Goal: Task Accomplishment & Management: Complete application form

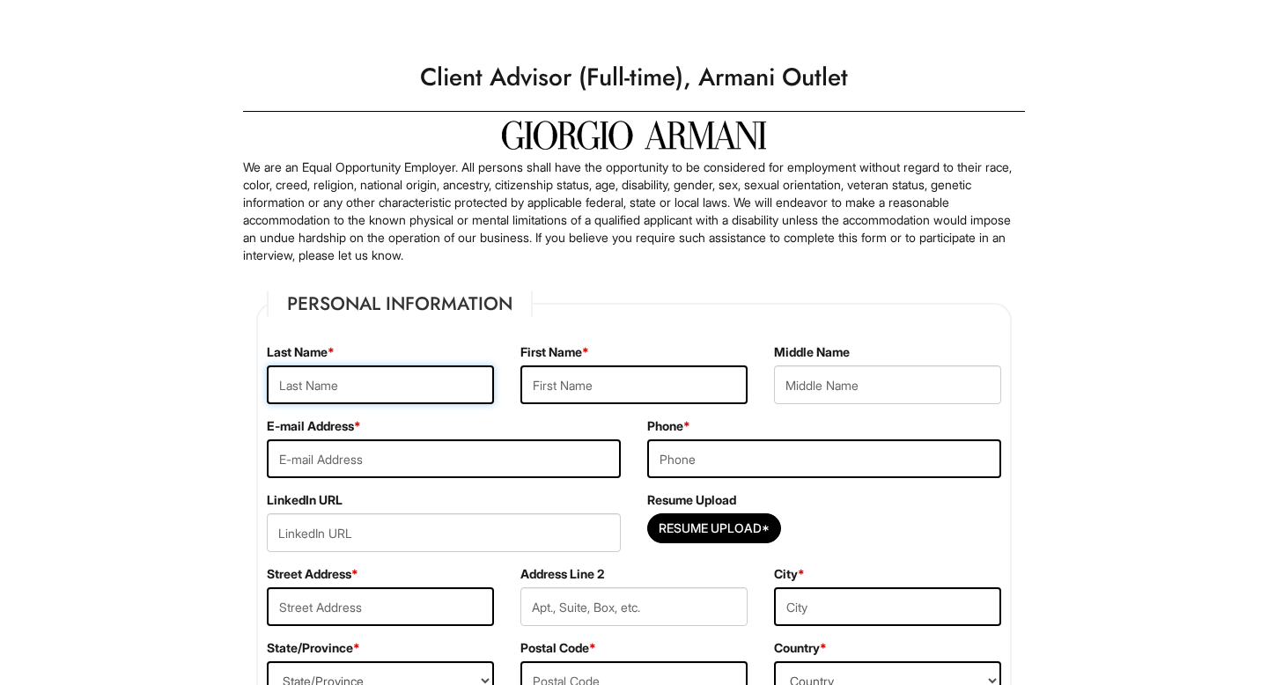
click at [367, 381] on input "text" at bounding box center [380, 384] width 227 height 39
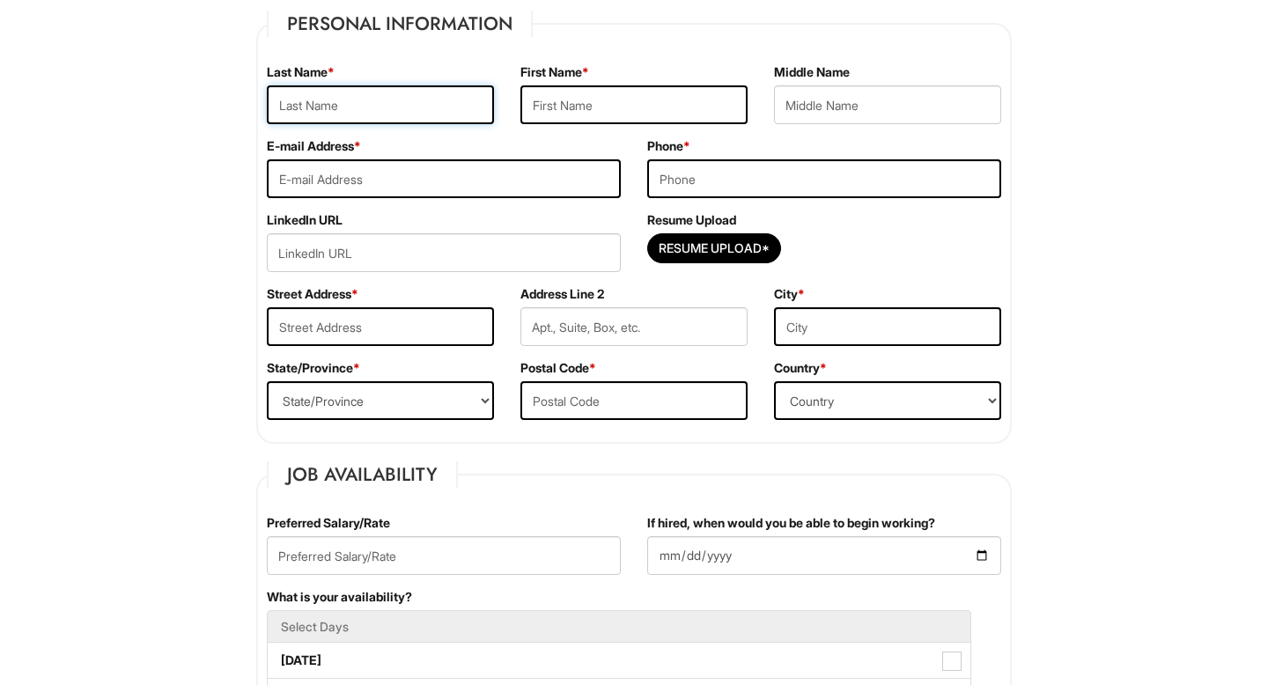
scroll to position [277, 0]
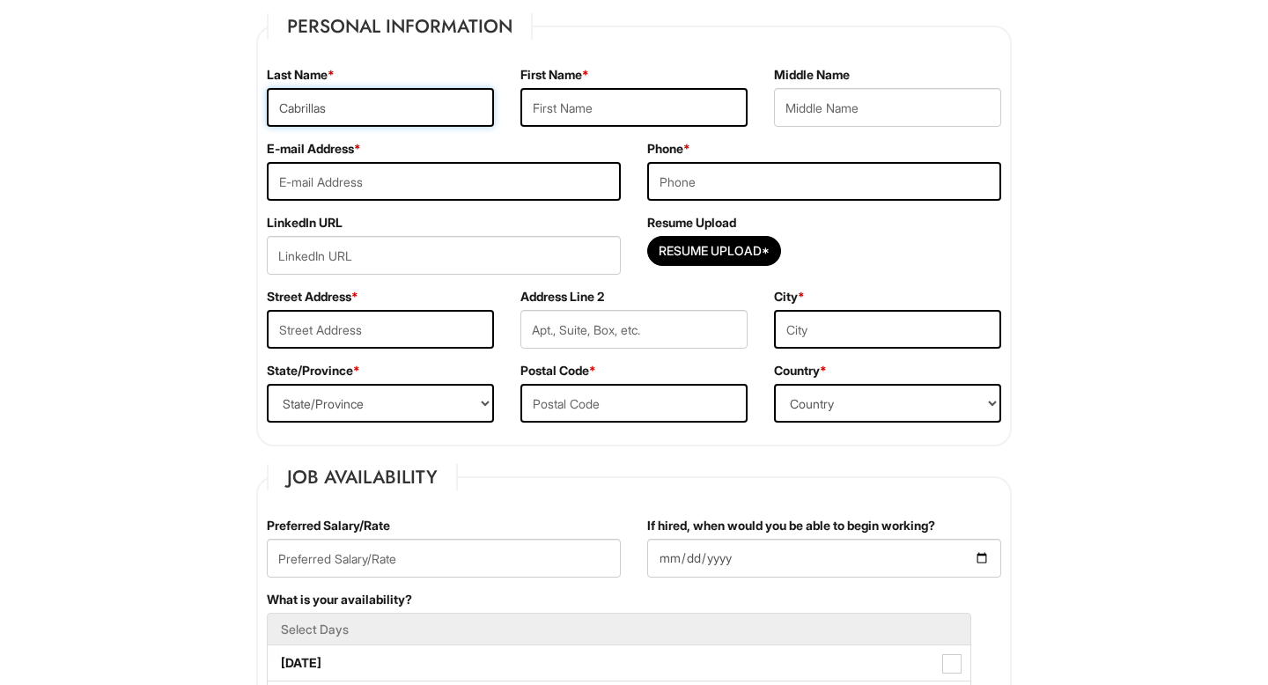
type input "Cabrillas"
click at [633, 121] on input "text" at bounding box center [633, 107] width 227 height 39
type input "Art Vincent"
click at [500, 180] on input "email" at bounding box center [444, 181] width 354 height 39
type input "artvincent02@gmail.com"
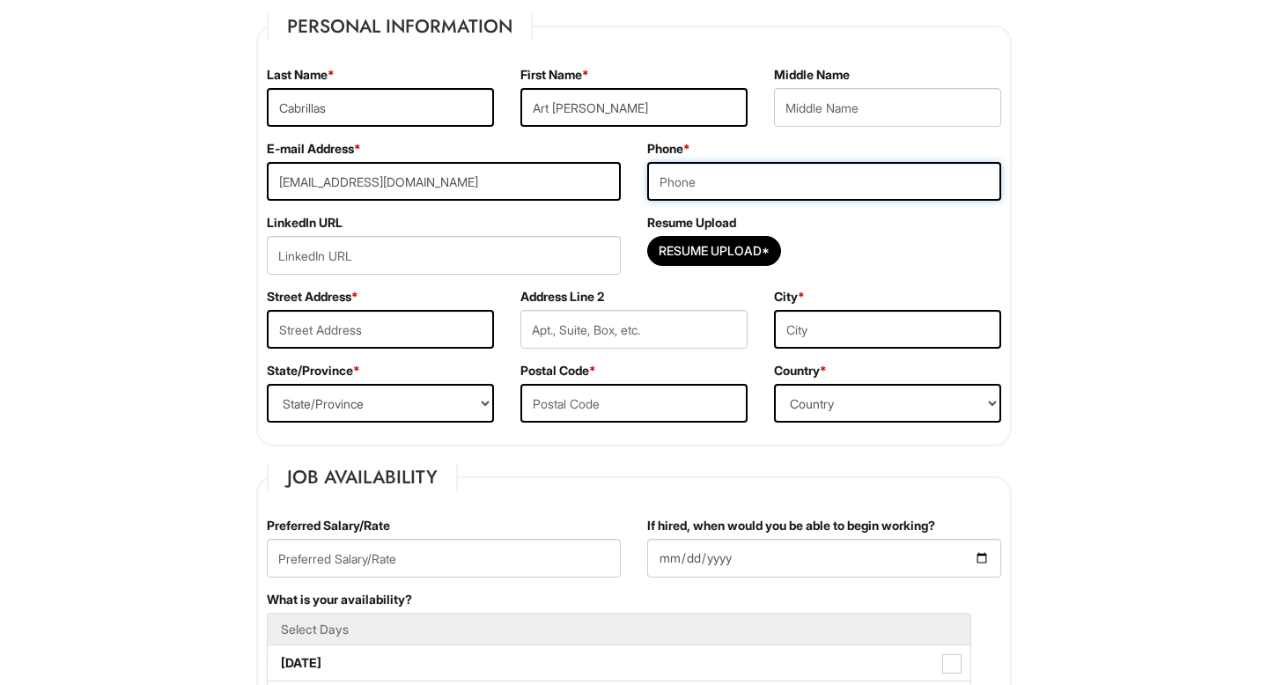
click at [714, 180] on input "tel" at bounding box center [824, 181] width 354 height 39
type input "3048207846"
click at [465, 248] on input "url" at bounding box center [444, 255] width 354 height 39
click at [688, 247] on input "Resume Upload*" at bounding box center [714, 251] width 132 height 28
type input "C:\fakepath\RESUME.docx"
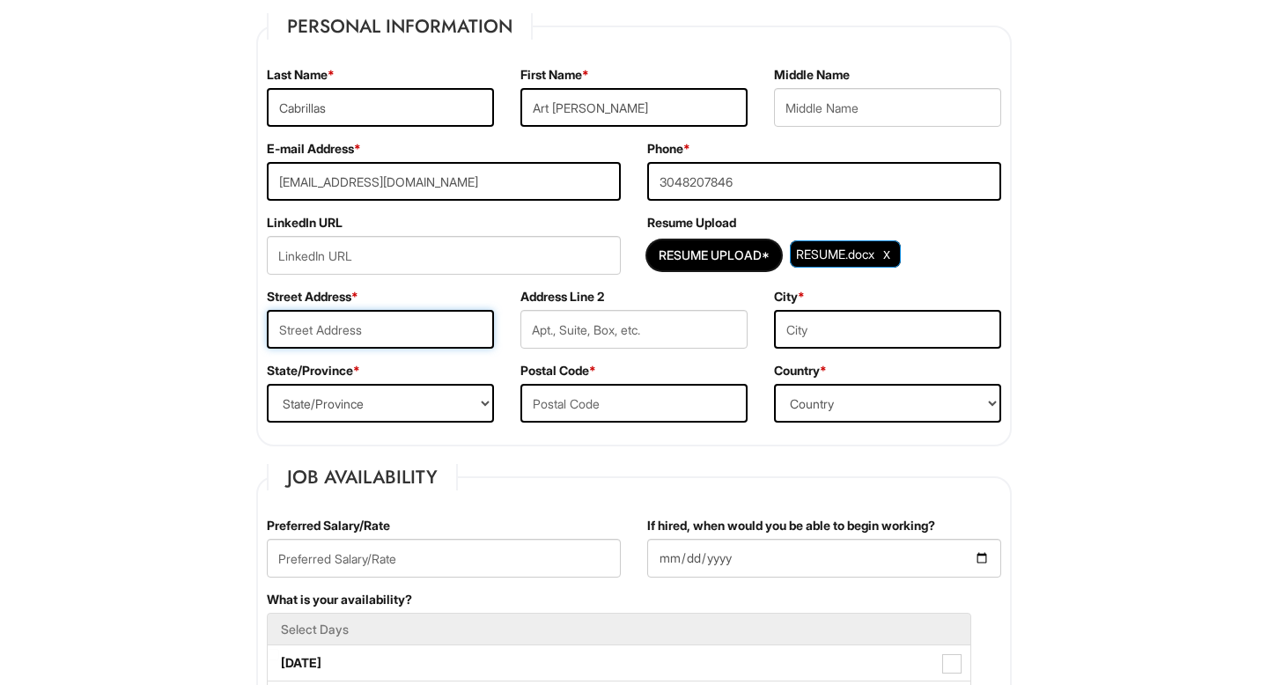
click at [322, 334] on input "text" at bounding box center [380, 329] width 227 height 39
type input "13575 Elysian Dr"
click at [798, 343] on input "text" at bounding box center [887, 329] width 227 height 39
type input "Leesburg"
click at [423, 389] on select "State/Province ALABAMA ALASKA ARIZONA ARKANSAS CALIFORNIA COLORADO CONNECTICUT …" at bounding box center [380, 403] width 227 height 39
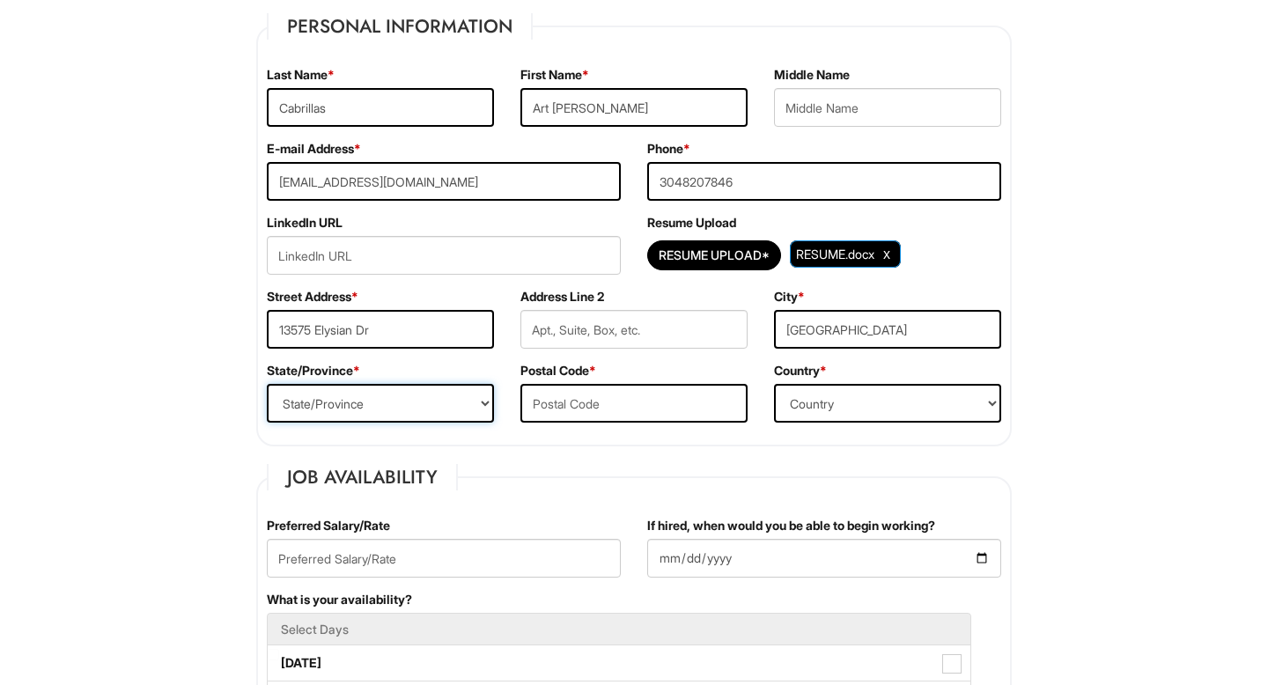
select select "VA"
click at [267, 384] on select "State/Province ALABAMA ALASKA ARIZONA ARKANSAS CALIFORNIA COLORADO CONNECTICUT …" at bounding box center [380, 403] width 227 height 39
click at [638, 398] on input "text" at bounding box center [633, 403] width 227 height 39
type input "20176"
click at [879, 388] on select "Country Afghanistan Albania Algeria American Samoa Andorra Angola Anguilla Anta…" at bounding box center [887, 403] width 227 height 39
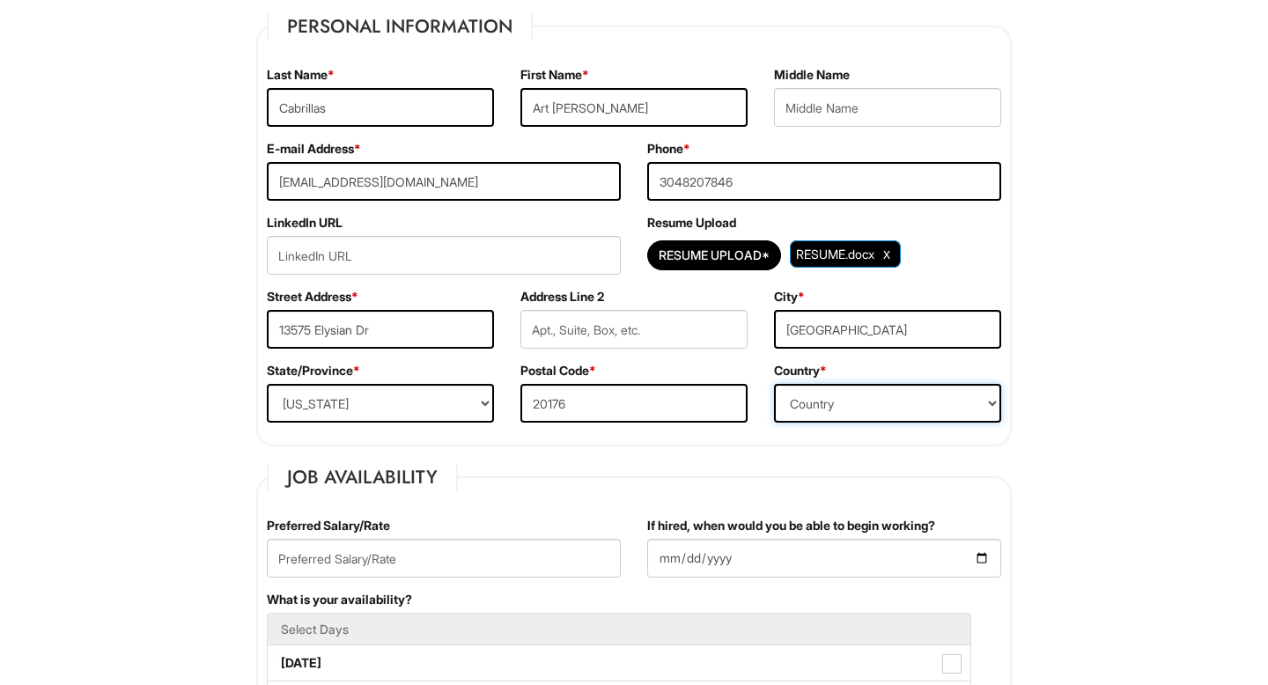
select select "United States of America"
click at [774, 384] on select "Country Afghanistan Albania Algeria American Samoa Andorra Angola Anguilla Anta…" at bounding box center [887, 403] width 227 height 39
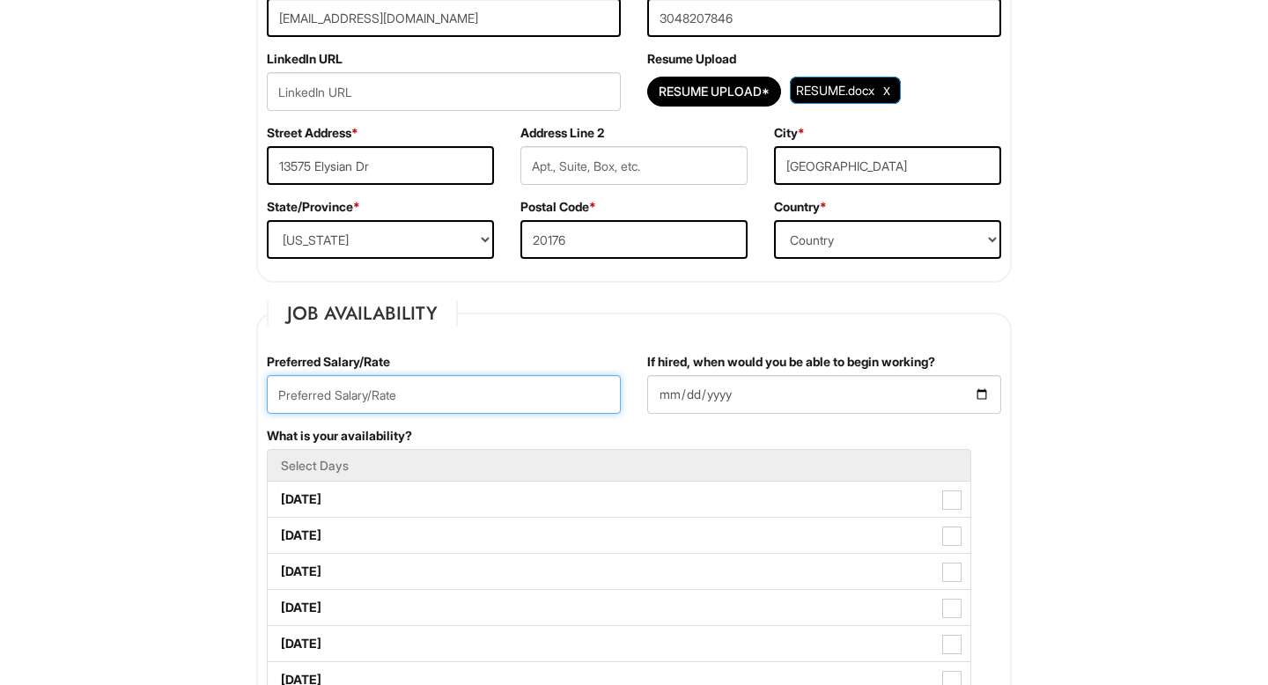
click at [394, 386] on input "text" at bounding box center [444, 394] width 354 height 39
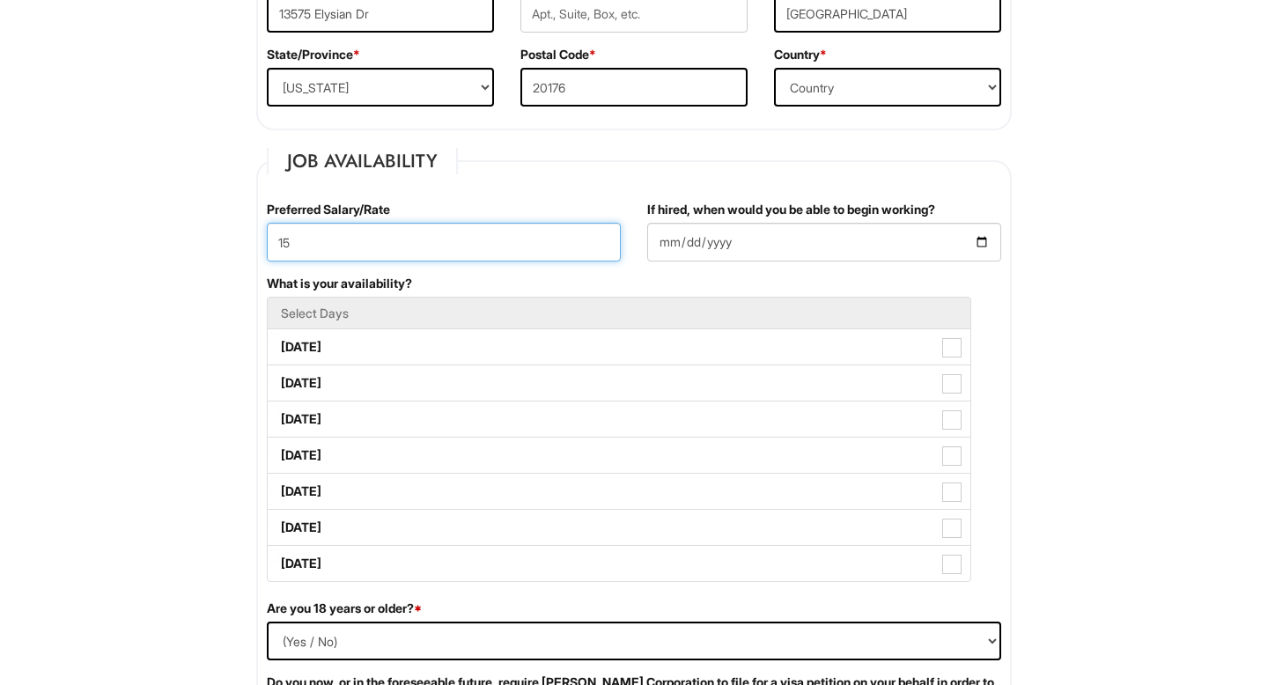
scroll to position [572, 0]
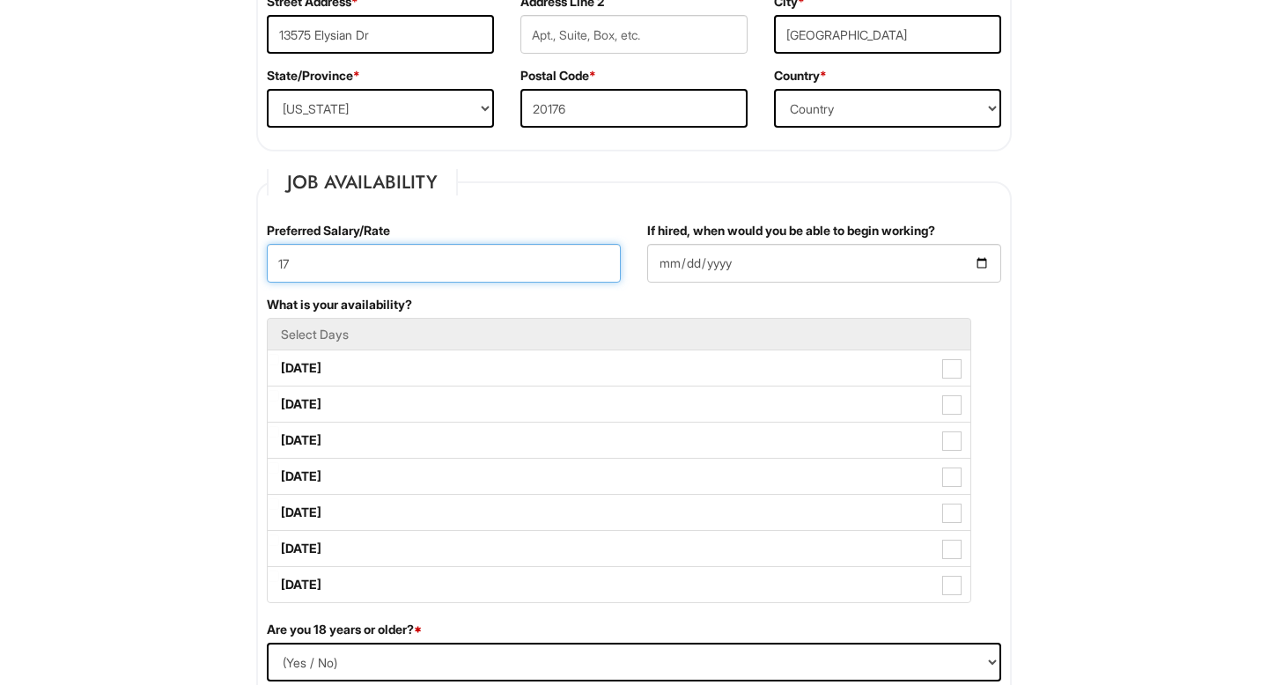
type input "17"
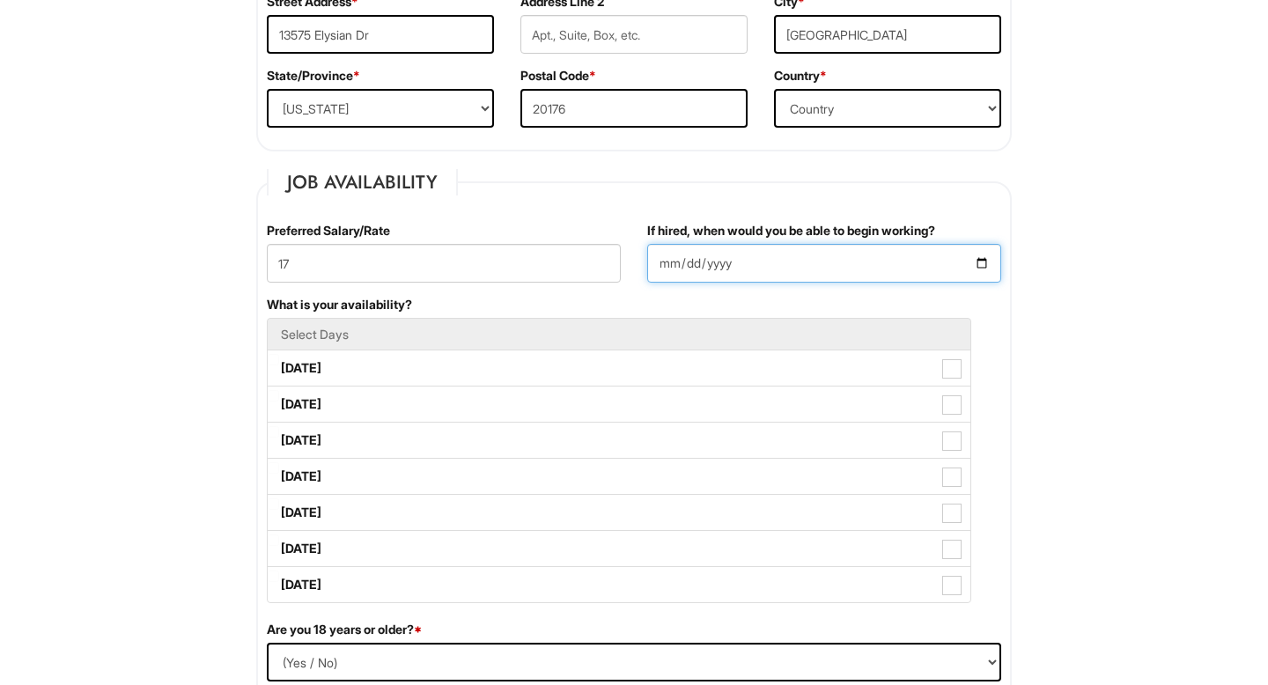
click at [978, 263] on input "If hired, when would you be able to begin working?" at bounding box center [824, 263] width 354 height 39
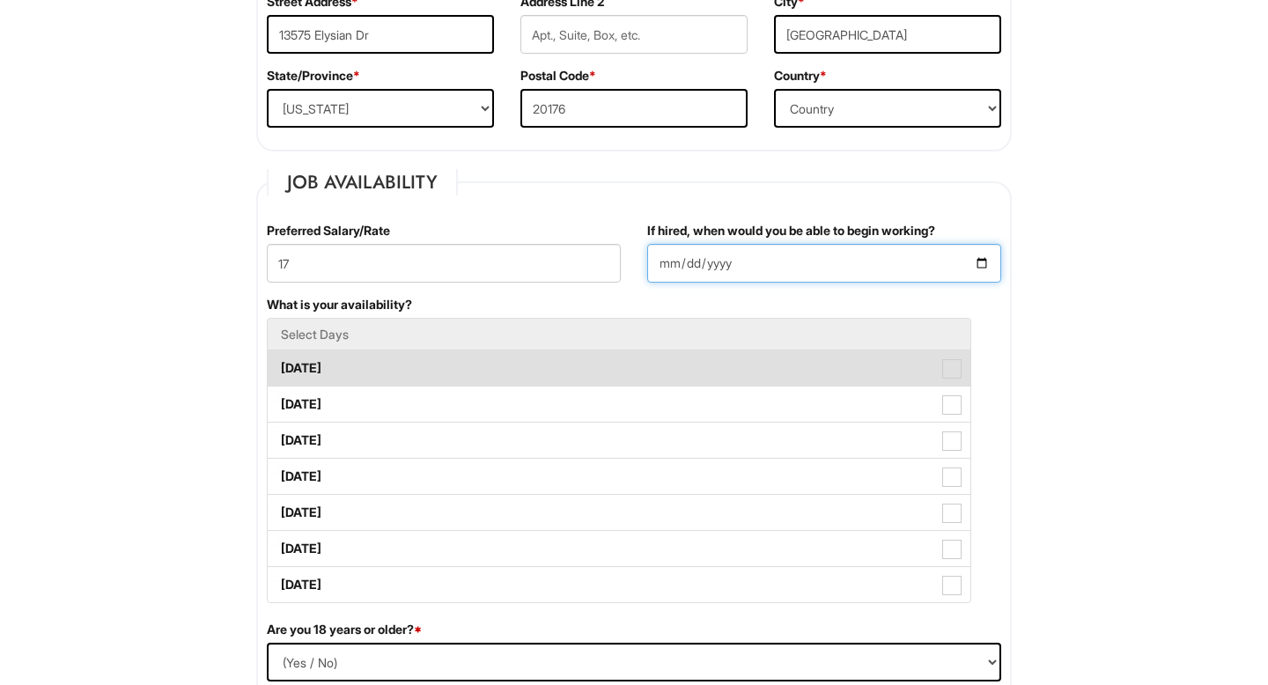
type input "2025-08-30"
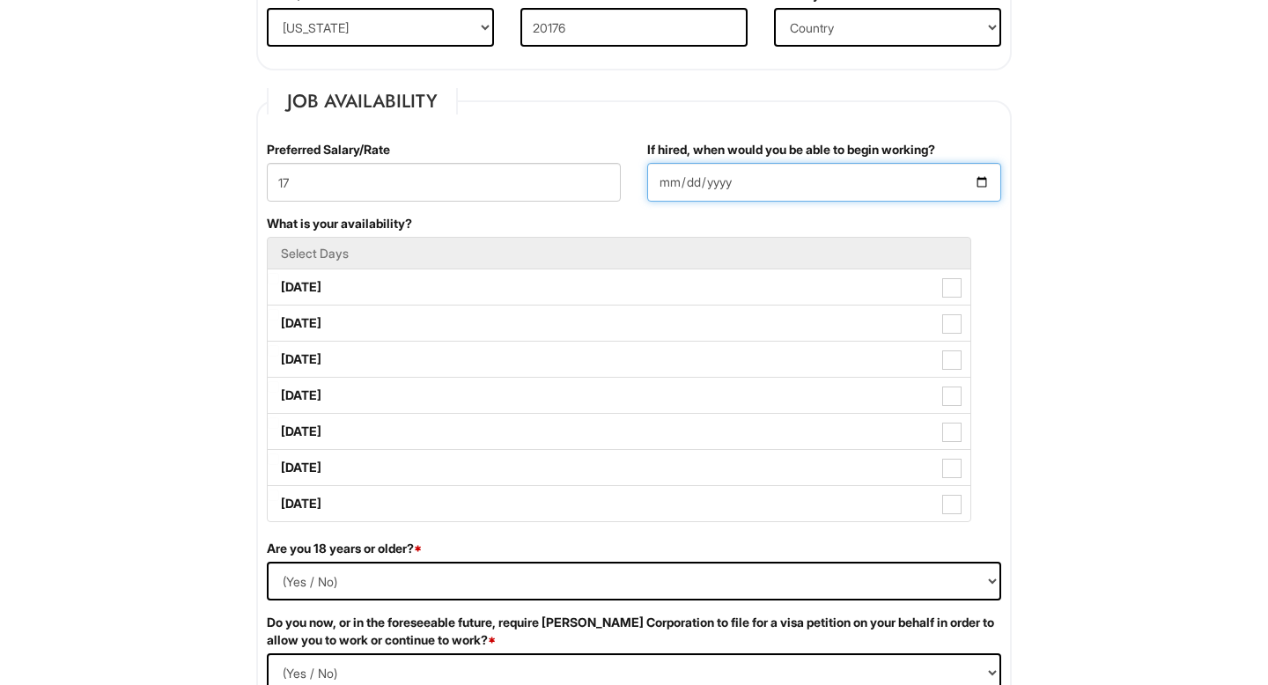
scroll to position [671, 0]
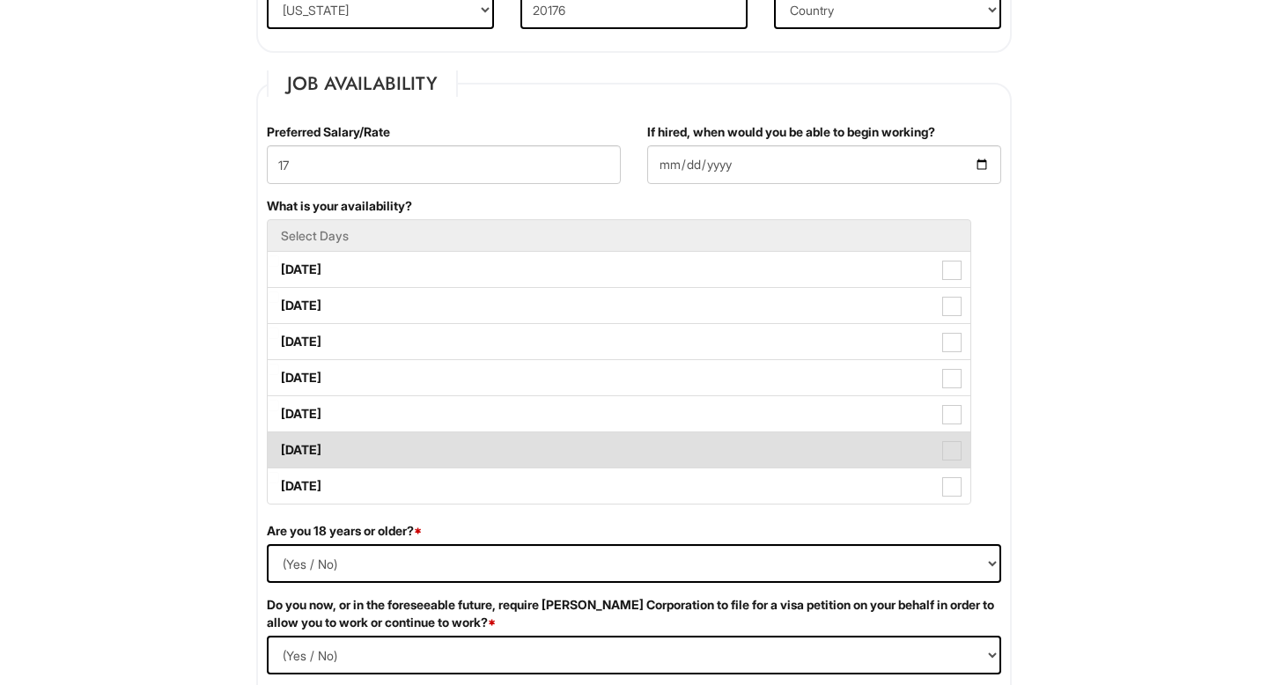
click at [953, 445] on span at bounding box center [951, 450] width 19 height 19
click at [279, 445] on Available_Saturday "Saturday" at bounding box center [273, 441] width 11 height 11
checkbox Available_Saturday "true"
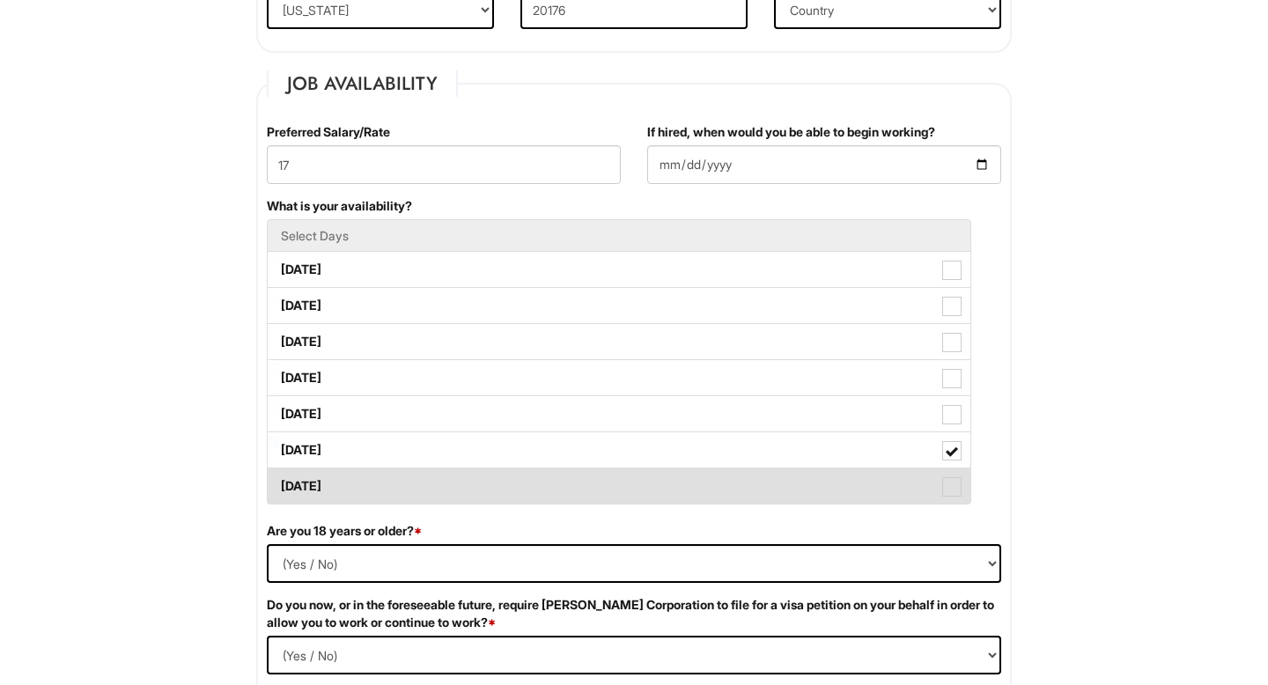
click at [953, 487] on span at bounding box center [951, 486] width 19 height 19
click at [279, 483] on Available_Sunday "Sunday" at bounding box center [273, 477] width 11 height 11
checkbox Available_Sunday "true"
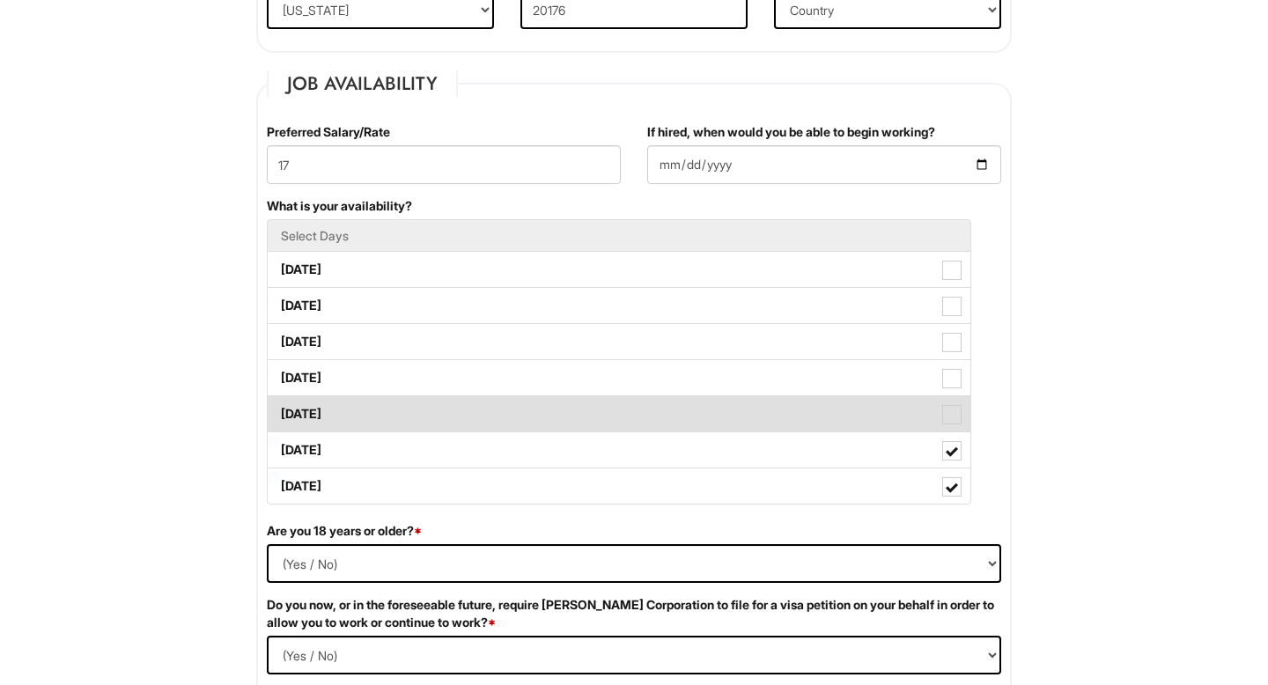
click at [955, 415] on span at bounding box center [951, 414] width 19 height 19
click at [279, 411] on Available_Friday "Friday" at bounding box center [273, 405] width 11 height 11
checkbox Available_Friday "true"
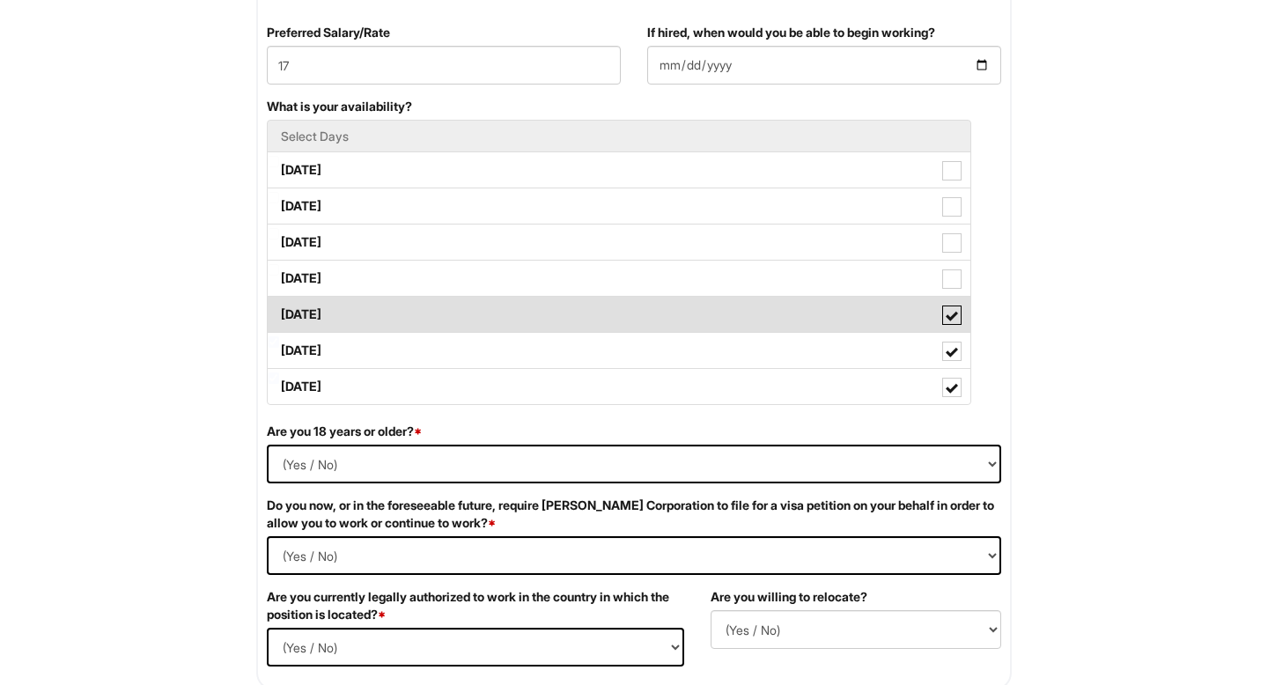
scroll to position [774, 0]
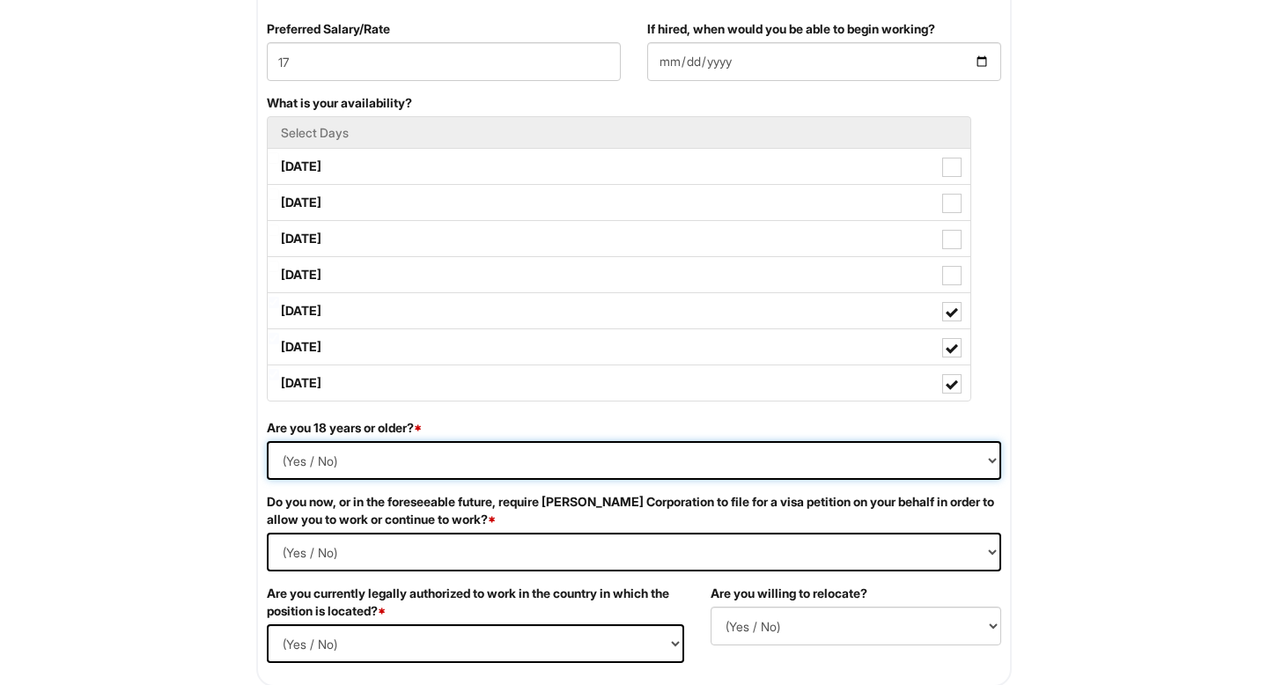
click at [908, 450] on select "(Yes / No) Yes No" at bounding box center [634, 460] width 734 height 39
select select "Yes"
click at [267, 441] on select "(Yes / No) Yes No" at bounding box center [634, 460] width 734 height 39
click at [486, 548] on Required "(Yes / No) Yes No" at bounding box center [634, 552] width 734 height 39
select Required "No"
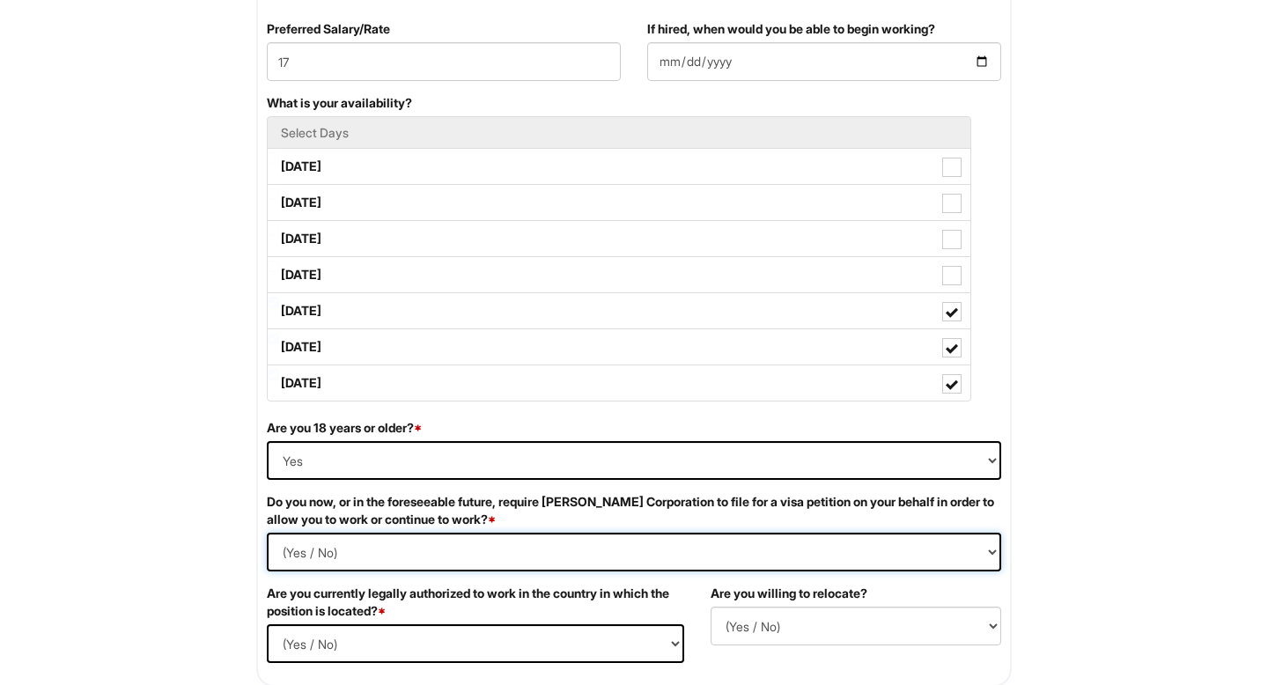
click at [267, 533] on Required "(Yes / No) Yes No" at bounding box center [634, 552] width 734 height 39
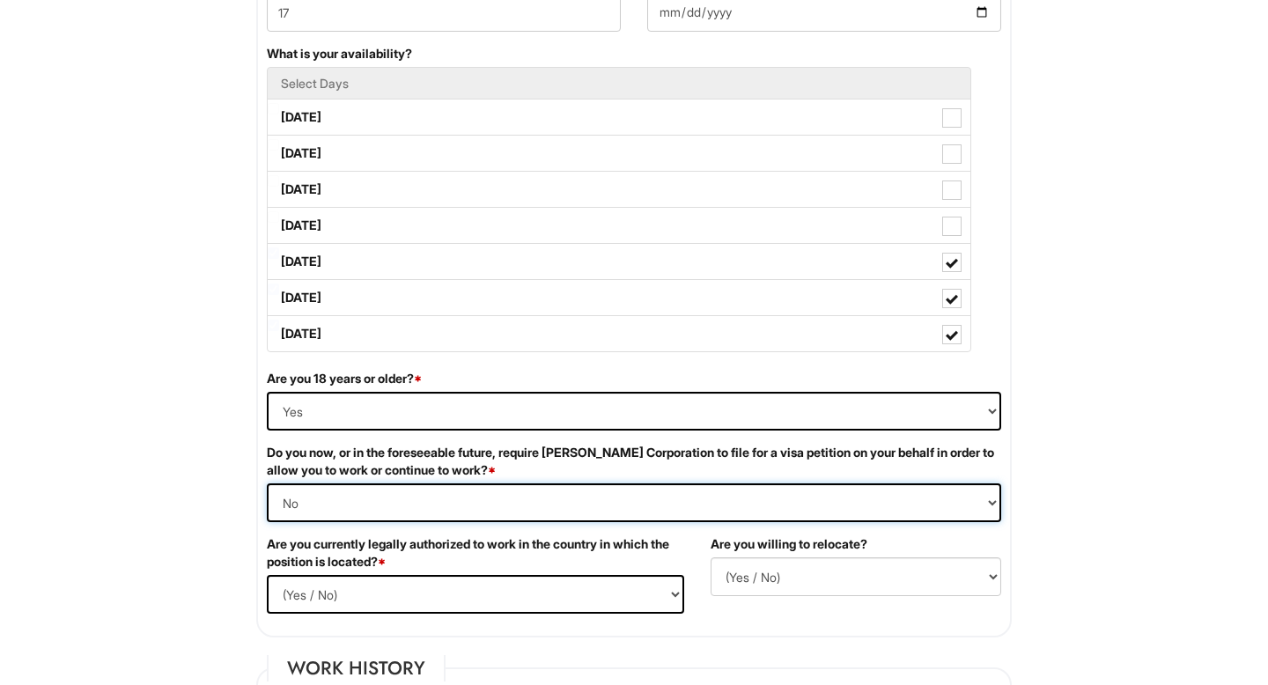
scroll to position [837, 0]
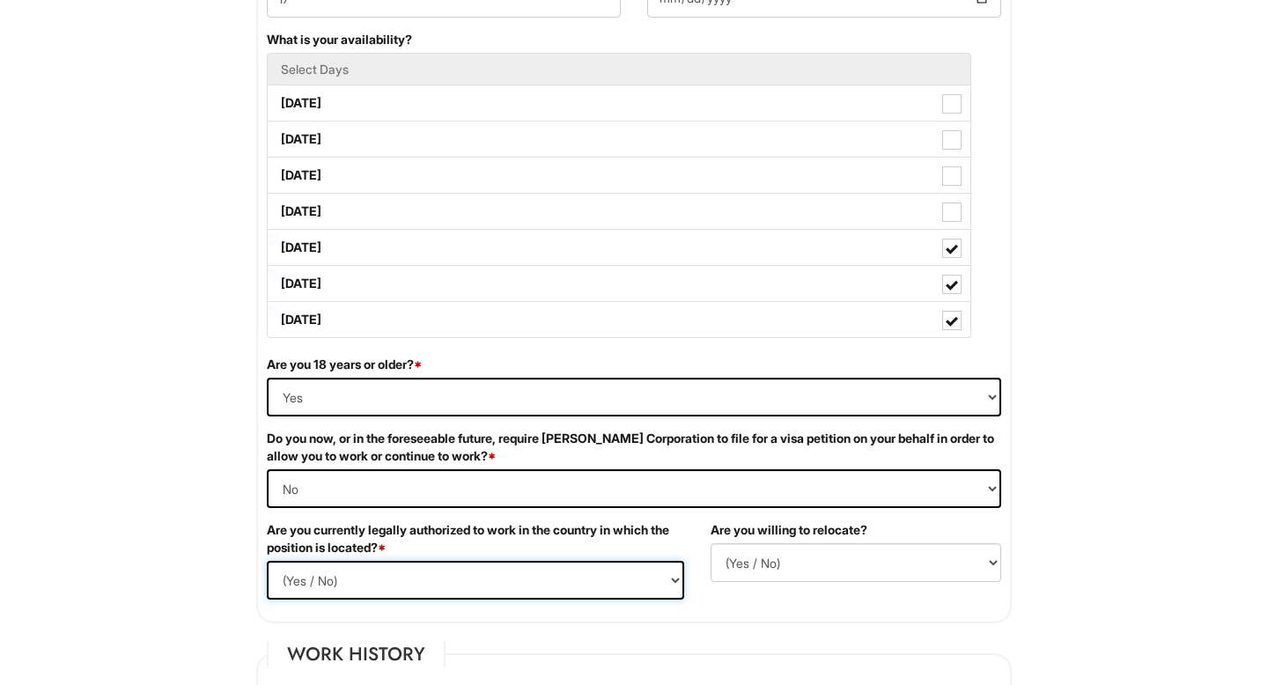
click at [401, 585] on select "(Yes / No) Yes No" at bounding box center [475, 580] width 417 height 39
select select "Yes"
click at [267, 561] on select "(Yes / No) Yes No" at bounding box center [475, 580] width 417 height 39
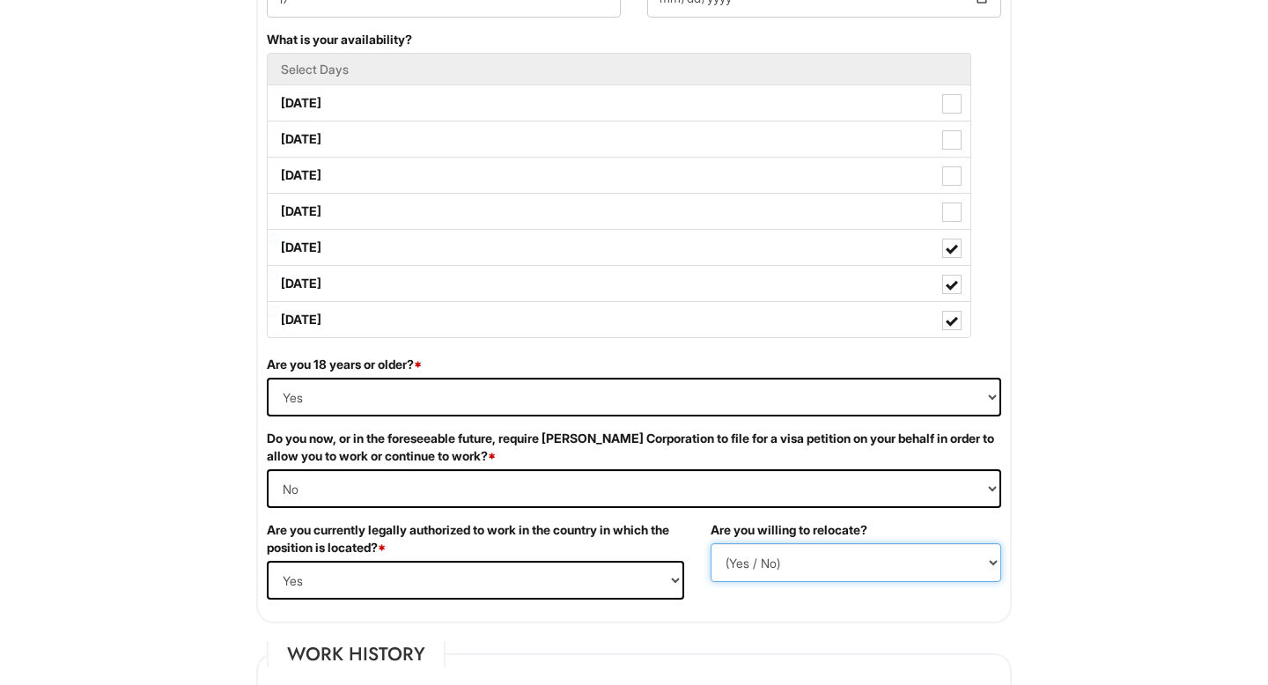
click at [845, 556] on select "(Yes / No) No Yes" at bounding box center [855, 562] width 291 height 39
select select "N"
click at [710, 543] on select "(Yes / No) No Yes" at bounding box center [855, 562] width 291 height 39
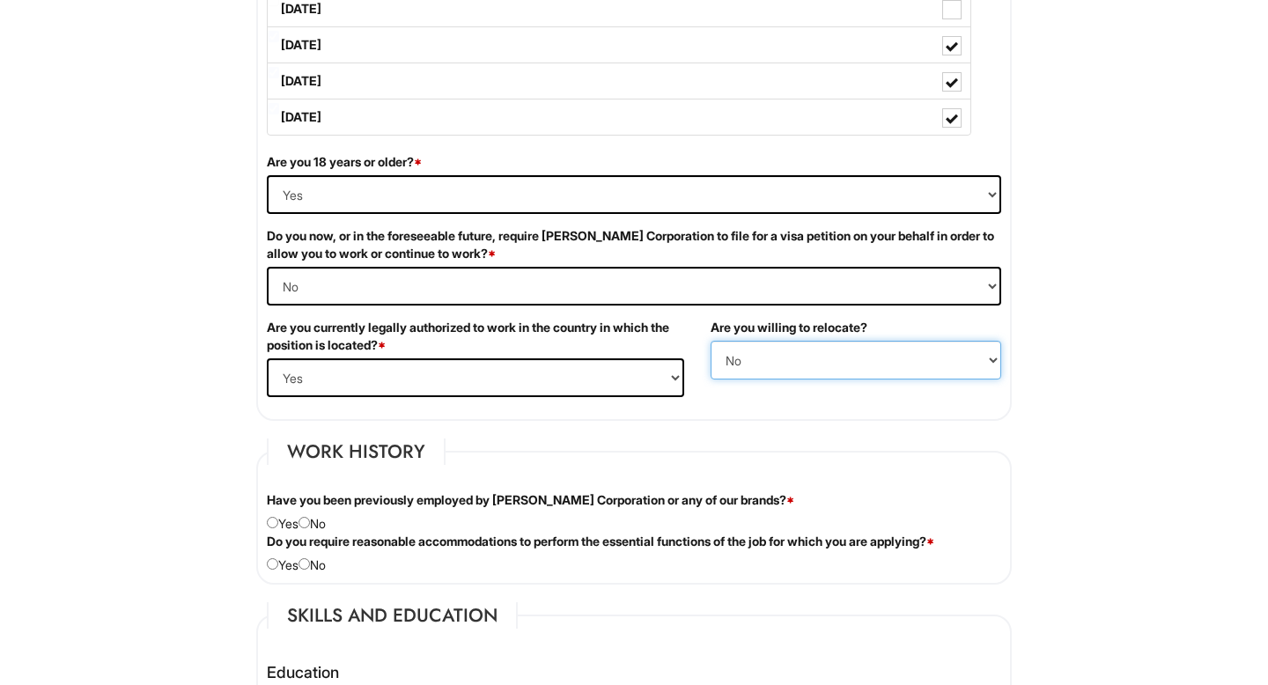
scroll to position [1048, 0]
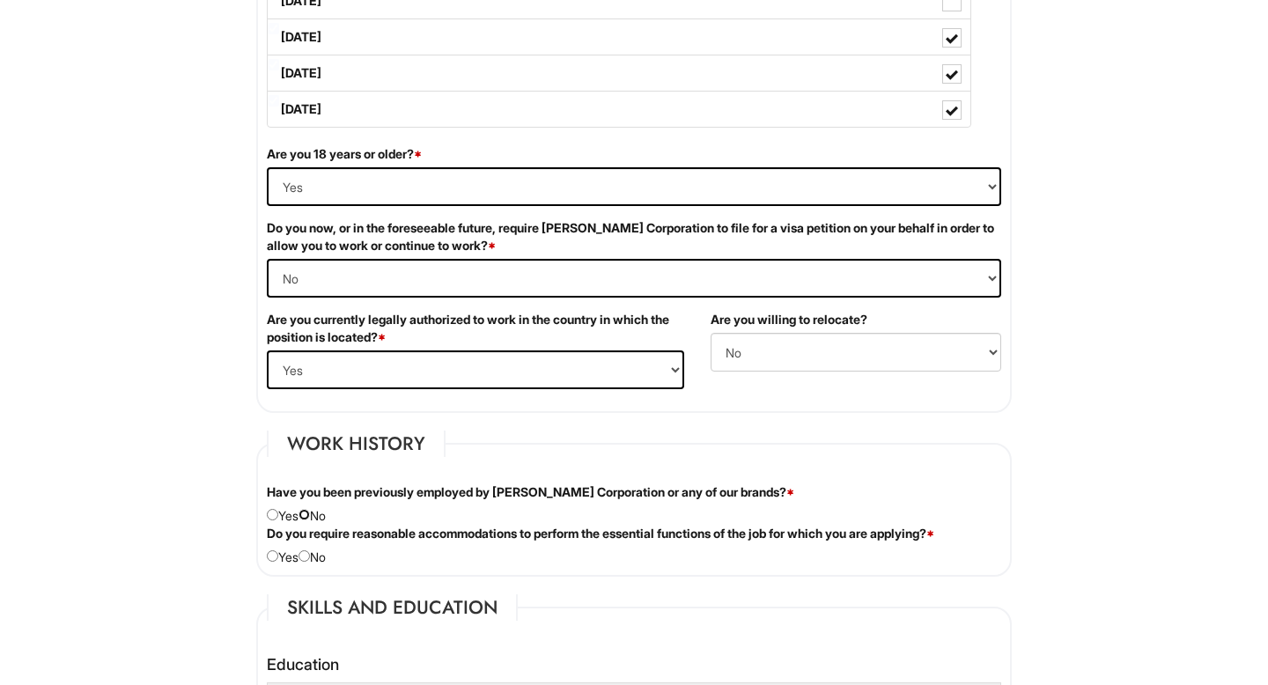
click at [310, 516] on input "radio" at bounding box center [303, 514] width 11 height 11
radio input "true"
click at [310, 557] on input "radio" at bounding box center [303, 555] width 11 height 11
radio input "true"
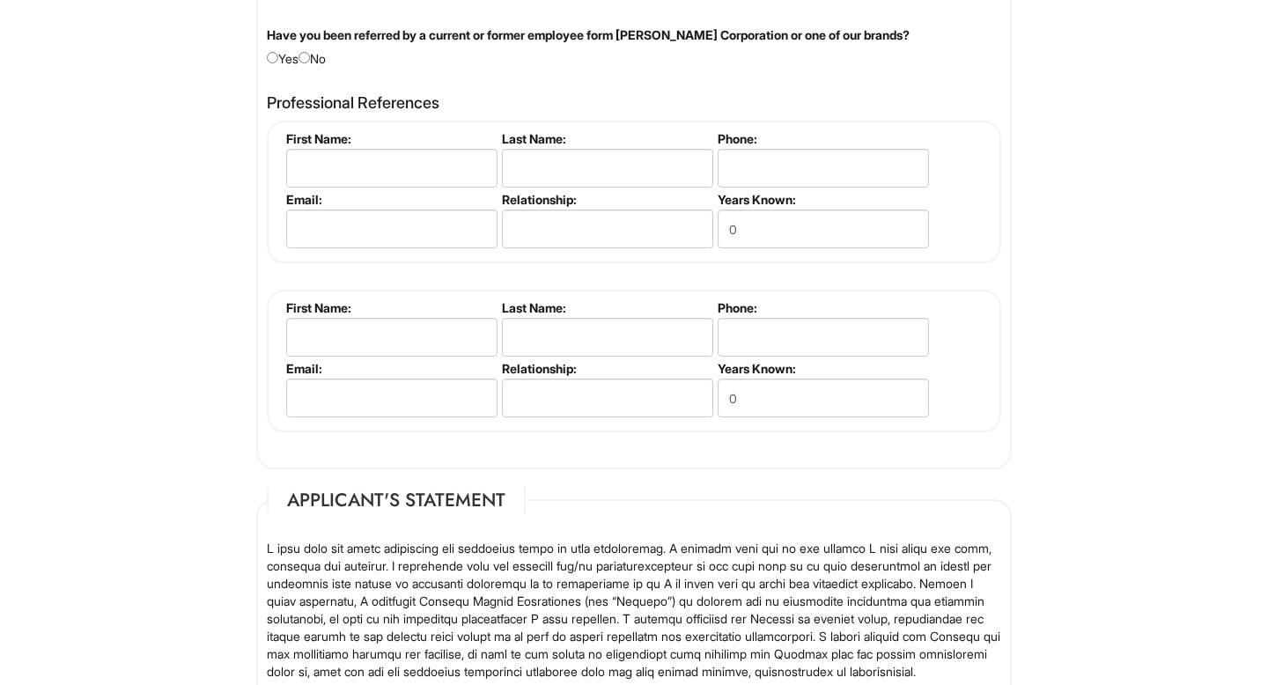
scroll to position [1880, 0]
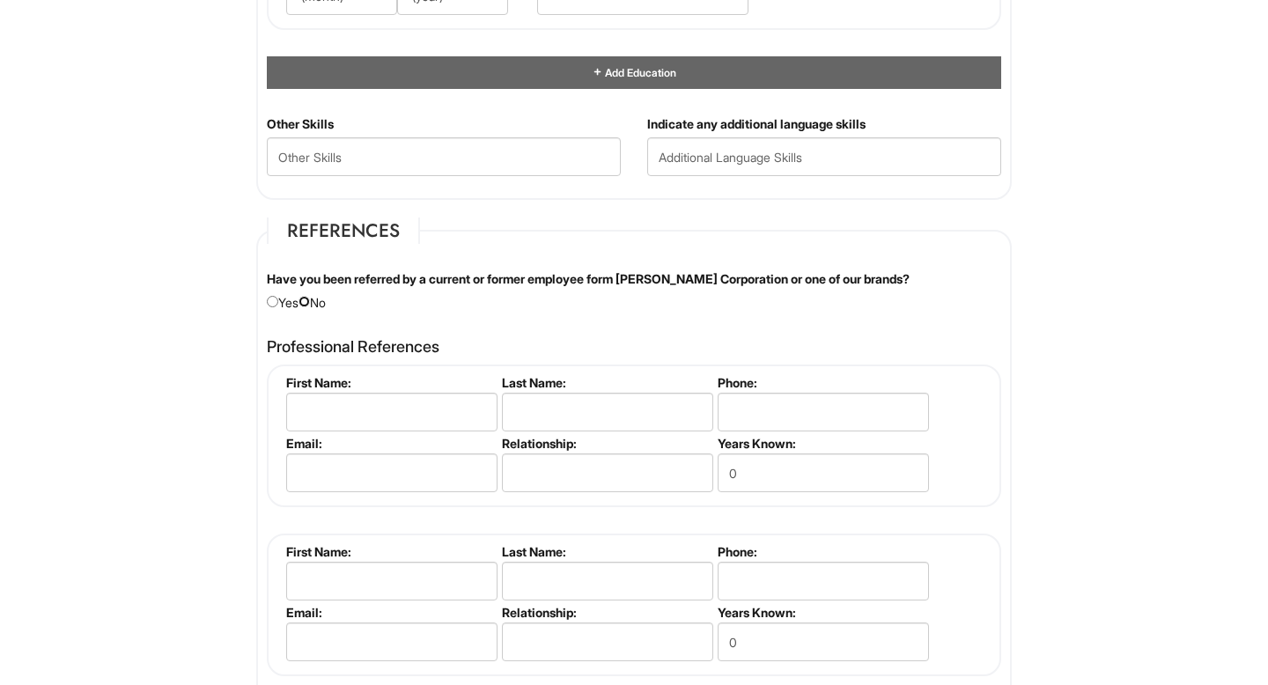
click at [309, 302] on input "radio" at bounding box center [303, 301] width 11 height 11
radio input "true"
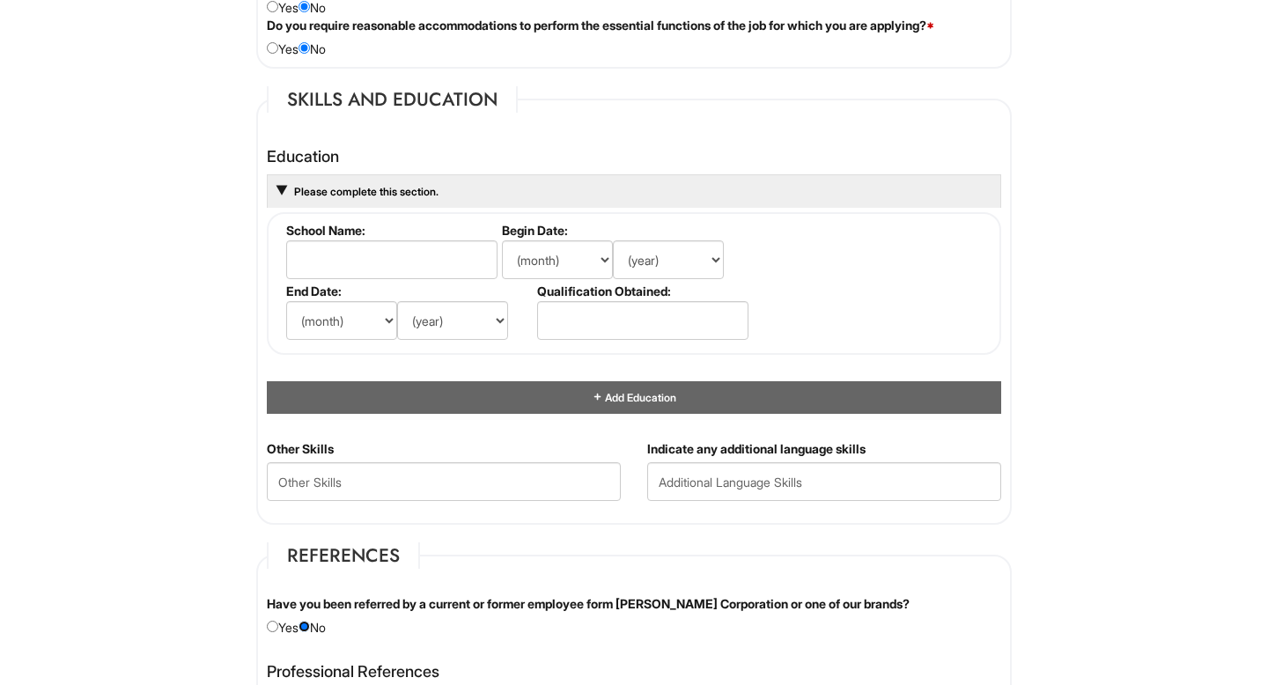
scroll to position [1537, 0]
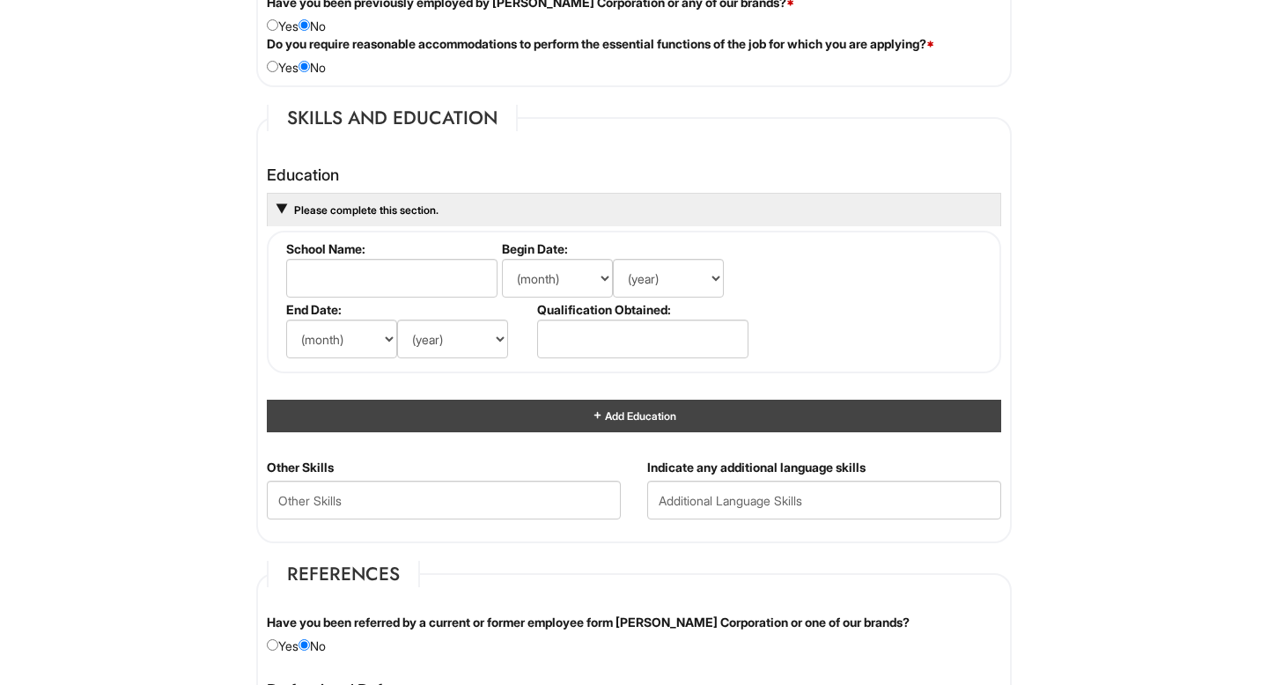
click at [501, 402] on div "Add Education" at bounding box center [634, 416] width 734 height 33
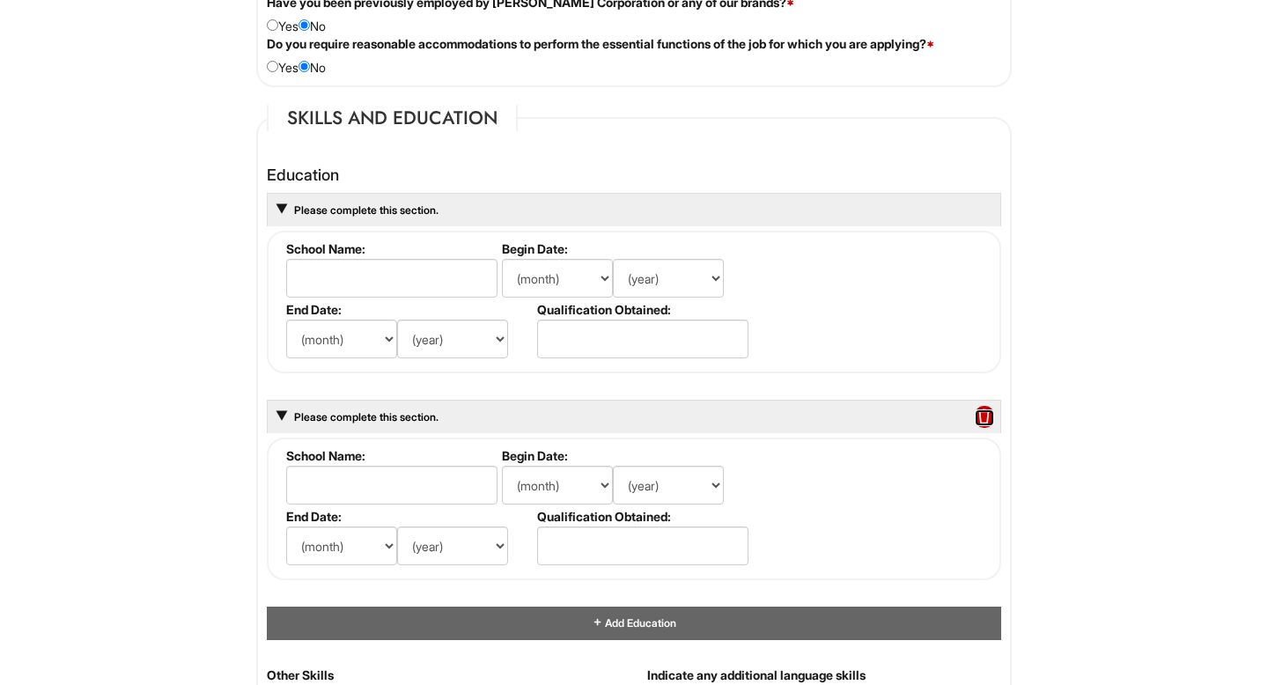
click at [992, 411] on span at bounding box center [984, 417] width 19 height 23
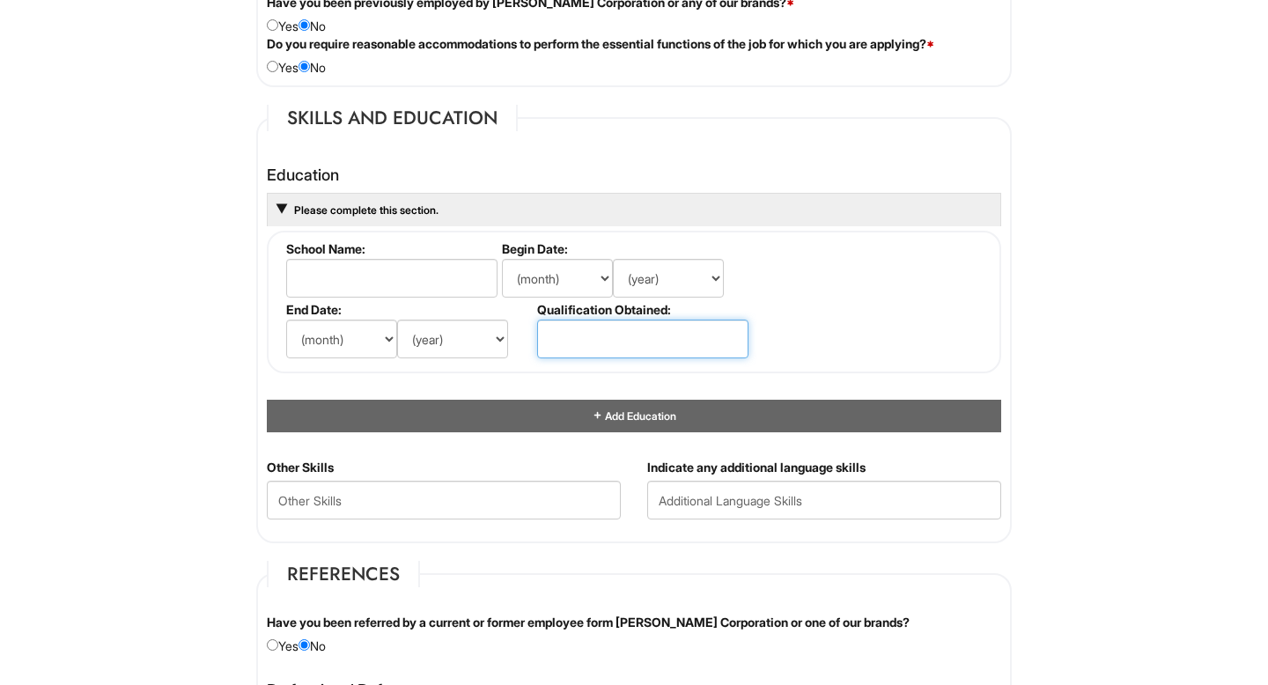
click at [574, 334] on input "text" at bounding box center [642, 339] width 211 height 39
click at [358, 286] on input "text" at bounding box center [391, 278] width 211 height 39
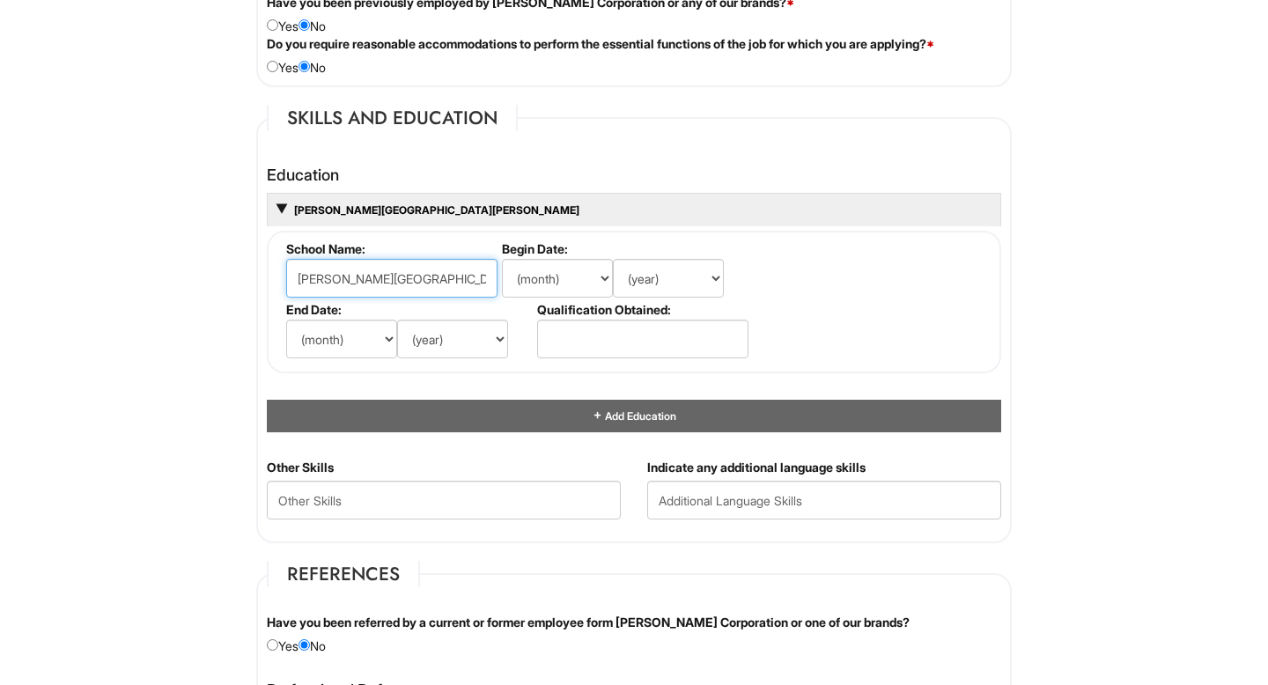
type input "George Mason University"
click at [578, 269] on select "(month) Jan Feb Mar Apr May Jun Jul Aug Sep Oct Nov Dec" at bounding box center [557, 278] width 111 height 39
select select "8"
click at [502, 259] on select "(month) Jan Feb Mar Apr May Jun Jul Aug Sep Oct Nov Dec" at bounding box center [557, 278] width 111 height 39
click at [715, 277] on select "(year) 2029 2028 2027 2026 2025 2024 2023 2022 2021 2020 2019 2018 2017 2016 20…" at bounding box center [668, 278] width 111 height 39
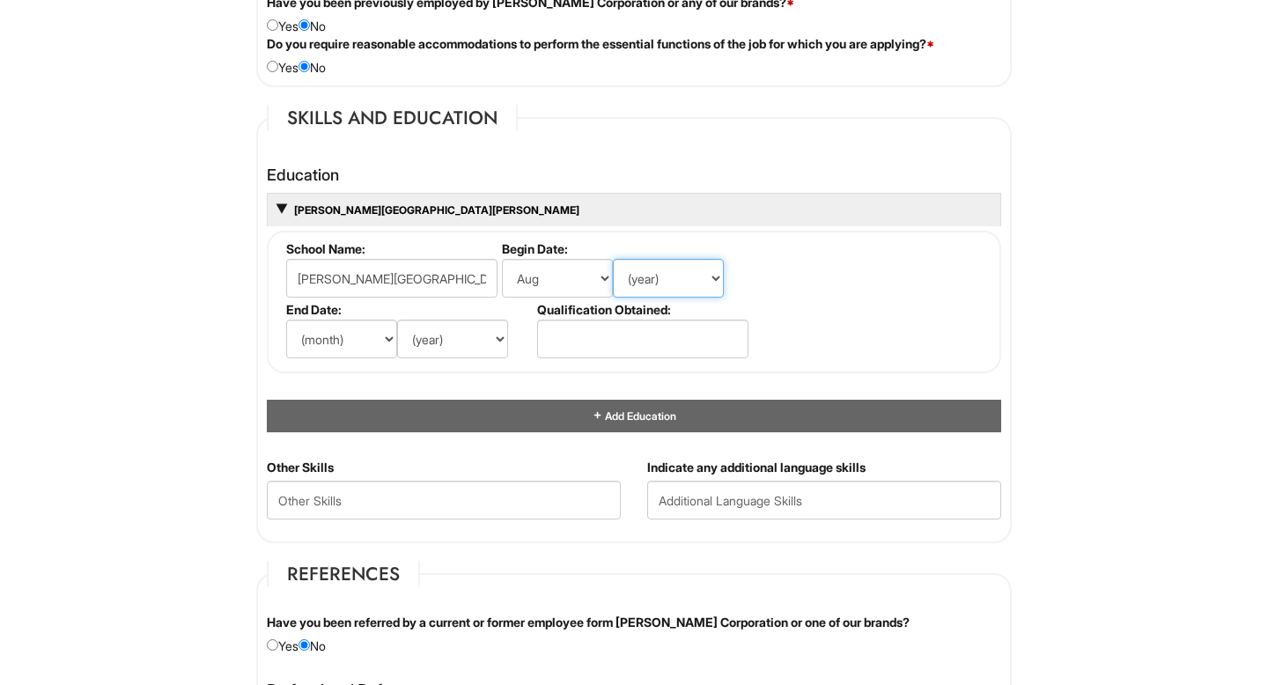
select select "2020"
click at [613, 259] on select "(year) 2029 2028 2027 2026 2025 2024 2023 2022 2021 2020 2019 2018 2017 2016 20…" at bounding box center [668, 278] width 111 height 39
click at [316, 341] on select "(month) Jan Feb Mar Apr May Jun Jul Aug Sep Oct Nov Dec" at bounding box center [341, 339] width 111 height 39
select select "12"
click at [286, 320] on select "(month) Jan Feb Mar Apr May Jun Jul Aug Sep Oct Nov Dec" at bounding box center [341, 339] width 111 height 39
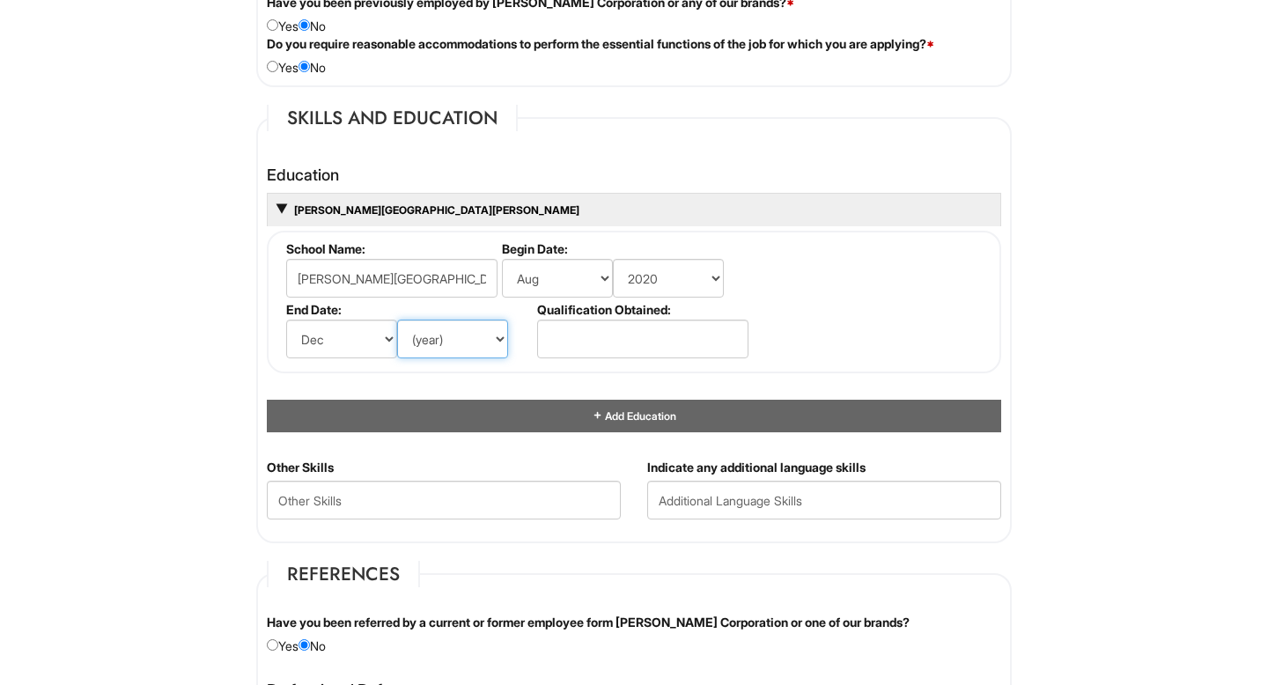
click at [476, 341] on select "(year) 2029 2028 2027 2026 2025 2024 2023 2022 2021 2020 2019 2018 2017 2016 20…" at bounding box center [452, 339] width 111 height 39
select select "2025"
click at [397, 320] on select "(year) 2029 2028 2027 2026 2025 2024 2023 2022 2021 2020 2019 2018 2017 2016 20…" at bounding box center [452, 339] width 111 height 39
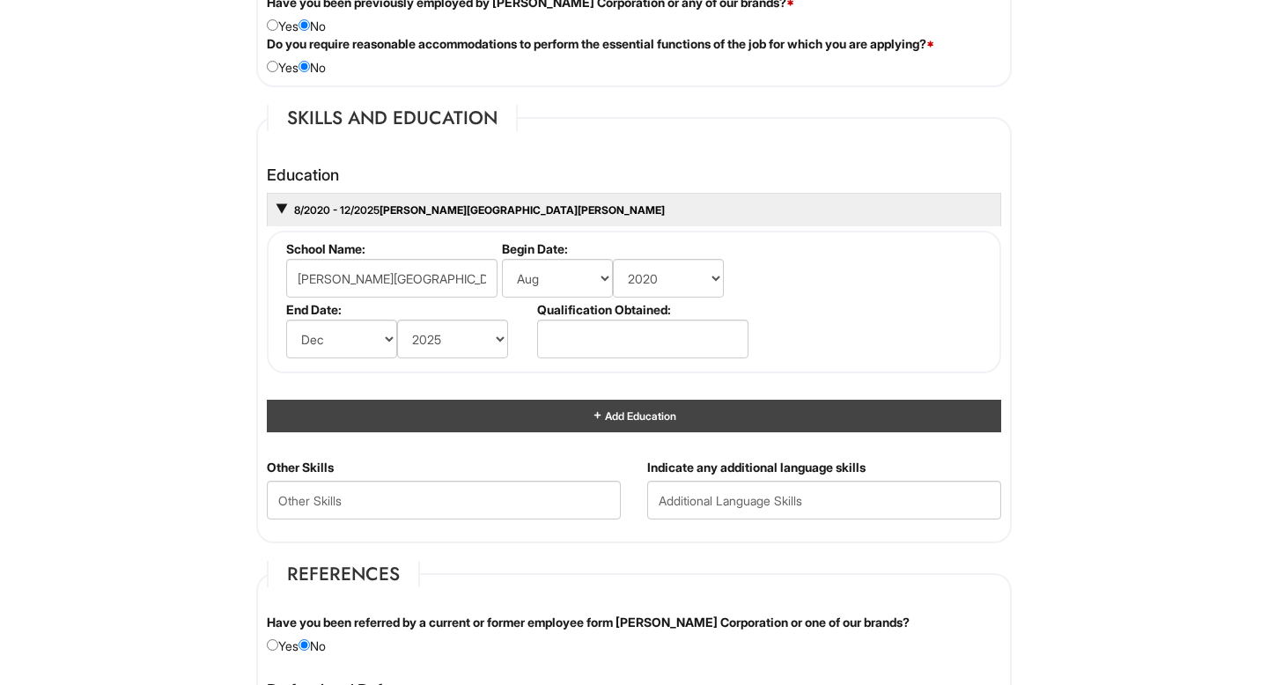
click at [668, 406] on div "Add Education" at bounding box center [634, 416] width 734 height 33
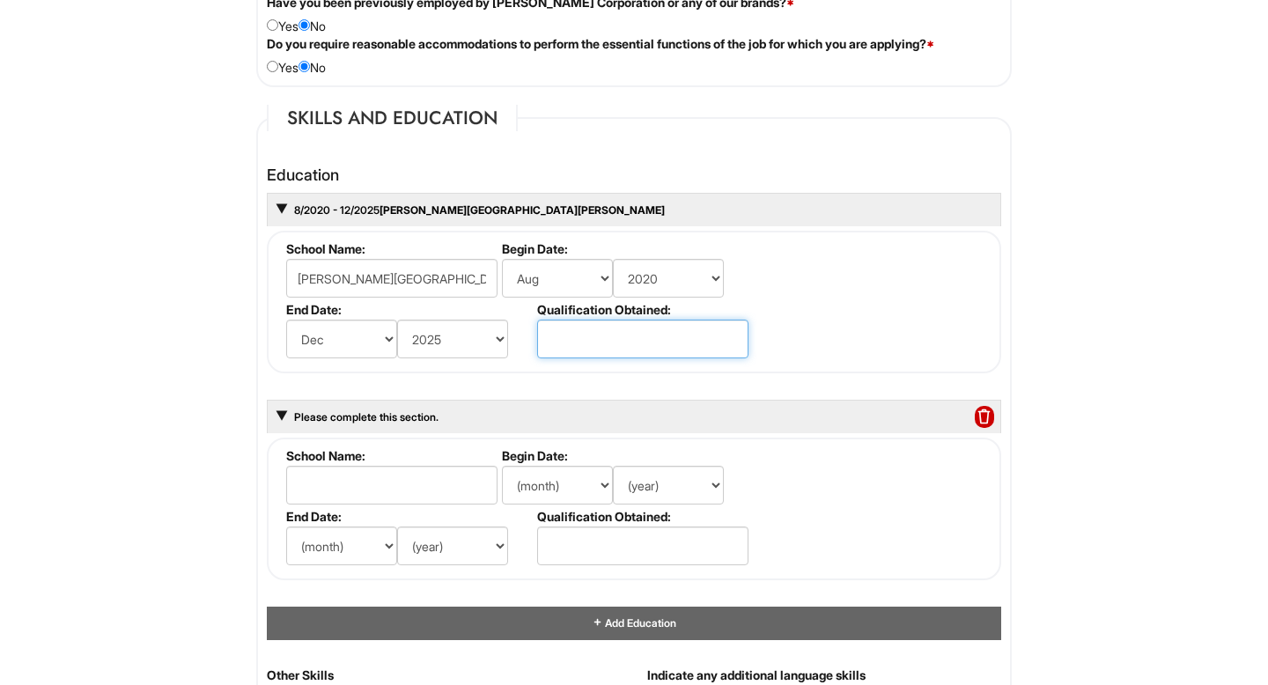
click at [619, 328] on input "text" at bounding box center [642, 339] width 211 height 39
click at [977, 414] on span at bounding box center [984, 417] width 19 height 23
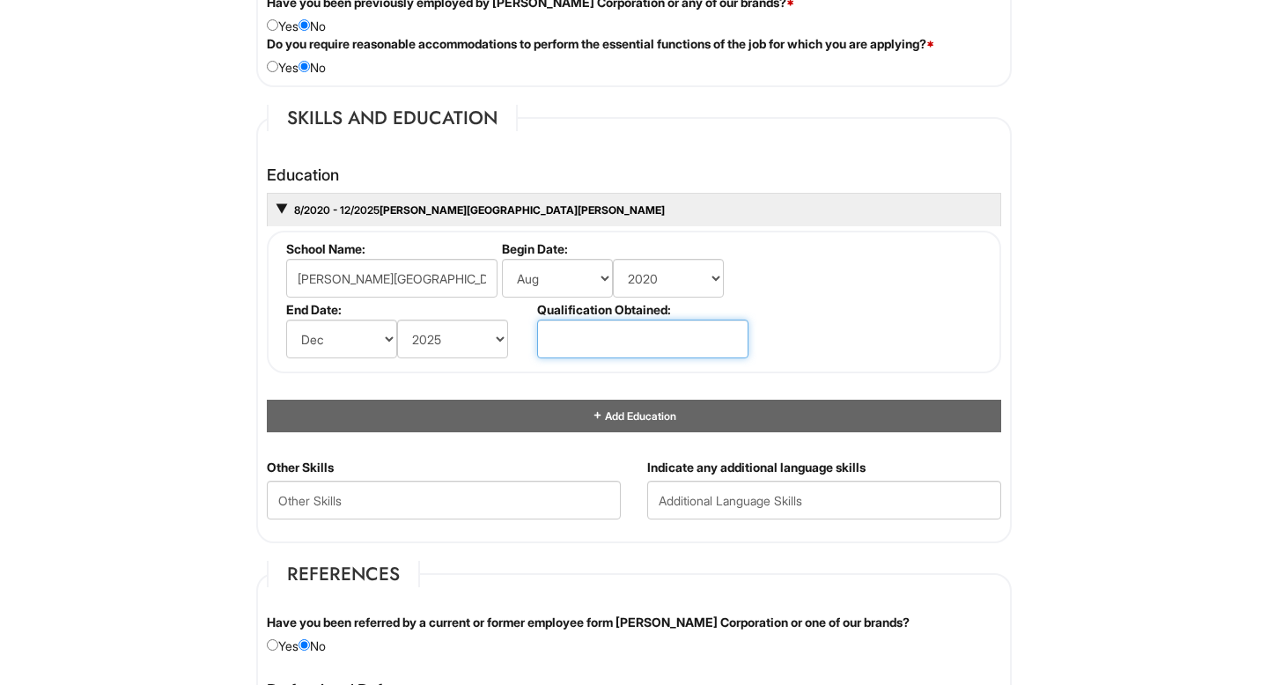
click at [578, 349] on input "text" at bounding box center [642, 339] width 211 height 39
type input "Bachelor's"
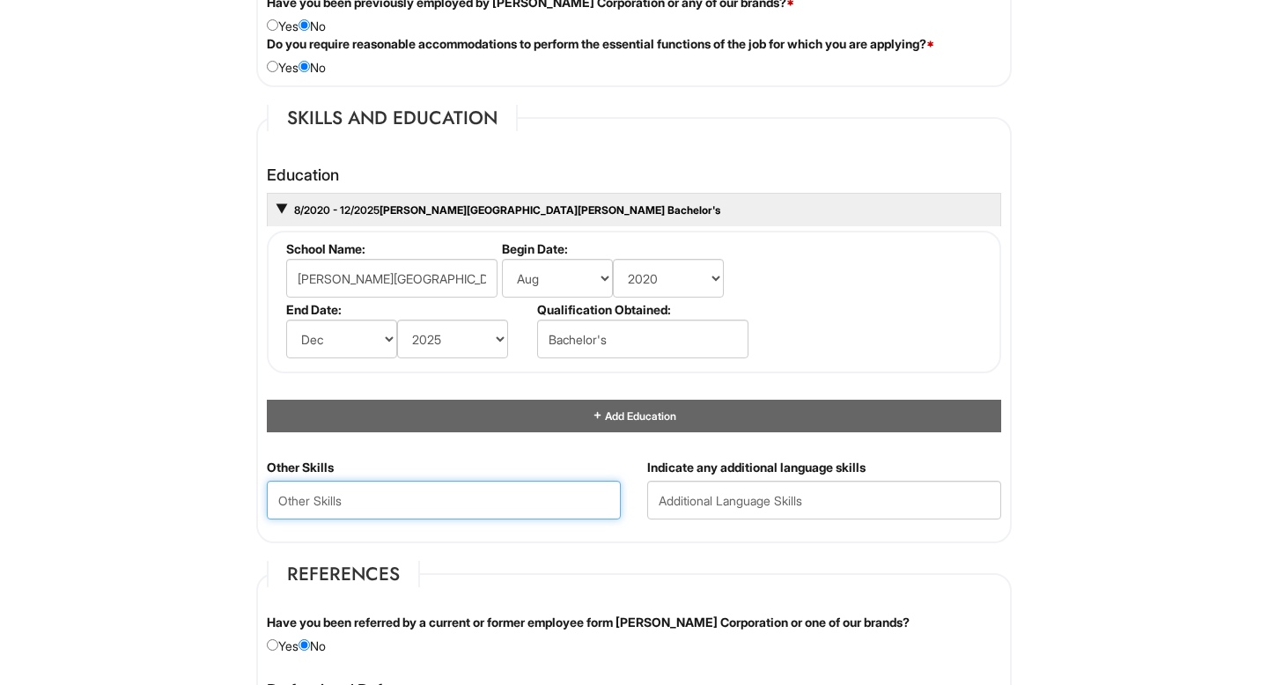
click at [412, 498] on Skills "text" at bounding box center [444, 500] width 354 height 39
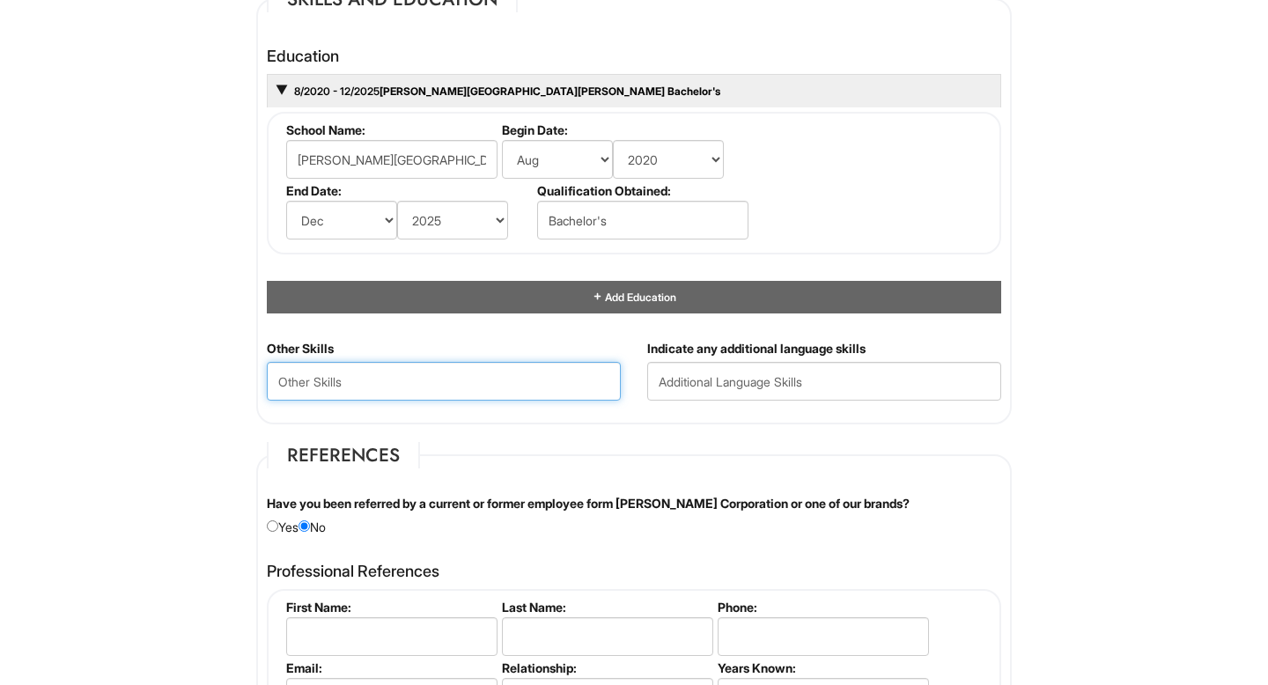
scroll to position [1682, 0]
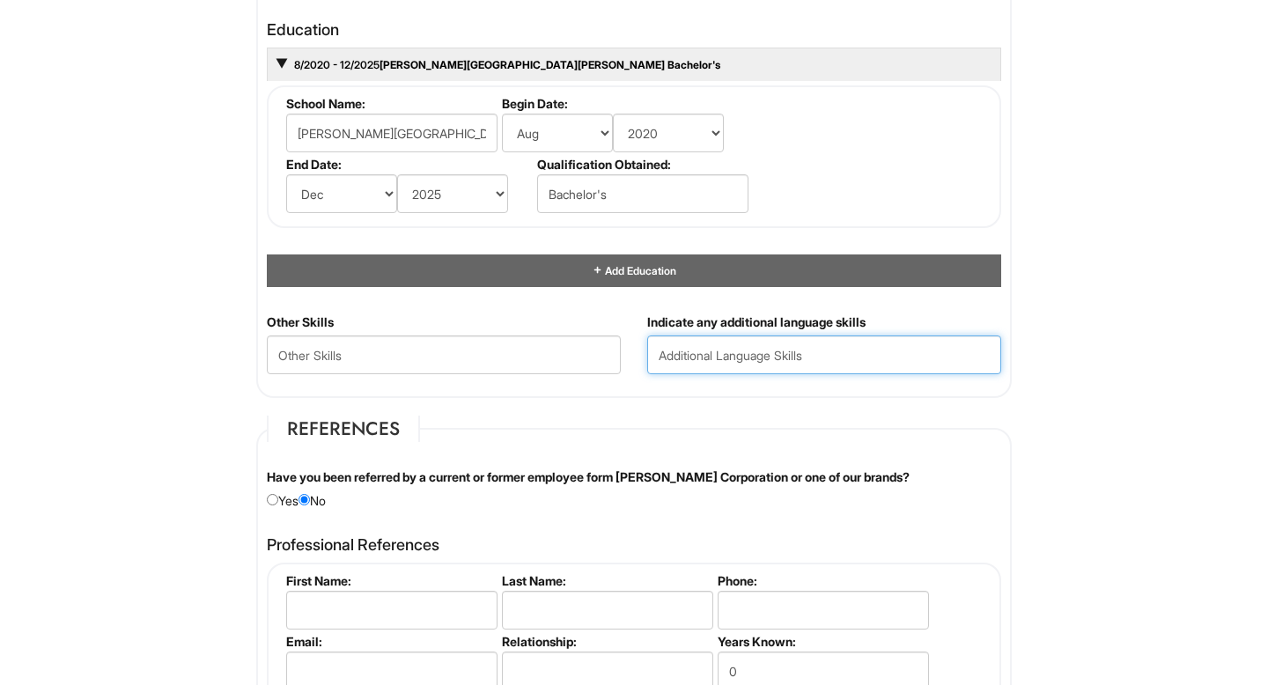
click at [717, 350] on input "text" at bounding box center [824, 354] width 354 height 39
type input "A"
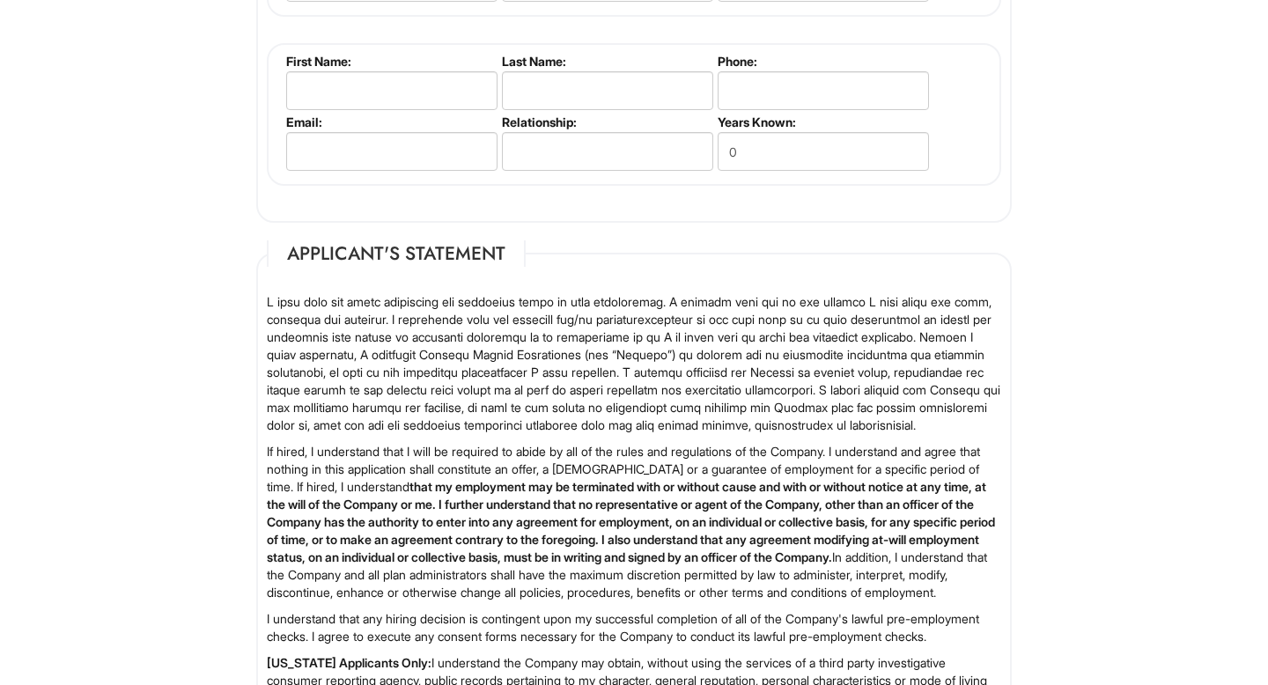
scroll to position [2745, 0]
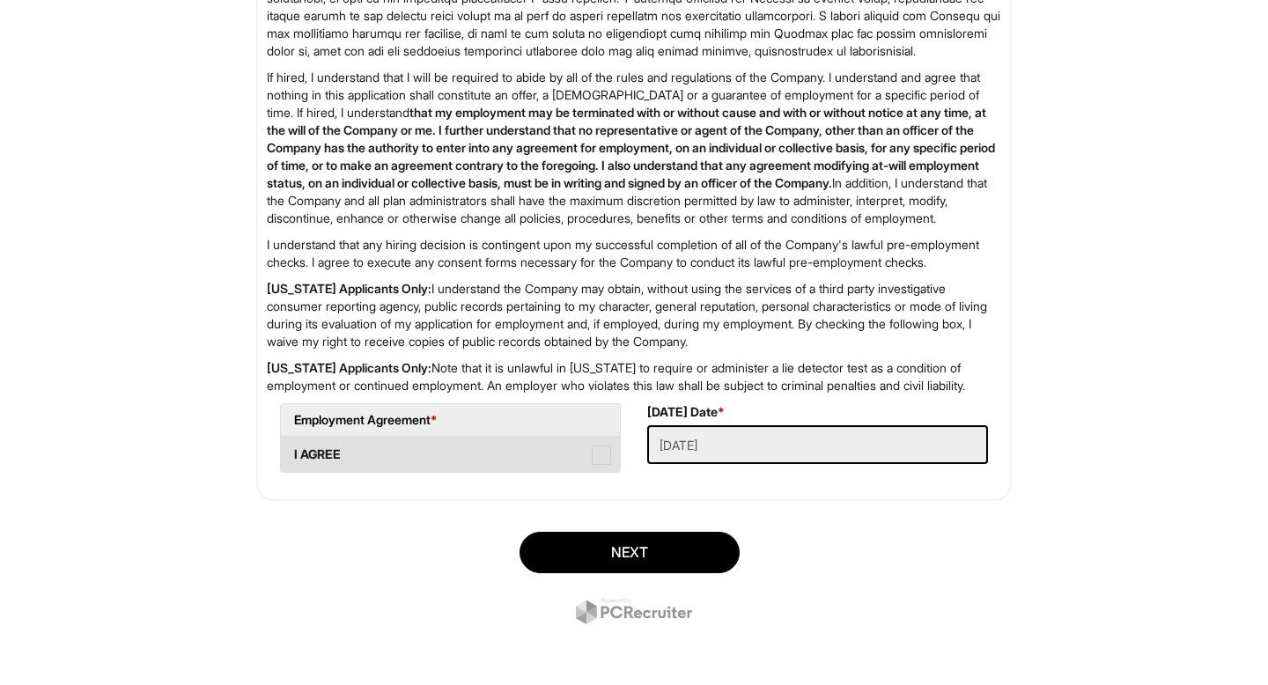
type input "Tagalog"
click at [603, 465] on span at bounding box center [601, 454] width 19 height 19
click at [292, 452] on AGREE "I AGREE" at bounding box center [286, 445] width 11 height 11
checkbox AGREE "true"
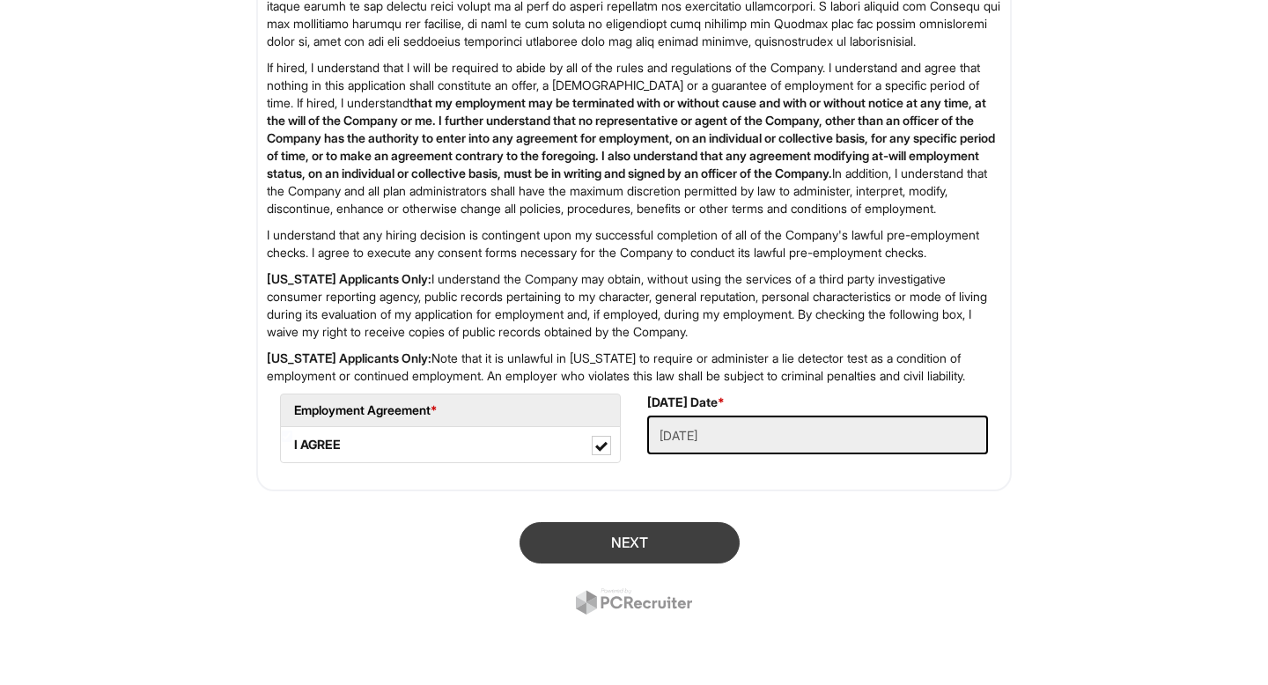
click at [646, 535] on button "Next" at bounding box center [629, 542] width 220 height 41
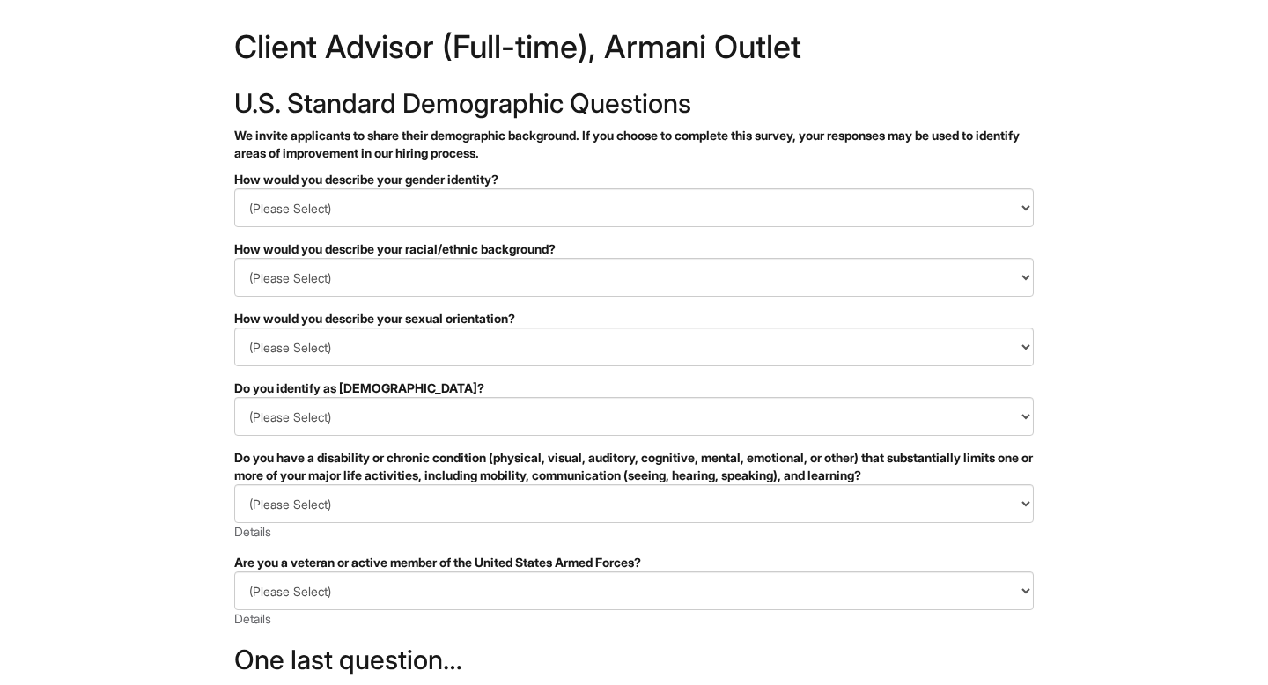
scroll to position [23, 0]
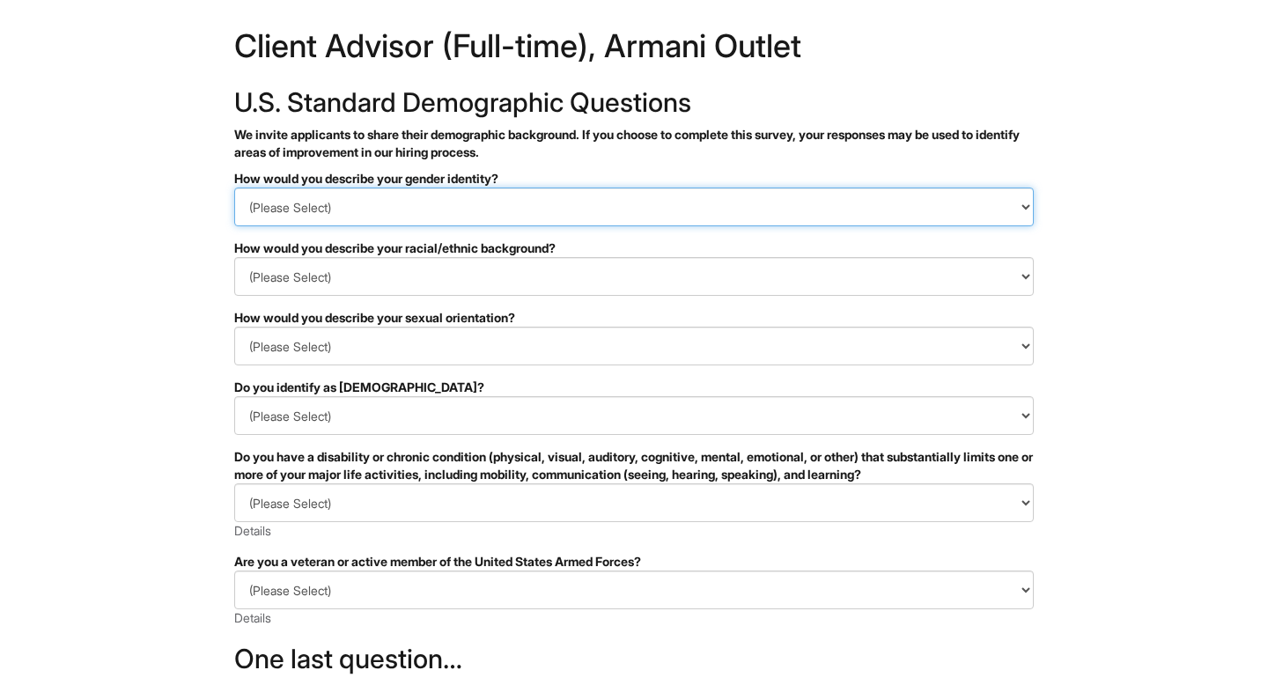
click at [479, 202] on select "(Please Select) Man Woman [DEMOGRAPHIC_DATA] I prefer to self-describe I don't …" at bounding box center [633, 207] width 799 height 39
select select "Man"
click at [234, 188] on select "(Please Select) Man Woman [DEMOGRAPHIC_DATA] I prefer to self-describe I don't …" at bounding box center [633, 207] width 799 height 39
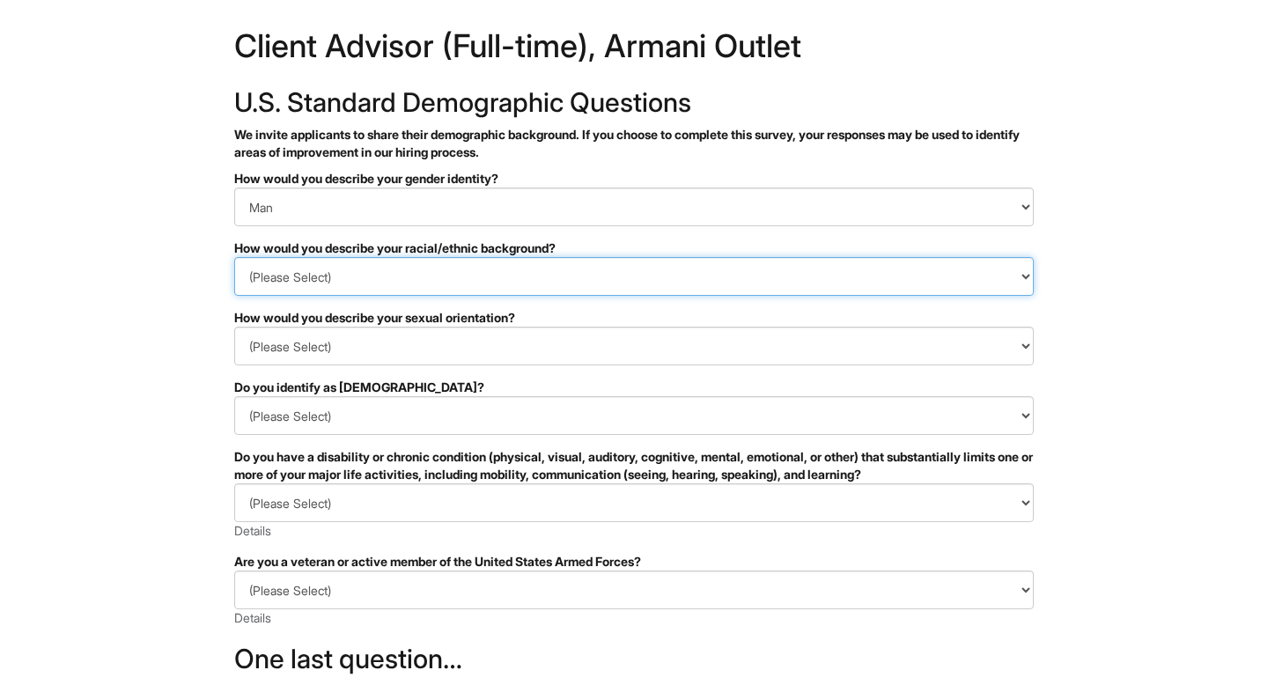
click at [352, 272] on select "(Please Select) [DEMOGRAPHIC_DATA] or of [DEMOGRAPHIC_DATA] descent [DEMOGRAPHI…" at bounding box center [633, 276] width 799 height 39
select select "Southeast Asian"
click at [234, 257] on select "(Please Select) [DEMOGRAPHIC_DATA] or of [DEMOGRAPHIC_DATA] descent [DEMOGRAPHI…" at bounding box center [633, 276] width 799 height 39
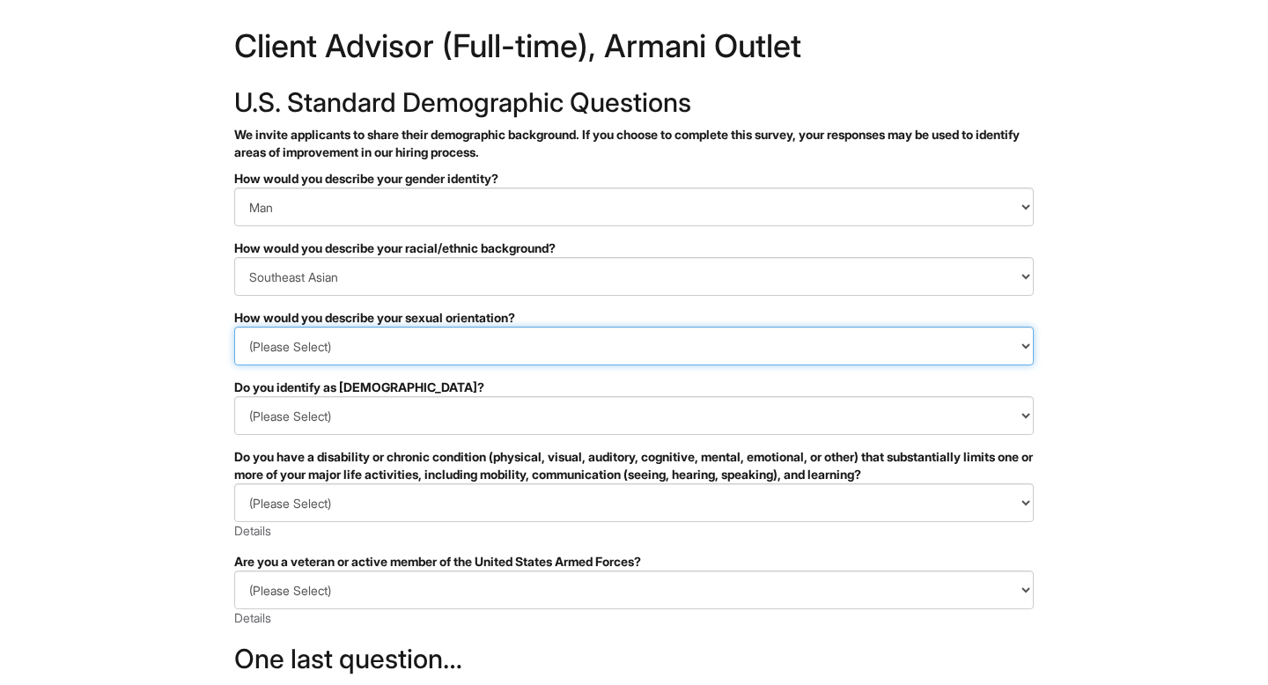
click at [349, 353] on select "(Please Select) [DEMOGRAPHIC_DATA] [DEMOGRAPHIC_DATA] and/or [DEMOGRAPHIC_DATA]…" at bounding box center [633, 346] width 799 height 39
select select "[DEMOGRAPHIC_DATA]"
click at [234, 327] on select "(Please Select) [DEMOGRAPHIC_DATA] [DEMOGRAPHIC_DATA] and/or [DEMOGRAPHIC_DATA]…" at bounding box center [633, 346] width 799 height 39
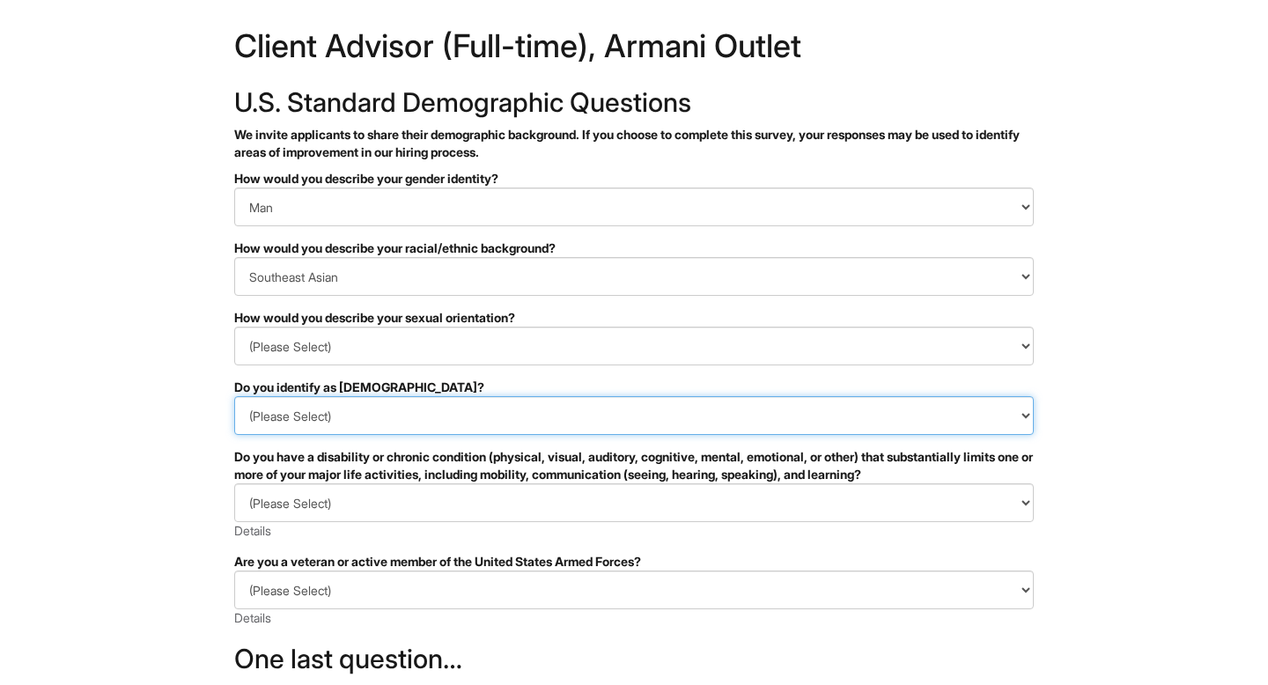
click at [325, 427] on select "(Please Select) Yes No I prefer to self-describe I don't wish to answer" at bounding box center [633, 415] width 799 height 39
select select "No"
click at [234, 396] on select "(Please Select) Yes No I prefer to self-describe I don't wish to answer" at bounding box center [633, 415] width 799 height 39
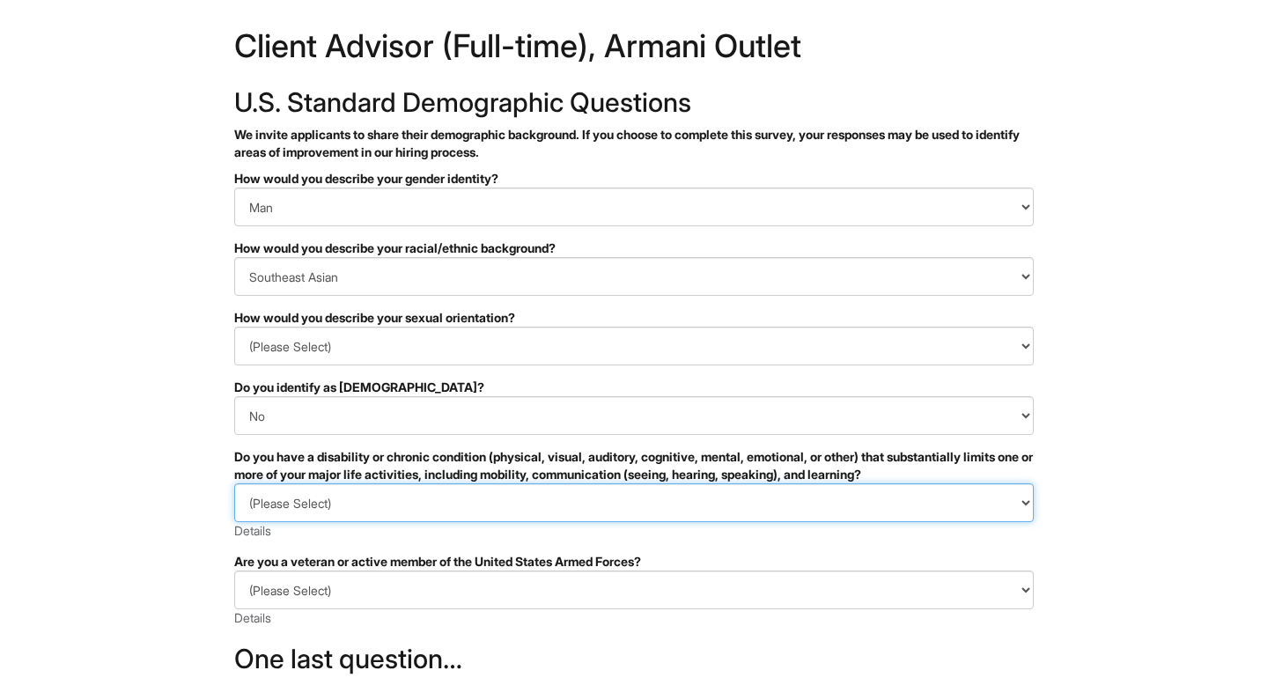
click at [330, 511] on select "(Please Select) YES, I HAVE A DISABILITY (or previously had a disability) NO, I…" at bounding box center [633, 502] width 799 height 39
select select "NO, I DON'T HAVE A DISABILITY"
click at [234, 483] on select "(Please Select) YES, I HAVE A DISABILITY (or previously had a disability) NO, I…" at bounding box center [633, 502] width 799 height 39
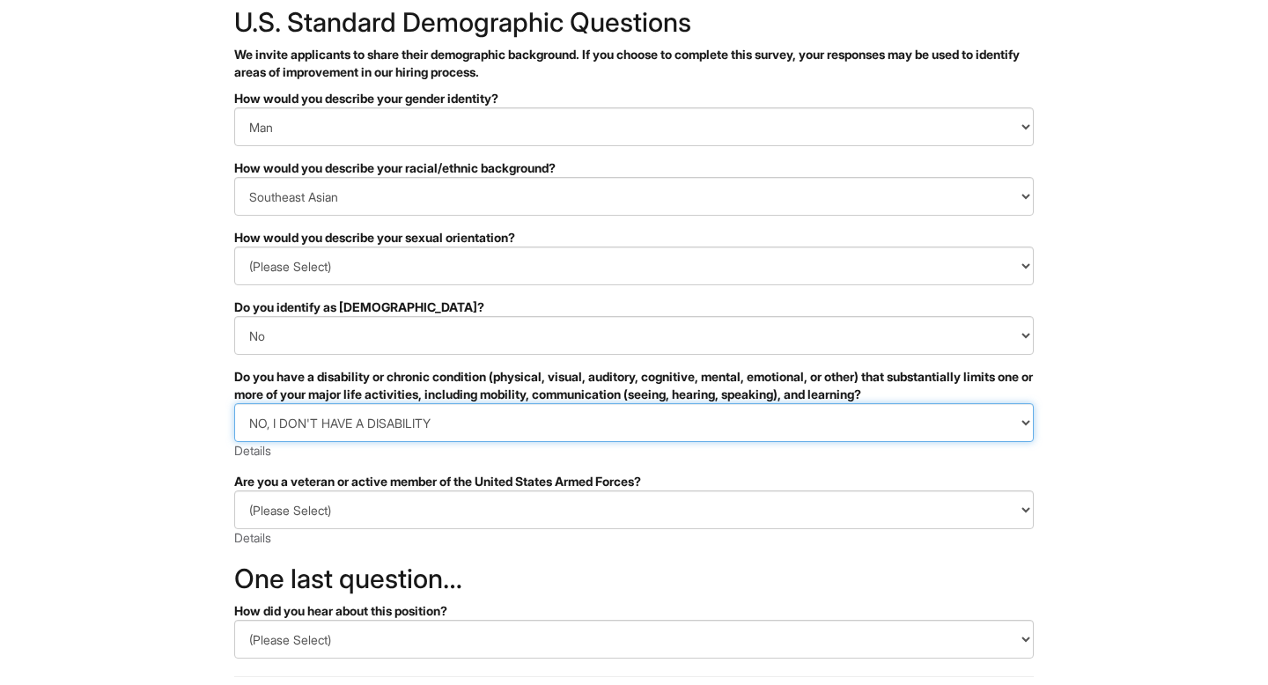
scroll to position [113, 0]
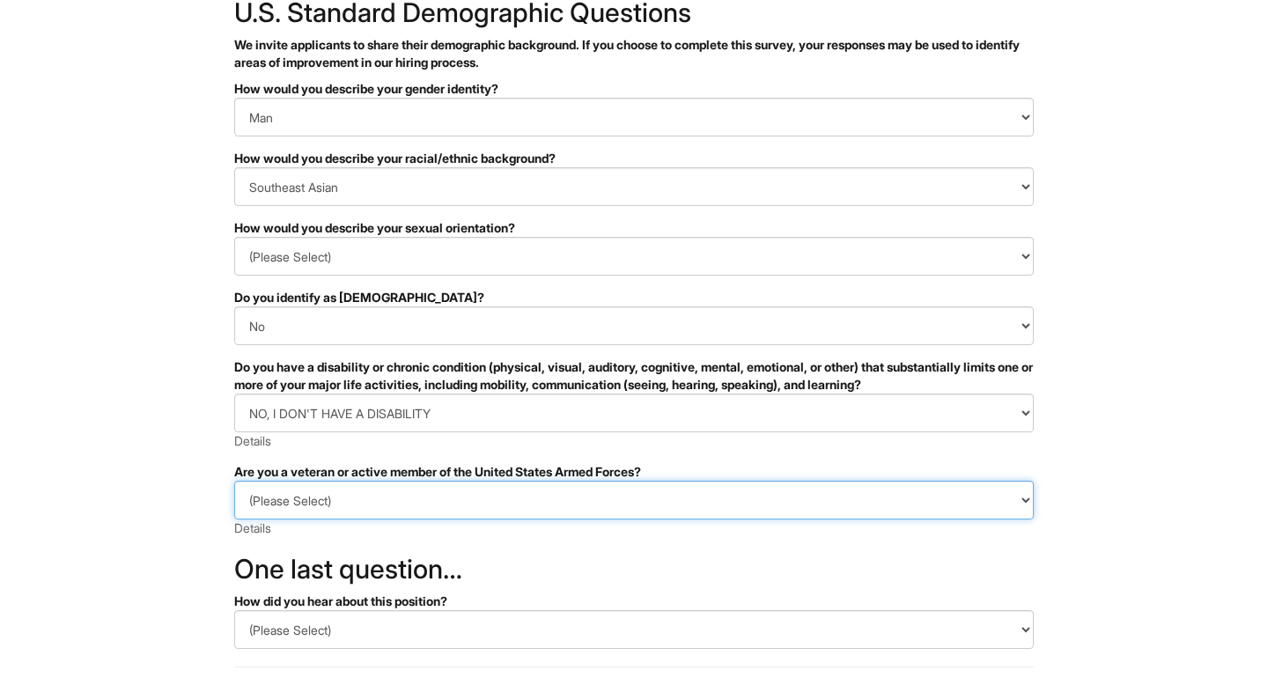
click at [292, 512] on select "(Please Select) I IDENTIFY AS ONE OR MORE OF THE CLASSIFICATIONS OF PROTECTED V…" at bounding box center [633, 500] width 799 height 39
select select "I AM NOT A PROTECTED VETERAN"
click at [234, 481] on select "(Please Select) I IDENTIFY AS ONE OR MORE OF THE CLASSIFICATIONS OF PROTECTED V…" at bounding box center [633, 500] width 799 height 39
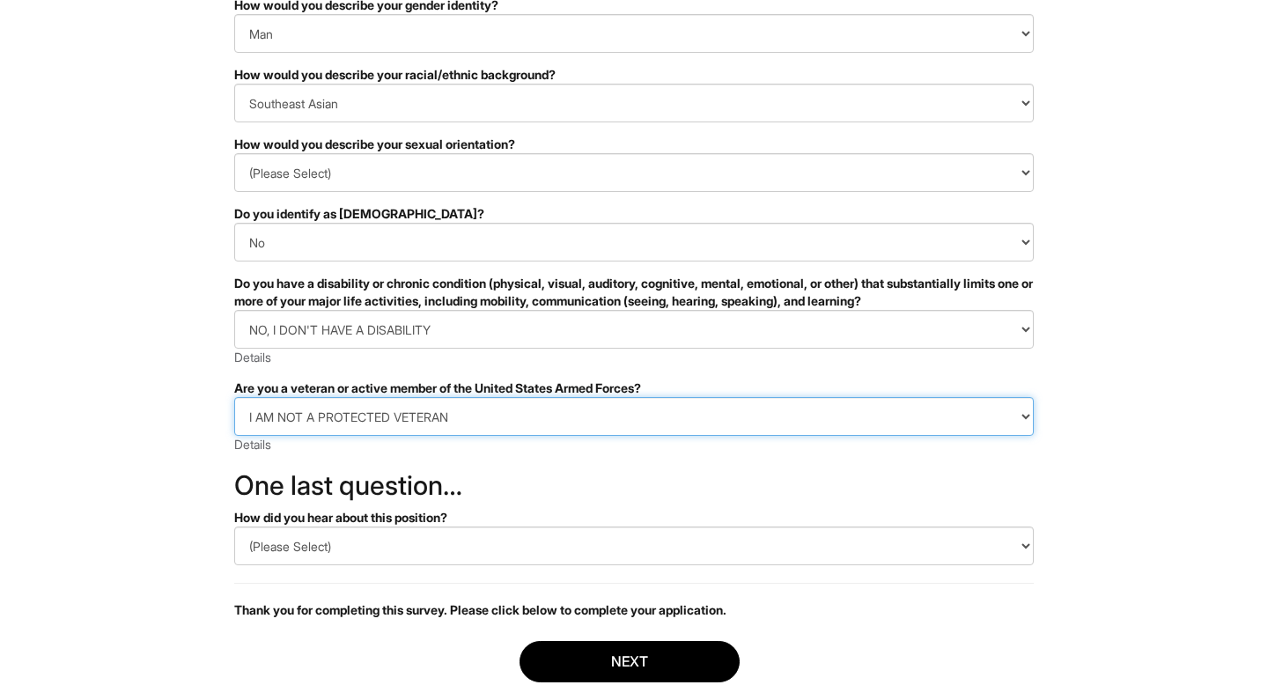
scroll to position [199, 0]
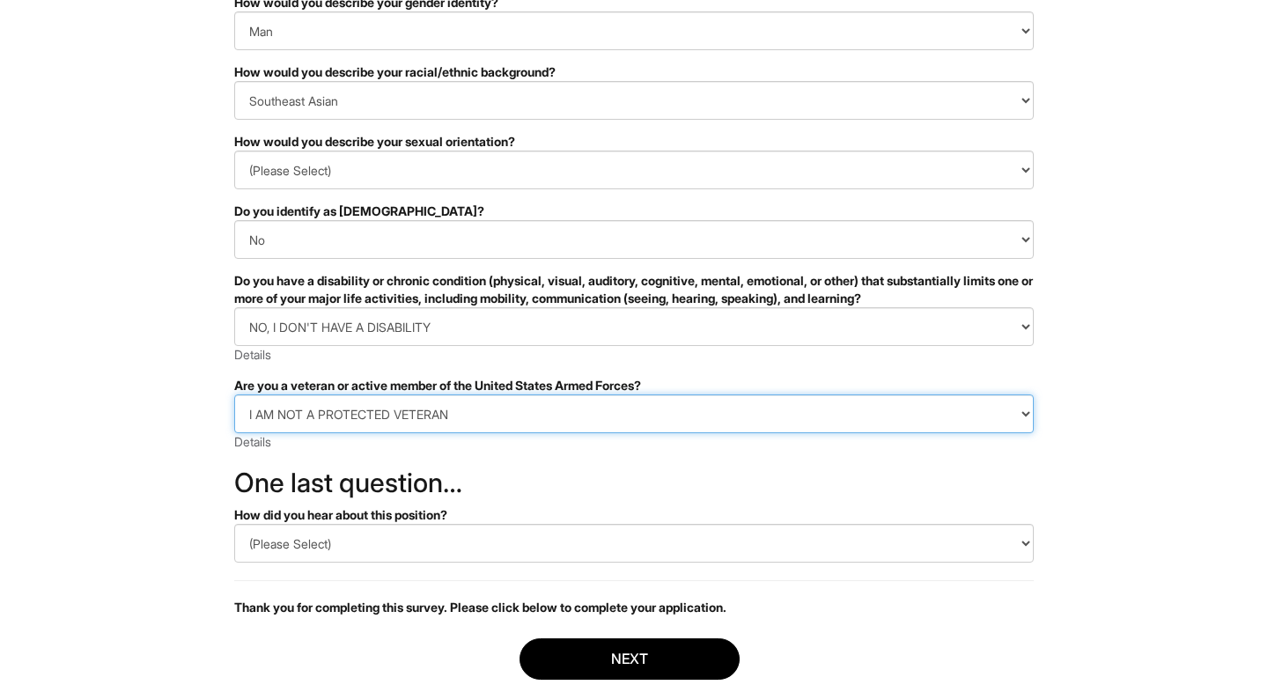
click at [347, 410] on select "(Please Select) I IDENTIFY AS ONE OR MORE OF THE CLASSIFICATIONS OF PROTECTED V…" at bounding box center [633, 413] width 799 height 39
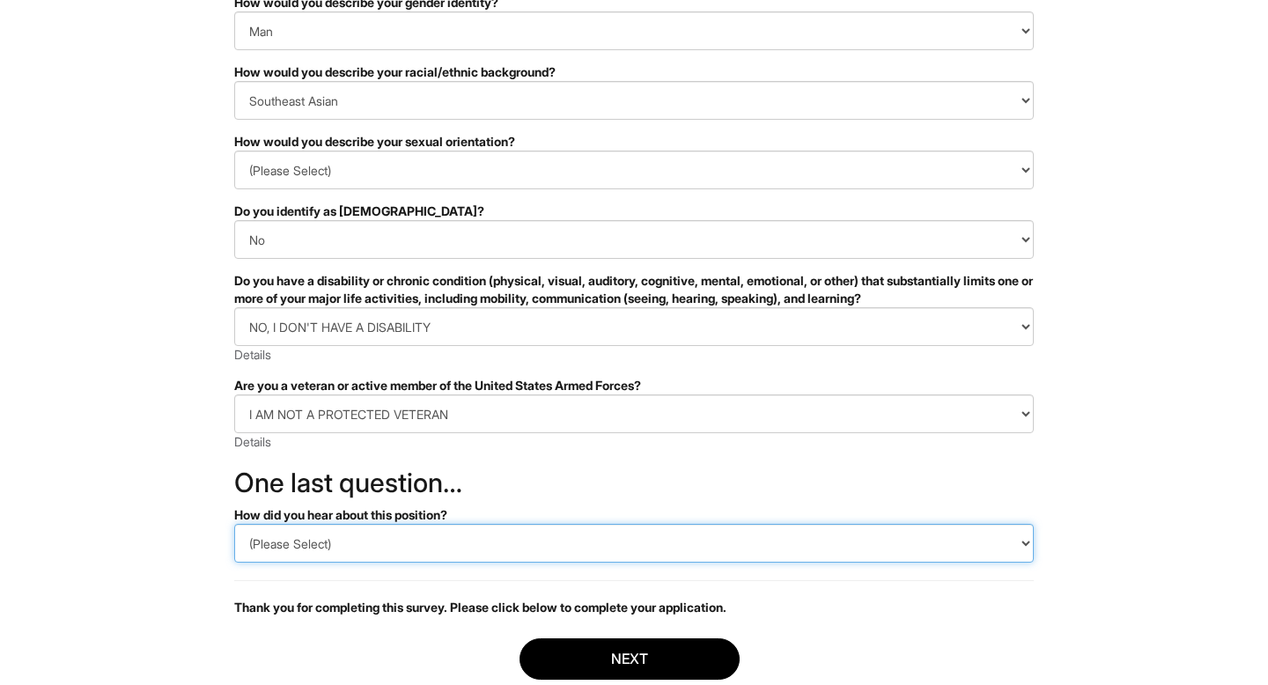
click at [379, 538] on select "(Please Select) CareerBuilder Indeed LinkedIn Monster Referral Other" at bounding box center [633, 543] width 799 height 39
select select "Other"
click at [234, 524] on select "(Please Select) CareerBuilder Indeed LinkedIn Monster Referral Other" at bounding box center [633, 543] width 799 height 39
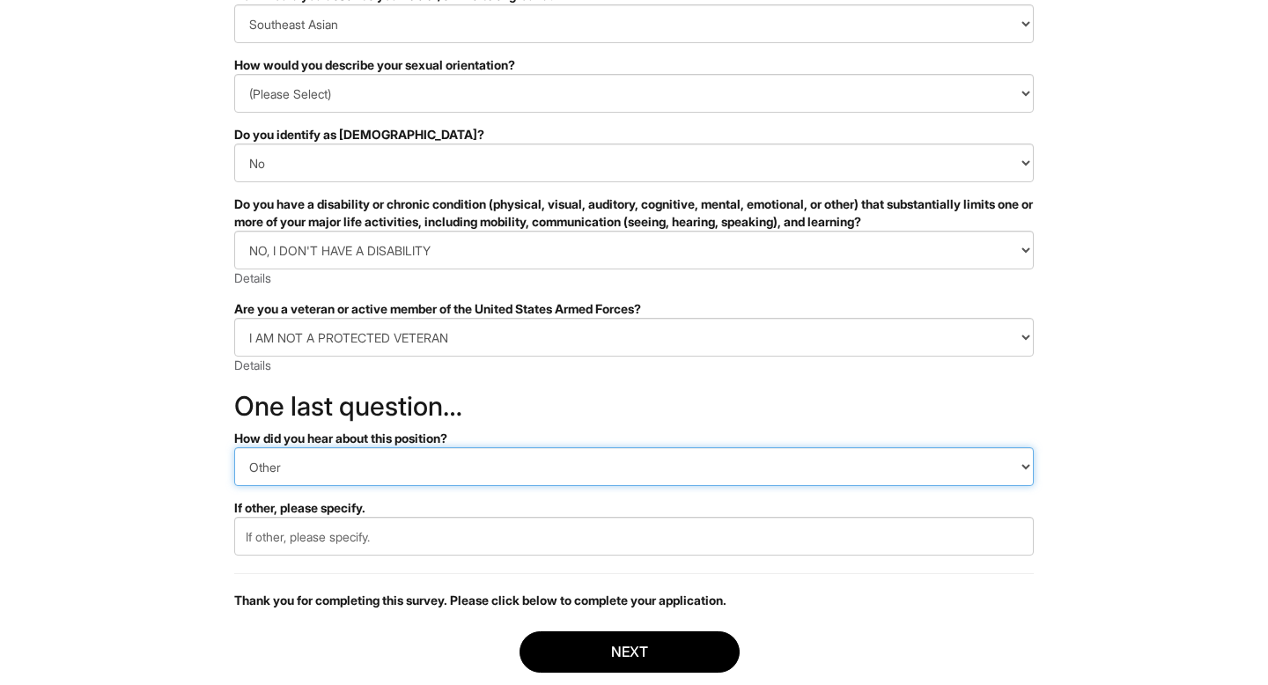
scroll to position [289, 0]
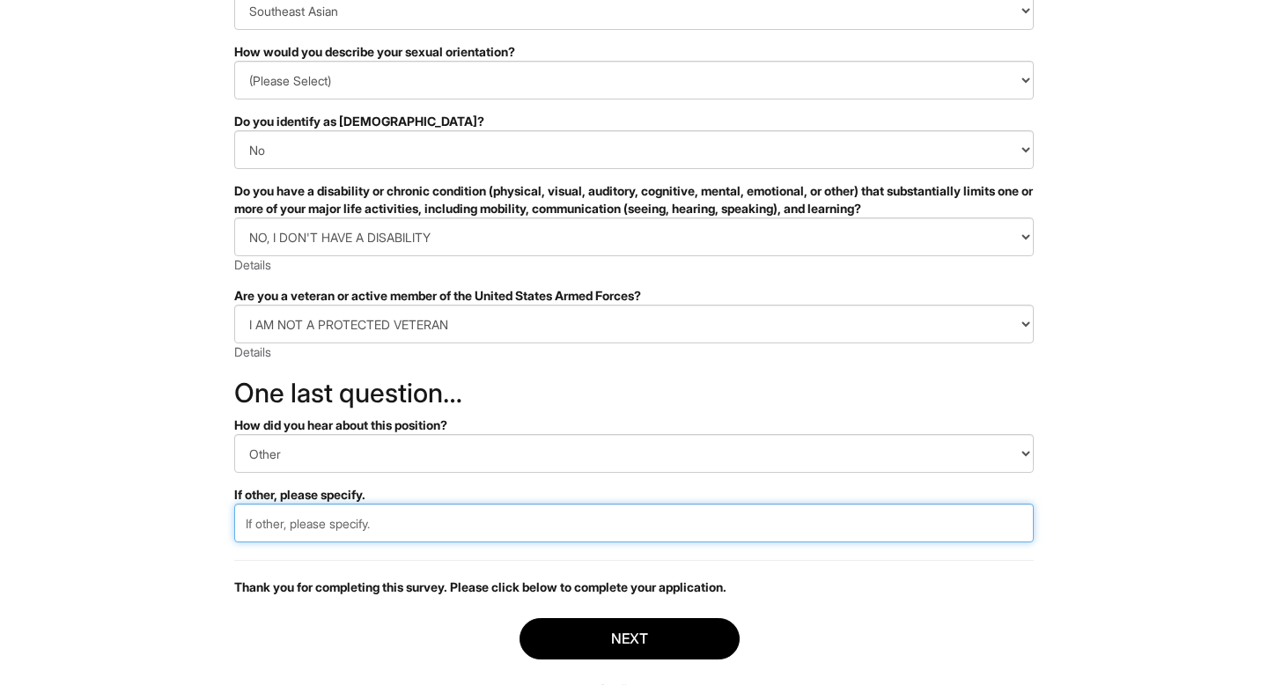
click at [309, 540] on input "text" at bounding box center [633, 523] width 799 height 39
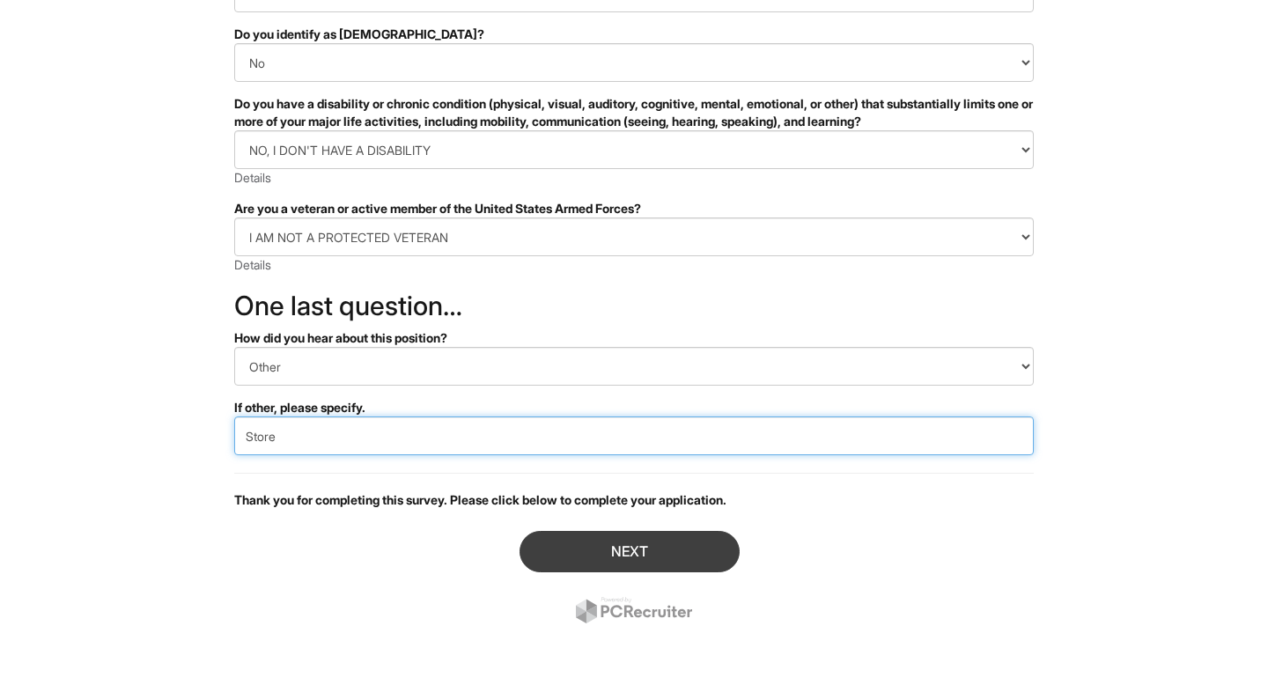
type input "Store"
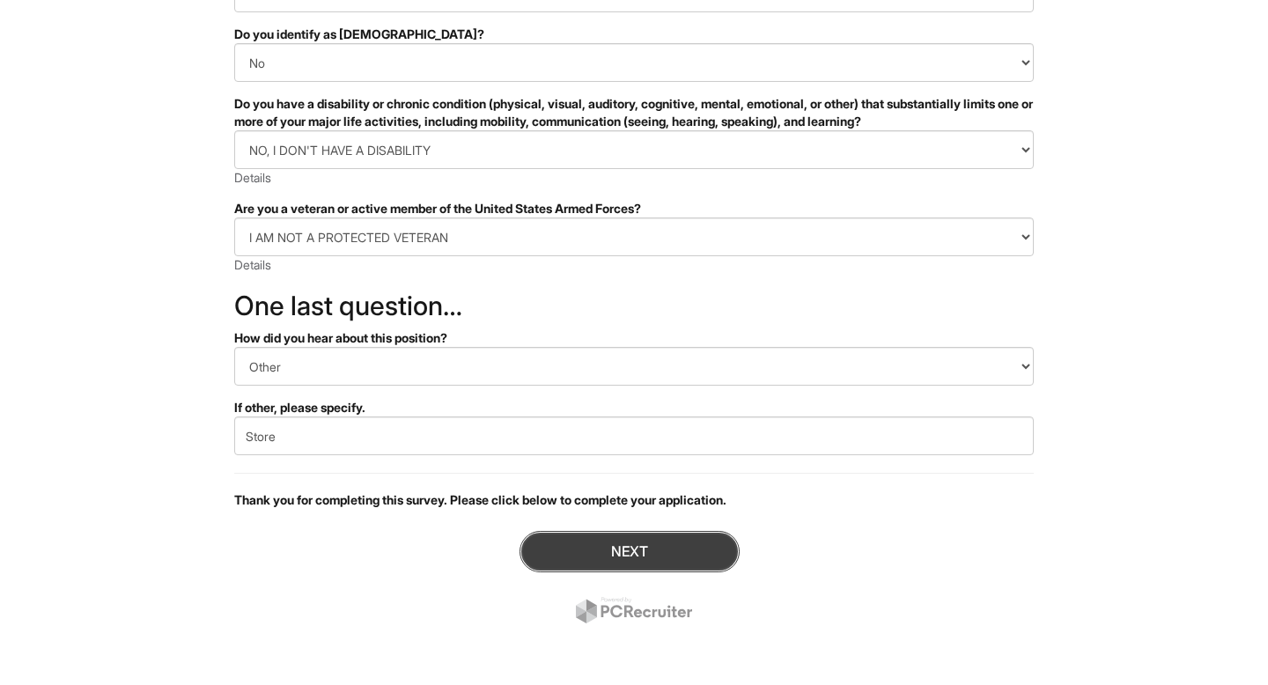
click at [575, 548] on button "Next" at bounding box center [629, 551] width 220 height 41
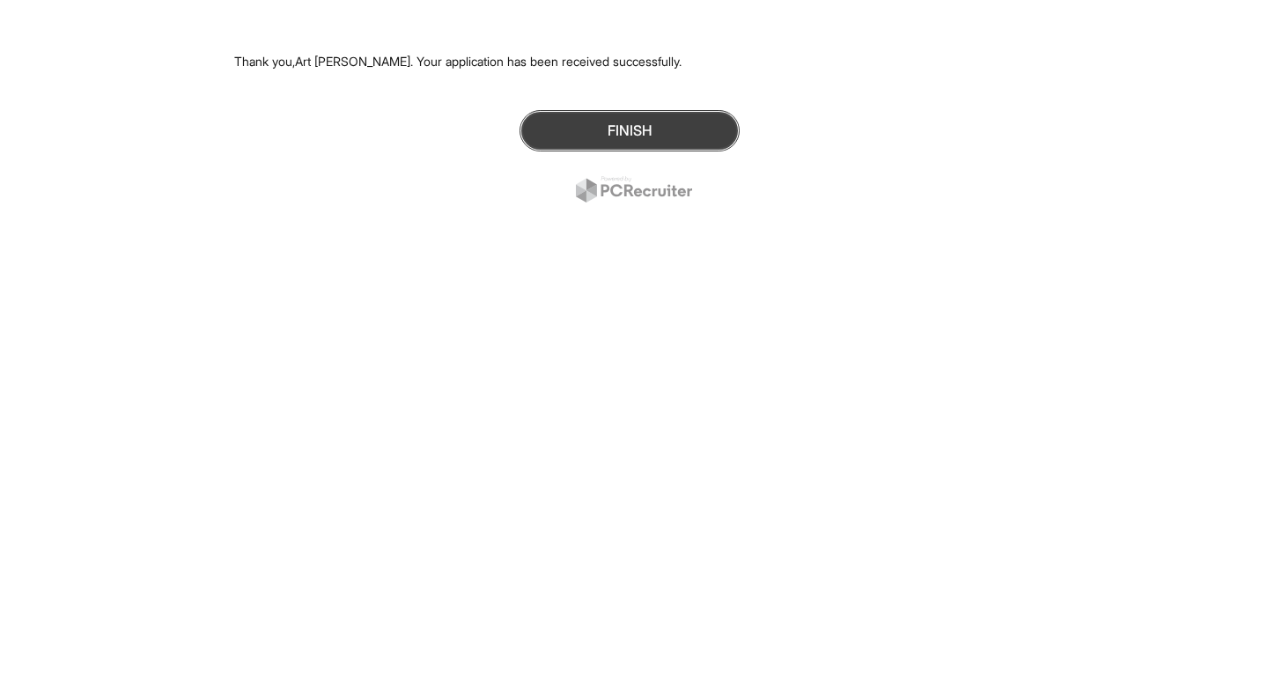
click at [578, 138] on button "Finish" at bounding box center [629, 130] width 220 height 41
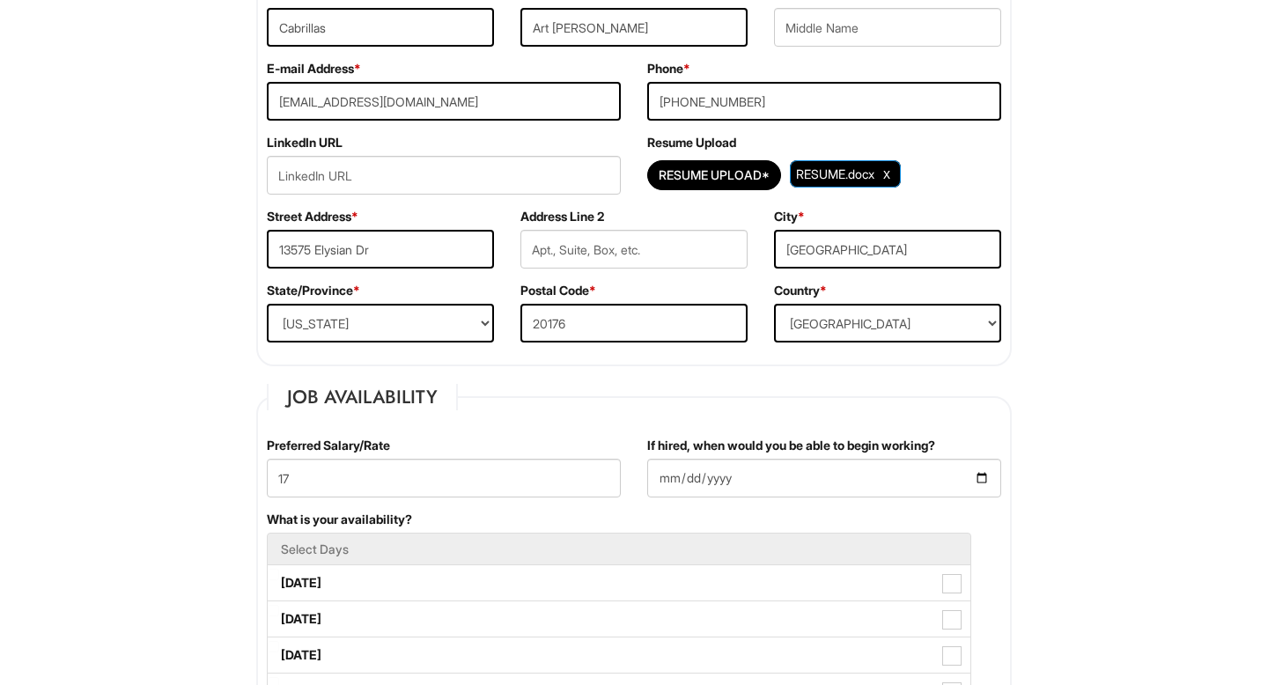
scroll to position [354, 0]
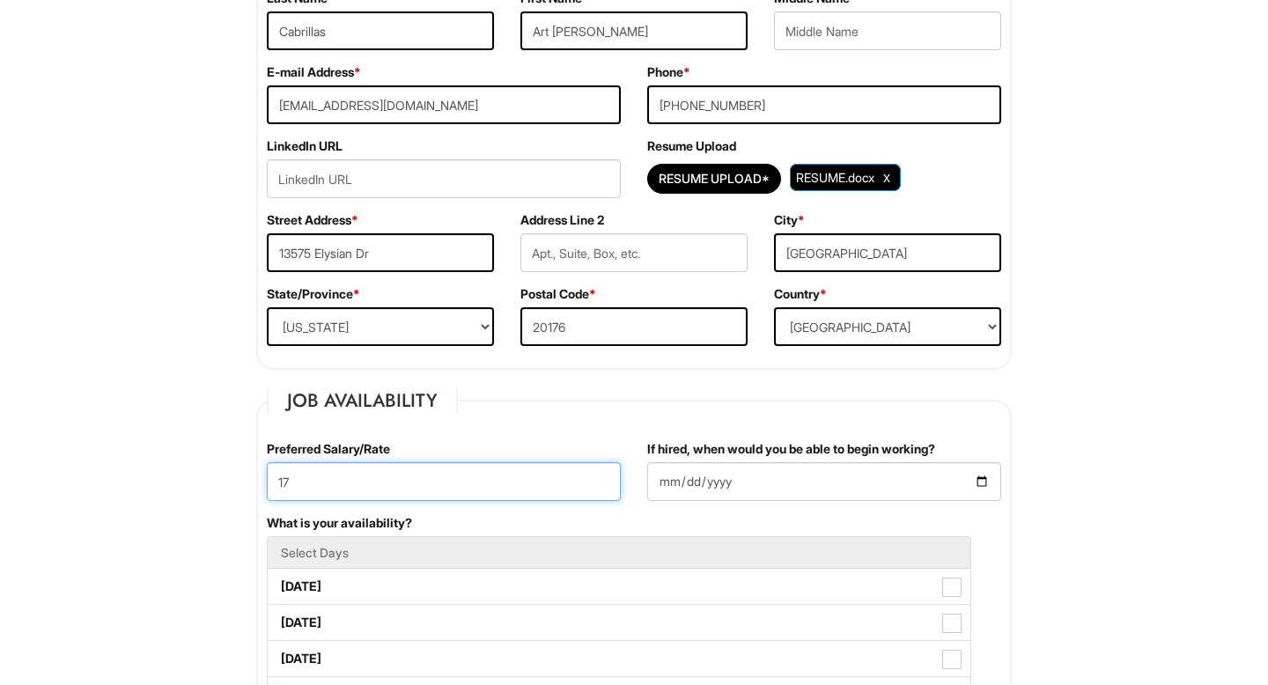
click at [301, 469] on input "17" at bounding box center [444, 481] width 354 height 39
click at [302, 476] on input "17" at bounding box center [444, 481] width 354 height 39
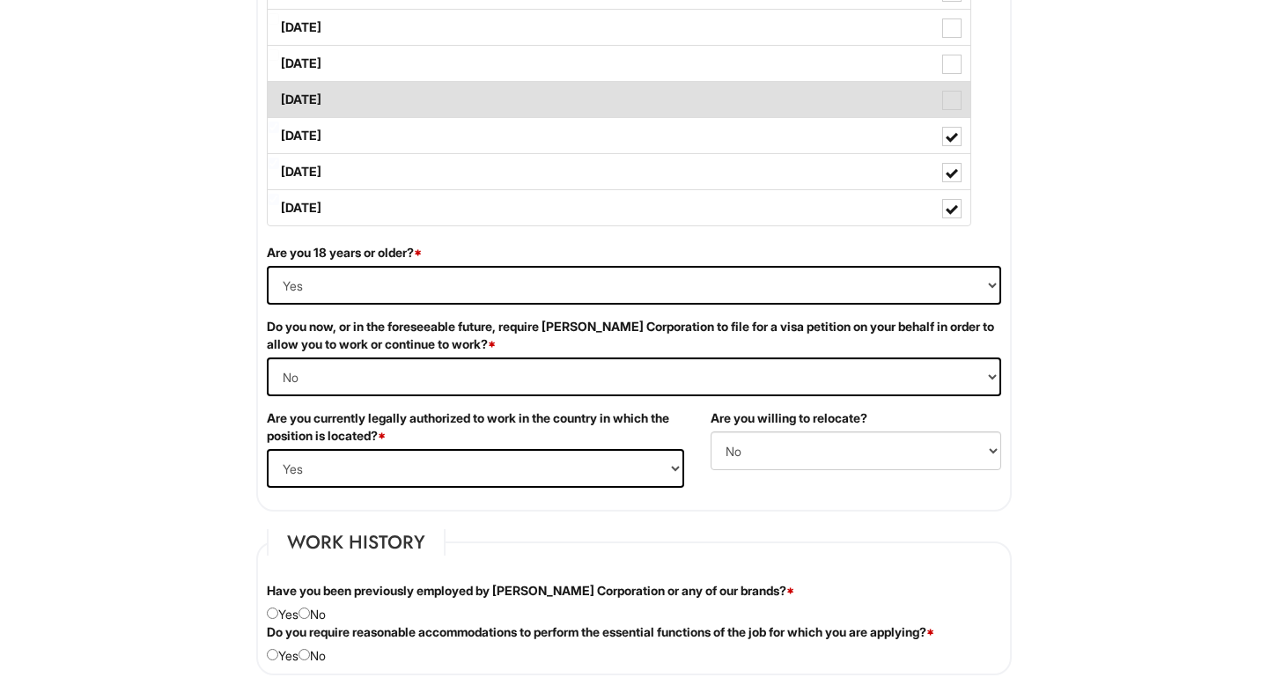
scroll to position [1139, 0]
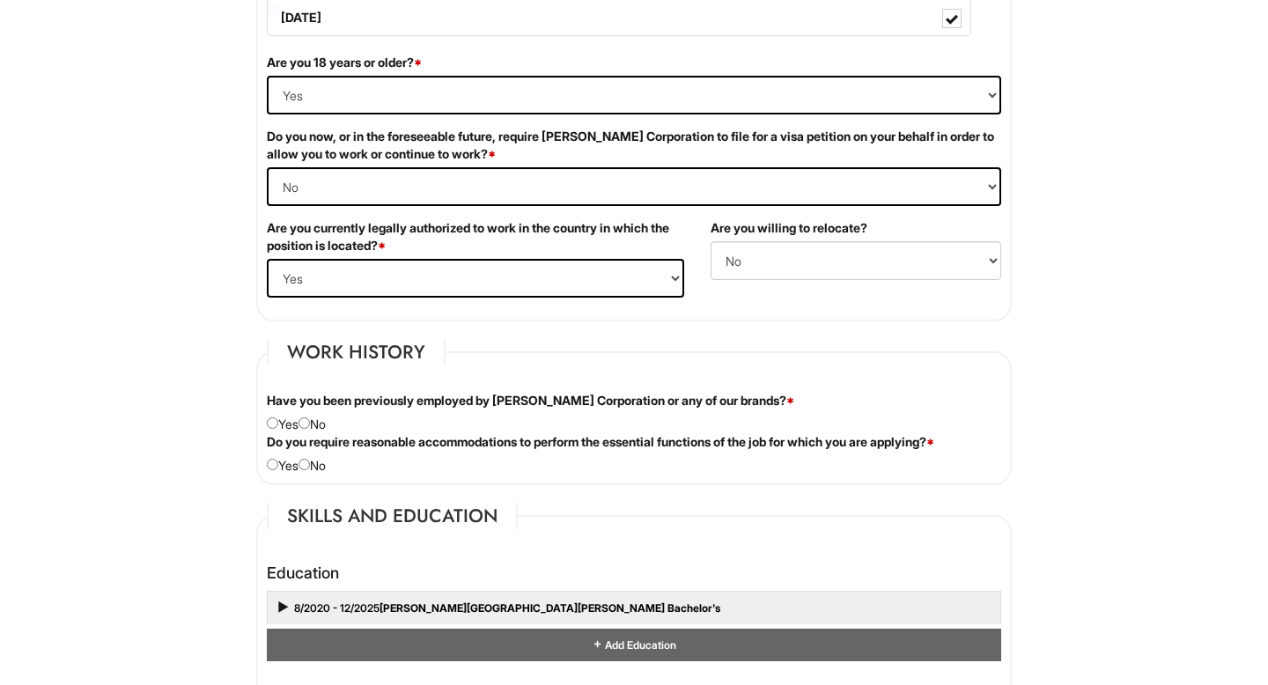
type input "20"
click at [319, 420] on div "Have you been previously employed by Giorgio Armani Corporation or any of our b…" at bounding box center [634, 412] width 761 height 41
click at [310, 427] on input "radio" at bounding box center [303, 422] width 11 height 11
radio input "true"
click at [310, 459] on input "radio" at bounding box center [303, 464] width 11 height 11
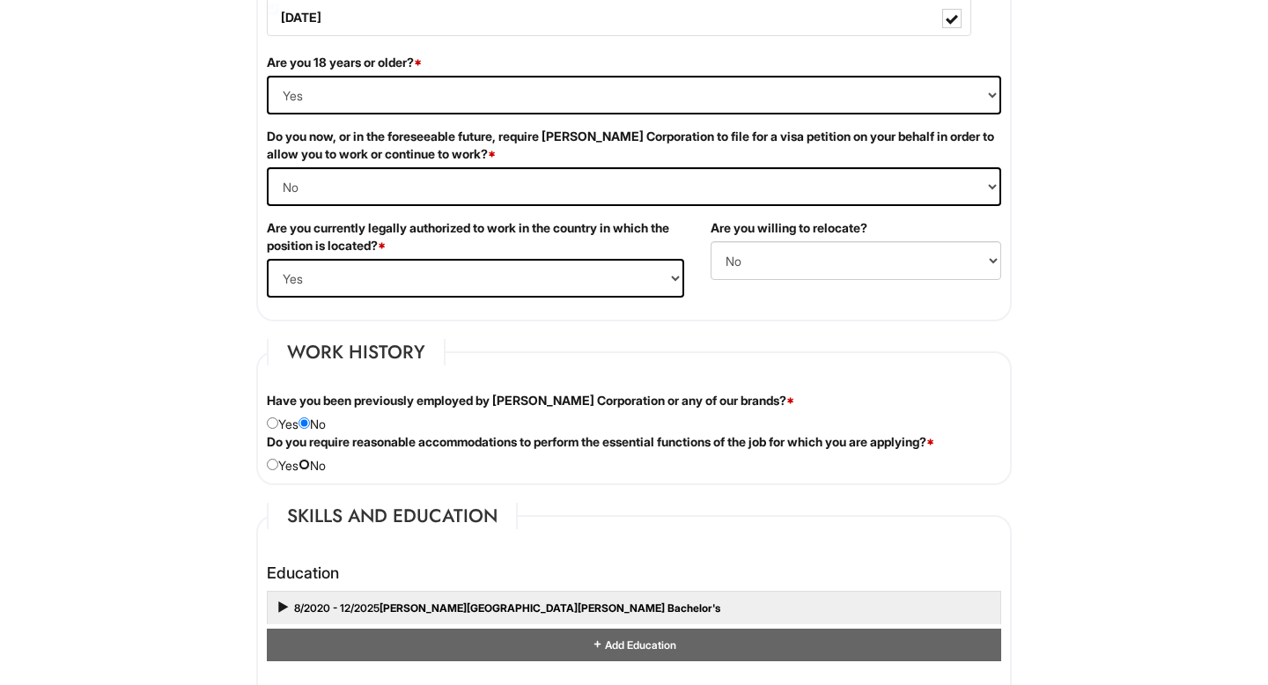
radio input "true"
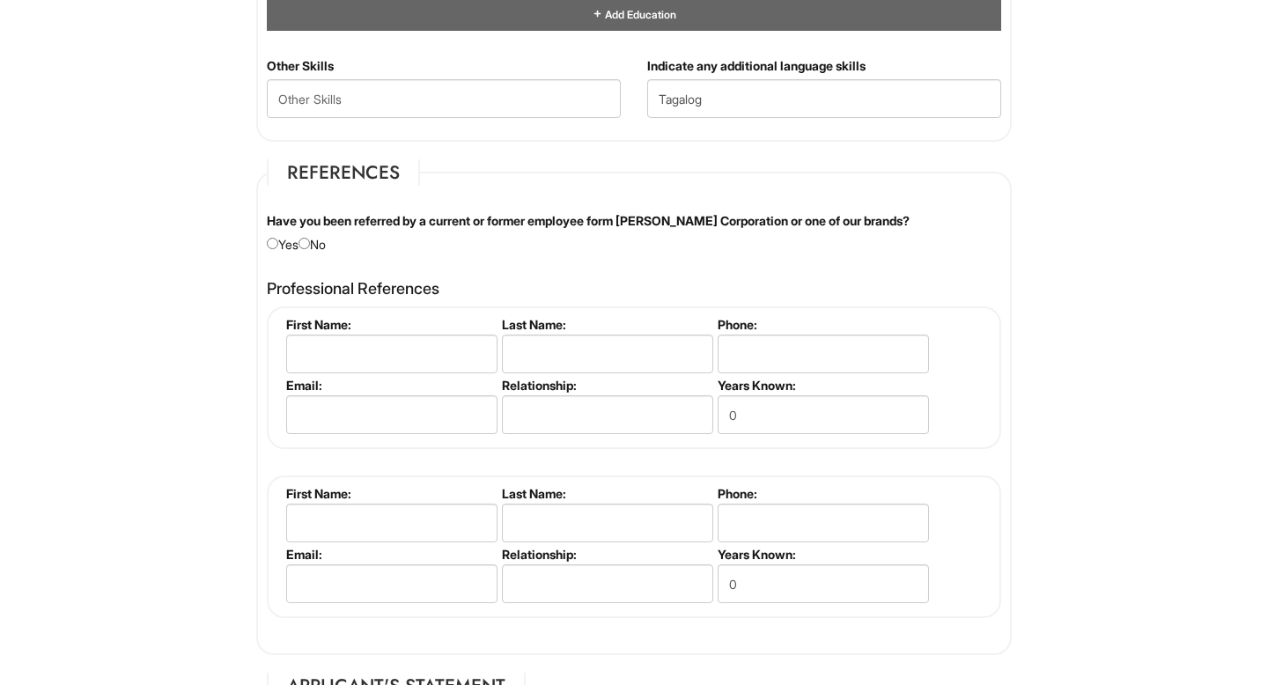
scroll to position [1768, 0]
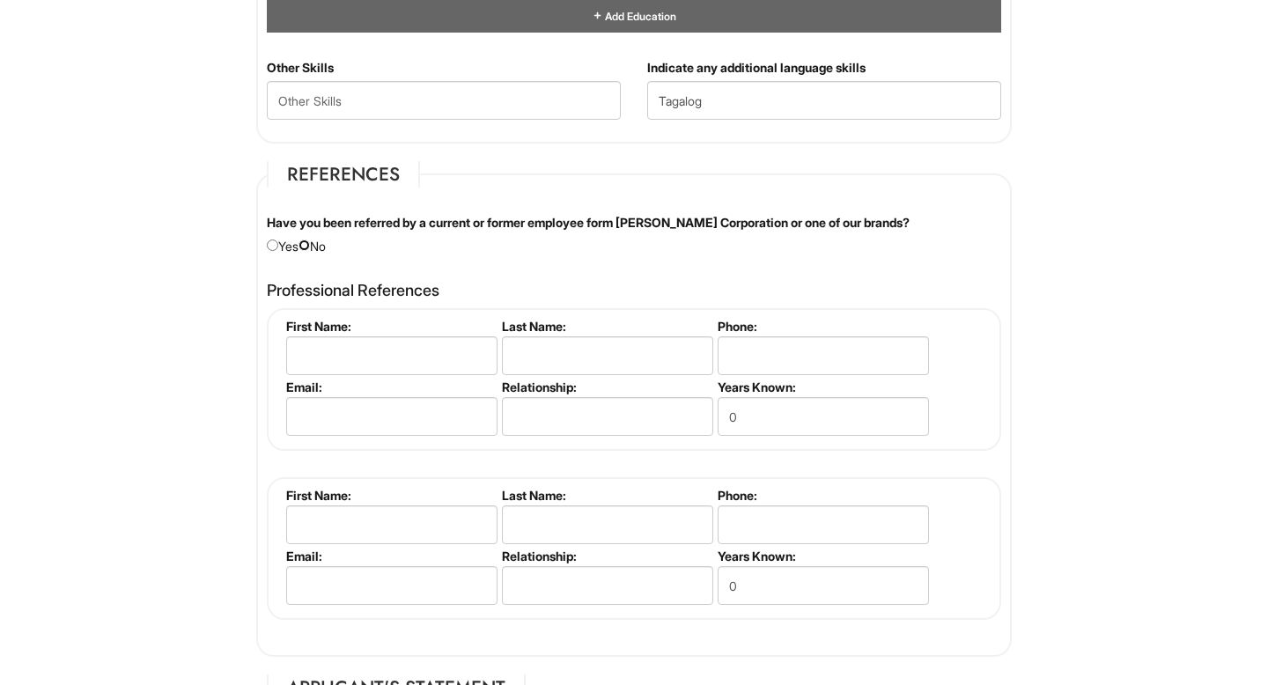
click at [310, 246] on input "radio" at bounding box center [303, 244] width 11 height 11
radio input "true"
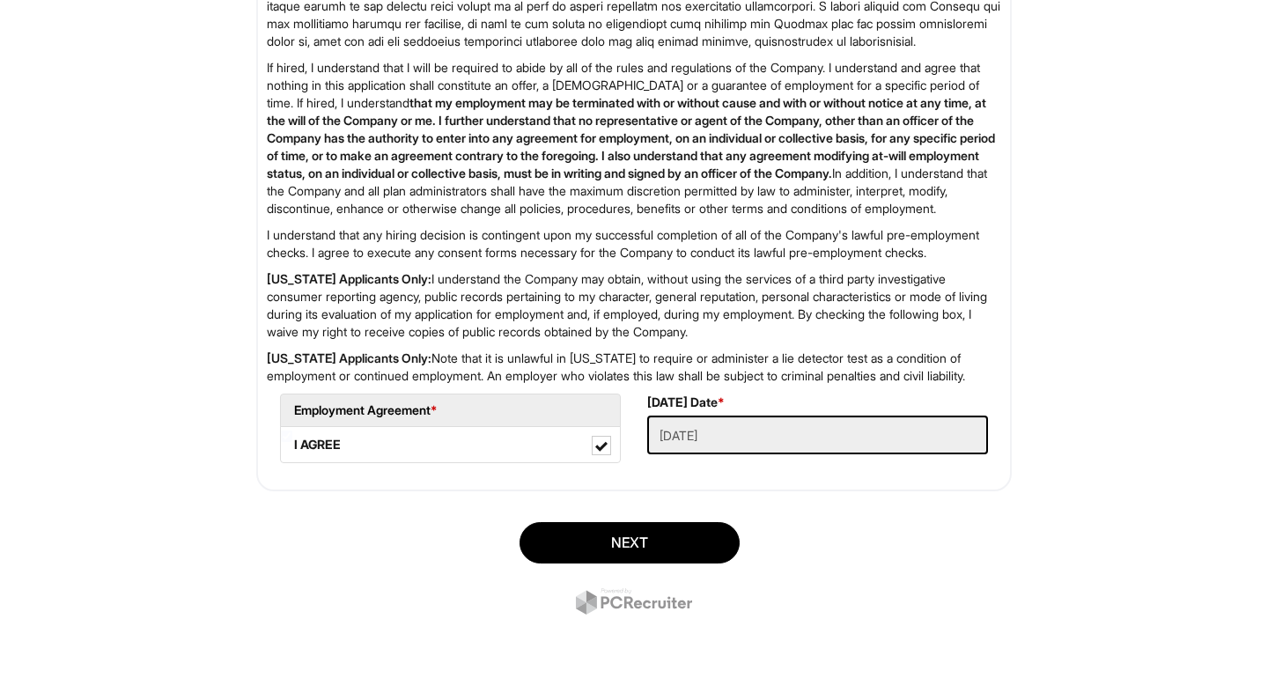
scroll to position [2606, 0]
click at [644, 563] on button "Next" at bounding box center [629, 542] width 220 height 41
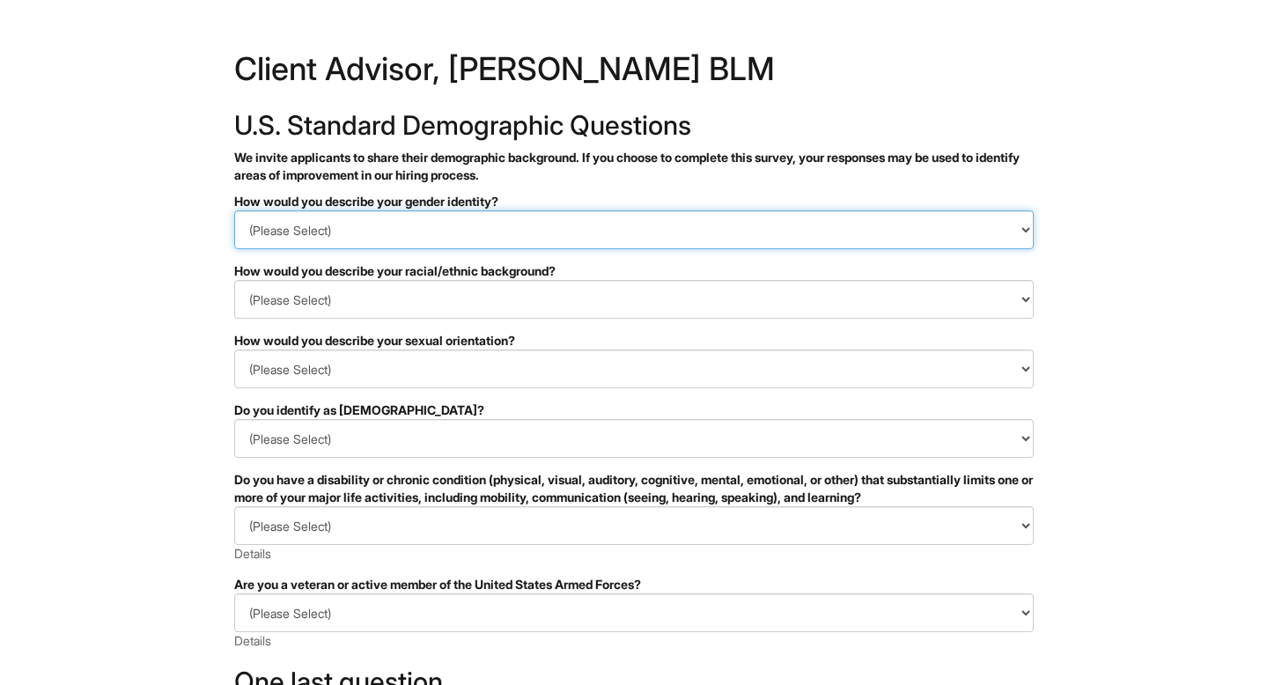
click at [473, 245] on select "(Please Select) Man Woman [DEMOGRAPHIC_DATA] I prefer to self-describe I don't …" at bounding box center [633, 229] width 799 height 39
select select "Man"
click at [234, 210] on select "(Please Select) Man Woman [DEMOGRAPHIC_DATA] I prefer to self-describe I don't …" at bounding box center [633, 229] width 799 height 39
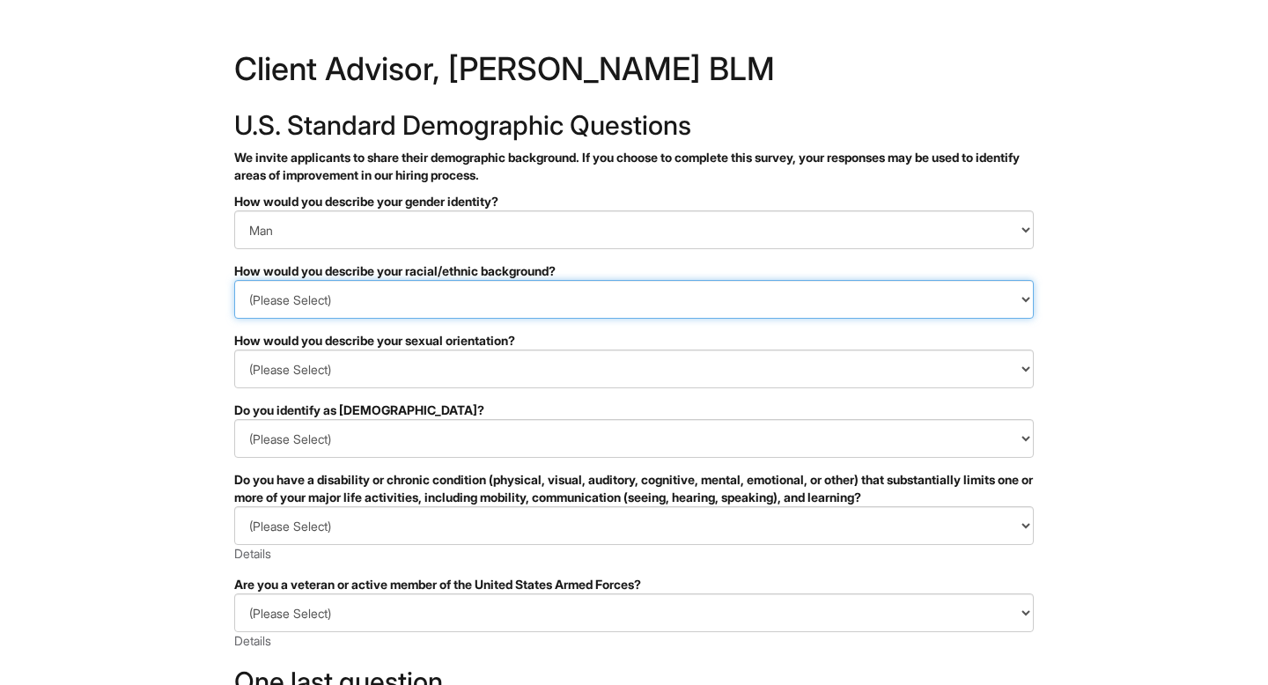
click at [361, 302] on select "(Please Select) [DEMOGRAPHIC_DATA] or of [DEMOGRAPHIC_DATA] descent [DEMOGRAPHI…" at bounding box center [633, 299] width 799 height 39
click at [340, 303] on select "(Please Select) [DEMOGRAPHIC_DATA] or of [DEMOGRAPHIC_DATA] descent [DEMOGRAPHI…" at bounding box center [633, 299] width 799 height 39
select select "Southeast Asian"
click at [234, 280] on select "(Please Select) [DEMOGRAPHIC_DATA] or of [DEMOGRAPHIC_DATA] descent [DEMOGRAPHI…" at bounding box center [633, 299] width 799 height 39
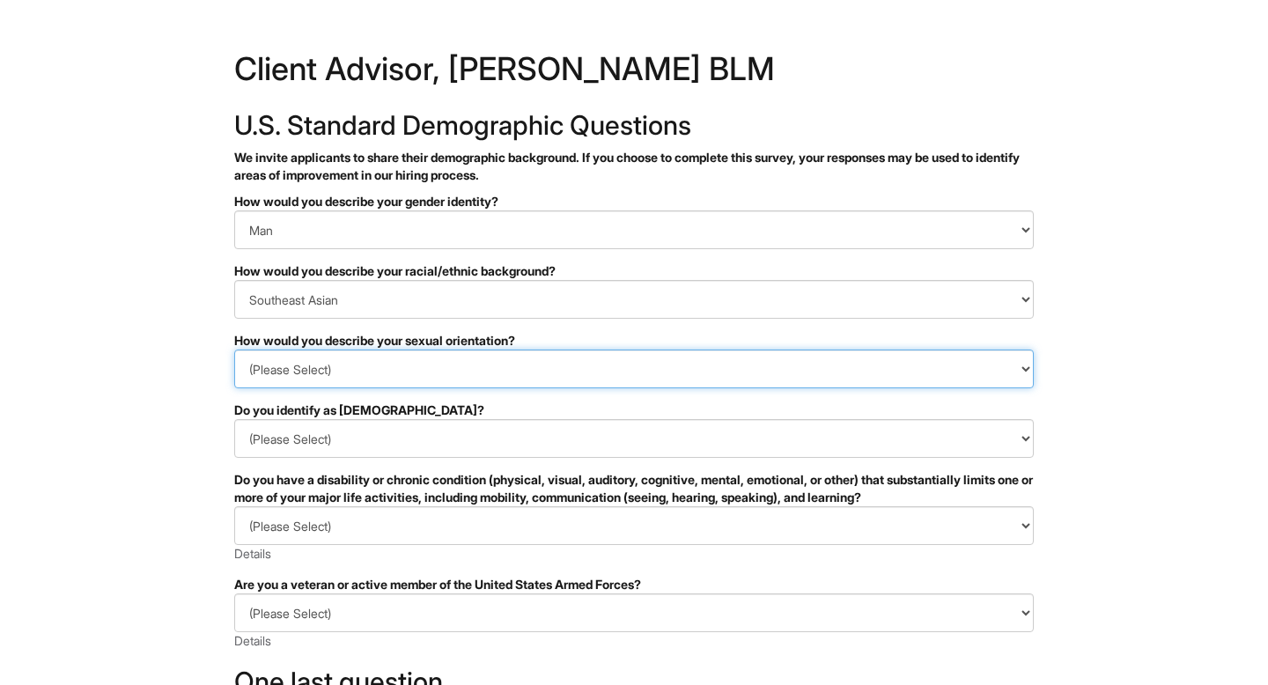
click at [343, 371] on select "(Please Select) [DEMOGRAPHIC_DATA] [DEMOGRAPHIC_DATA] and/or [DEMOGRAPHIC_DATA]…" at bounding box center [633, 369] width 799 height 39
select select "[DEMOGRAPHIC_DATA]"
click at [234, 350] on select "(Please Select) [DEMOGRAPHIC_DATA] [DEMOGRAPHIC_DATA] and/or [DEMOGRAPHIC_DATA]…" at bounding box center [633, 369] width 799 height 39
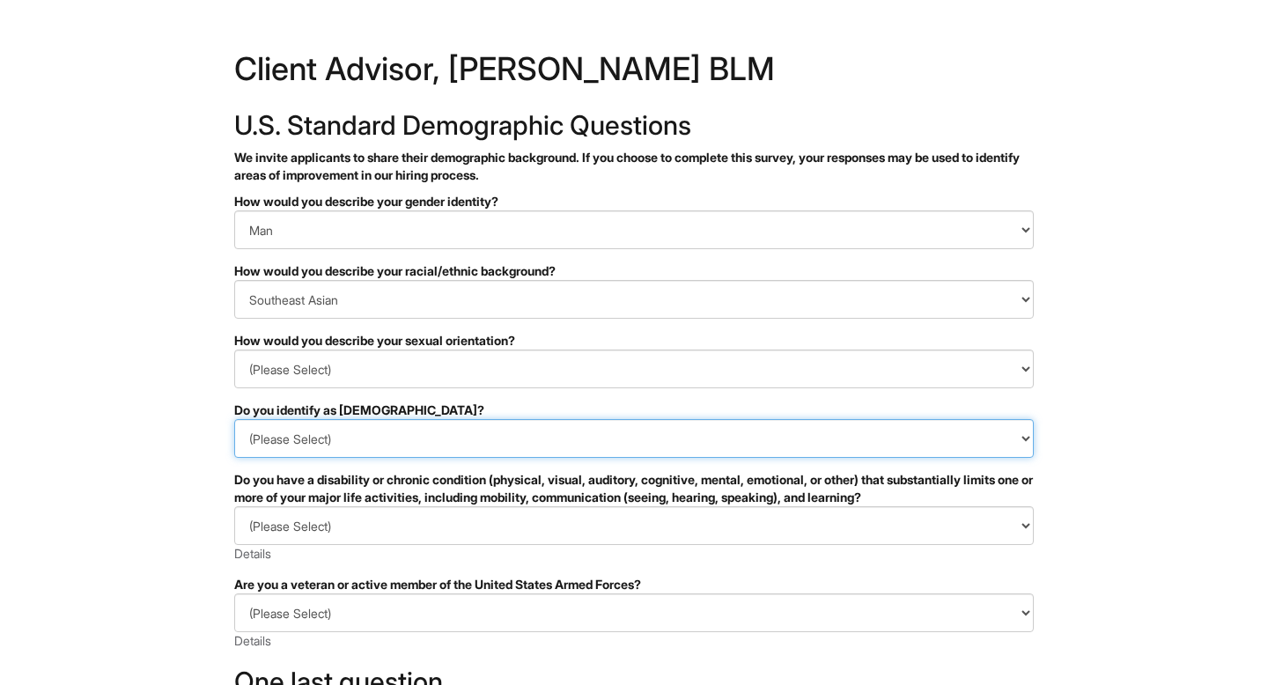
click at [318, 450] on select "(Please Select) Yes No I prefer to self-describe I don't wish to answer" at bounding box center [633, 438] width 799 height 39
select select "No"
click at [234, 419] on select "(Please Select) Yes No I prefer to self-describe I don't wish to answer" at bounding box center [633, 438] width 799 height 39
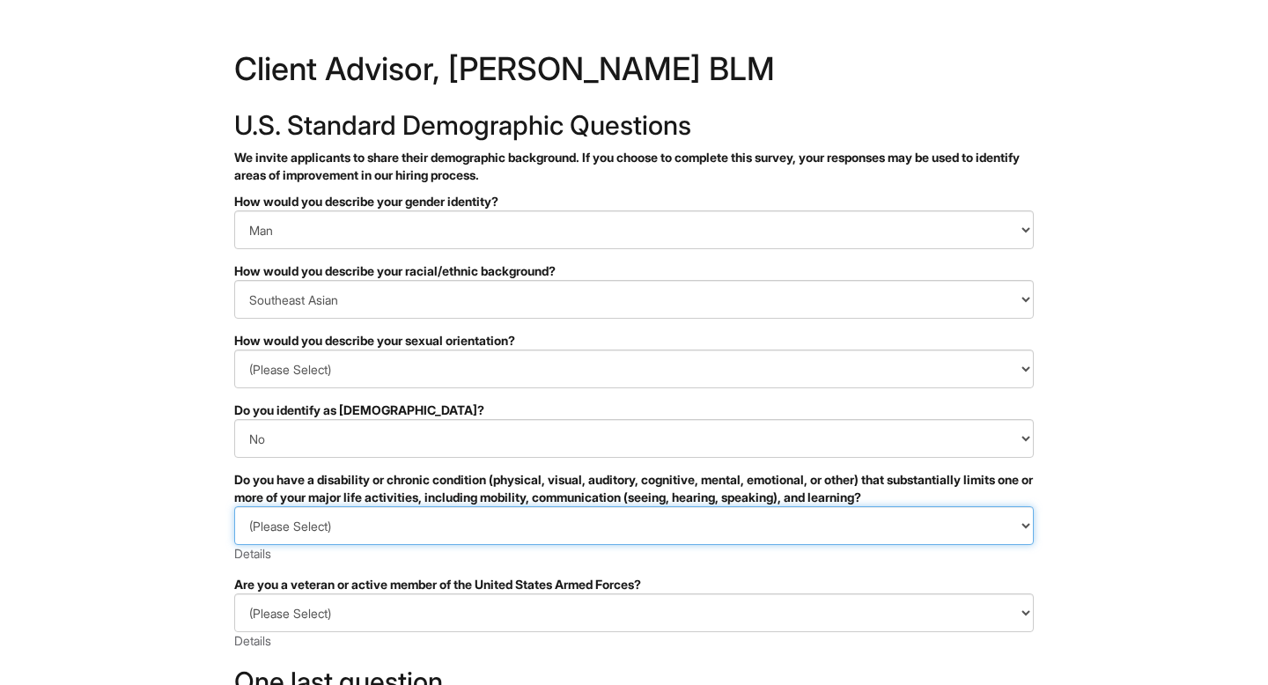
click at [322, 536] on select "(Please Select) YES, I HAVE A DISABILITY (or previously had a disability) NO, I…" at bounding box center [633, 525] width 799 height 39
select select "NO, I DON'T HAVE A DISABILITY"
click at [234, 506] on select "(Please Select) YES, I HAVE A DISABILITY (or previously had a disability) NO, I…" at bounding box center [633, 525] width 799 height 39
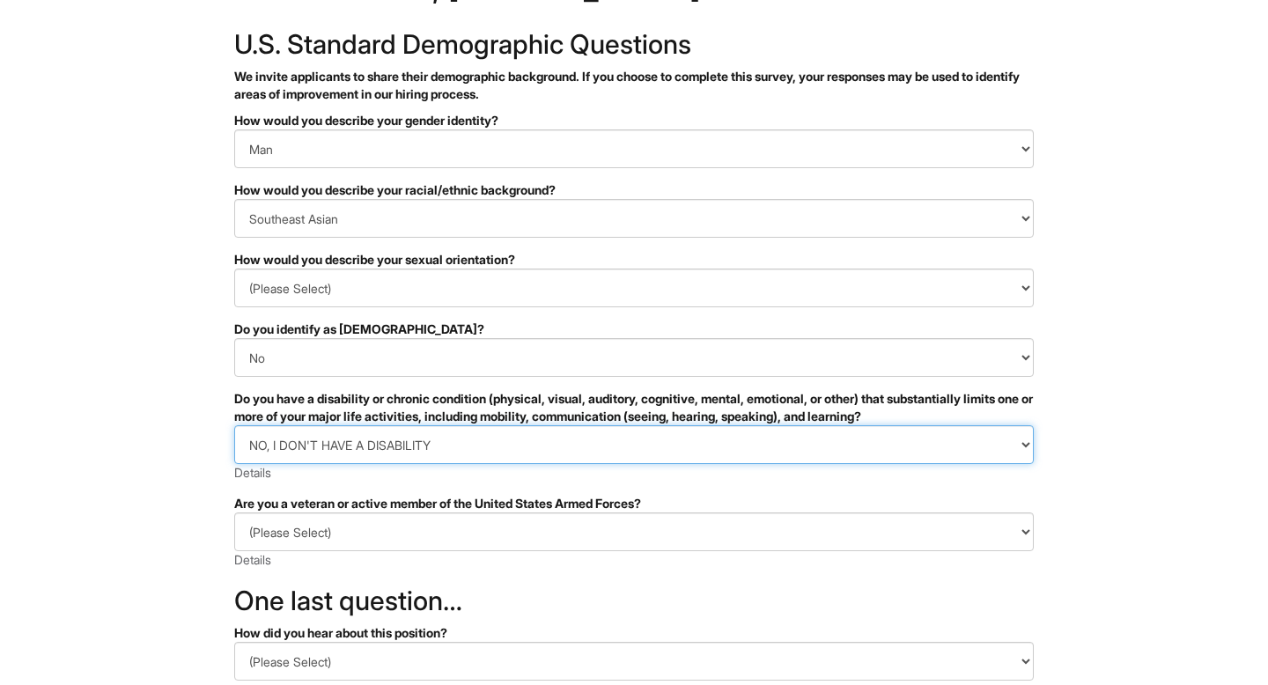
scroll to position [98, 0]
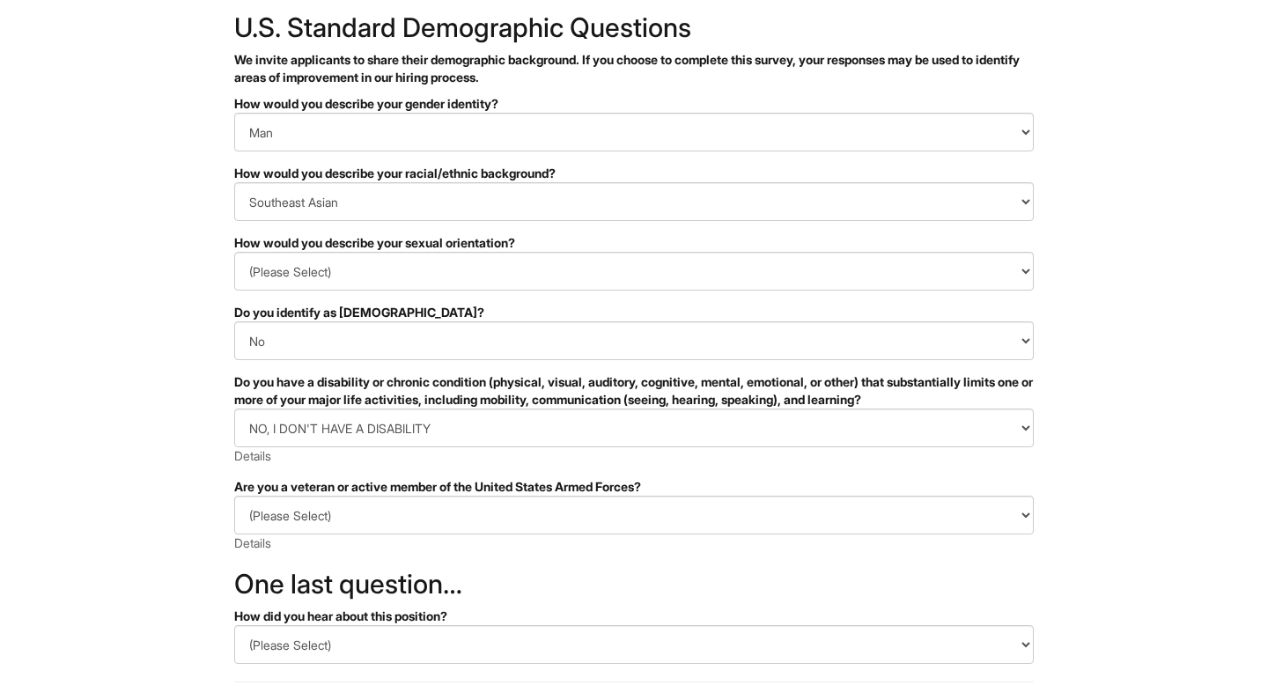
click at [301, 536] on div "(Please Select) I IDENTIFY AS ONE OR MORE OF THE CLASSIFICATIONS OF PROTECTED V…" at bounding box center [633, 524] width 799 height 56
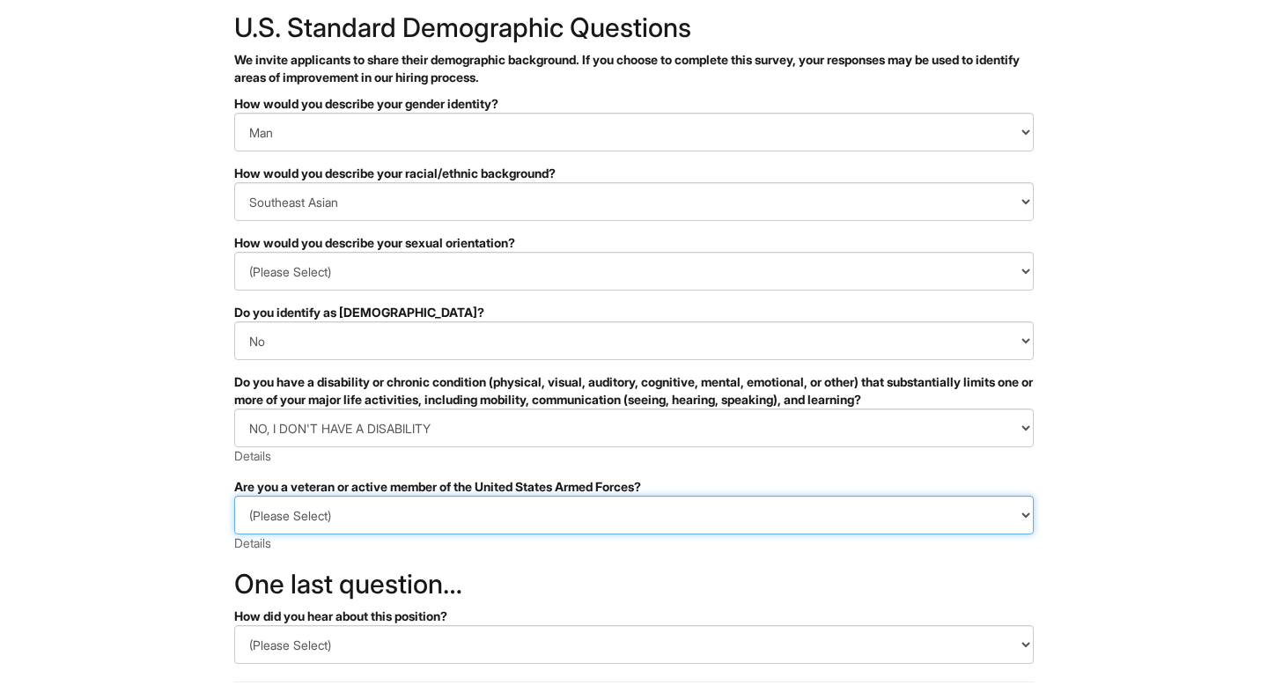
click at [295, 518] on select "(Please Select) I IDENTIFY AS ONE OR MORE OF THE CLASSIFICATIONS OF PROTECTED V…" at bounding box center [633, 515] width 799 height 39
select select "I AM NOT A PROTECTED VETERAN"
click at [234, 496] on select "(Please Select) I IDENTIFY AS ONE OR MORE OF THE CLASSIFICATIONS OF PROTECTED V…" at bounding box center [633, 515] width 799 height 39
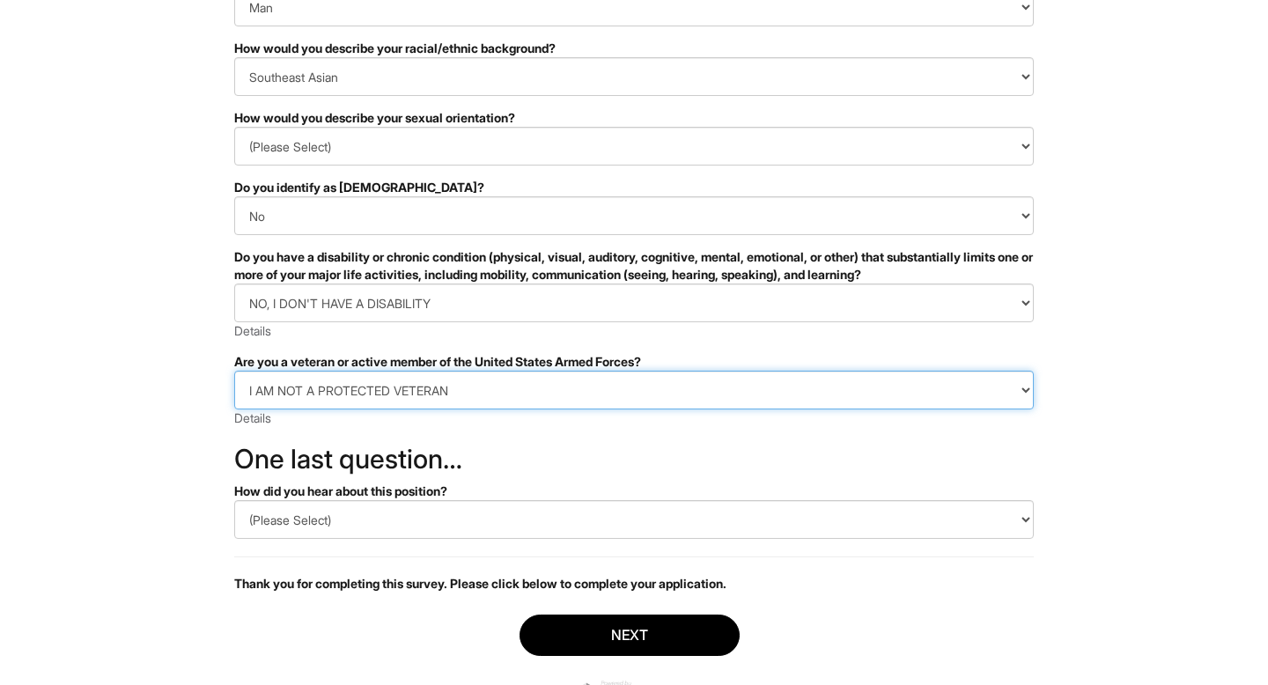
scroll to position [224, 0]
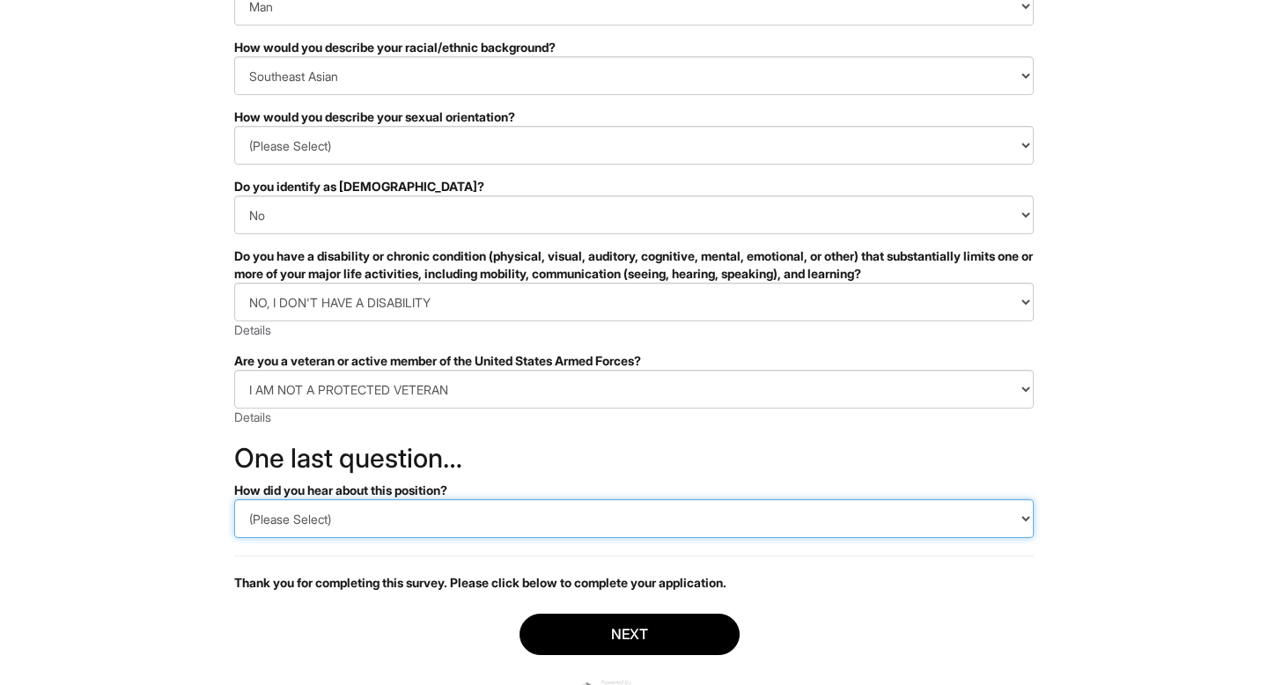
click at [299, 508] on select "(Please Select) CareerBuilder Indeed LinkedIn Monster Referral Other" at bounding box center [633, 518] width 799 height 39
select select "Other"
click at [234, 499] on select "(Please Select) CareerBuilder Indeed LinkedIn Monster Referral Other" at bounding box center [633, 518] width 799 height 39
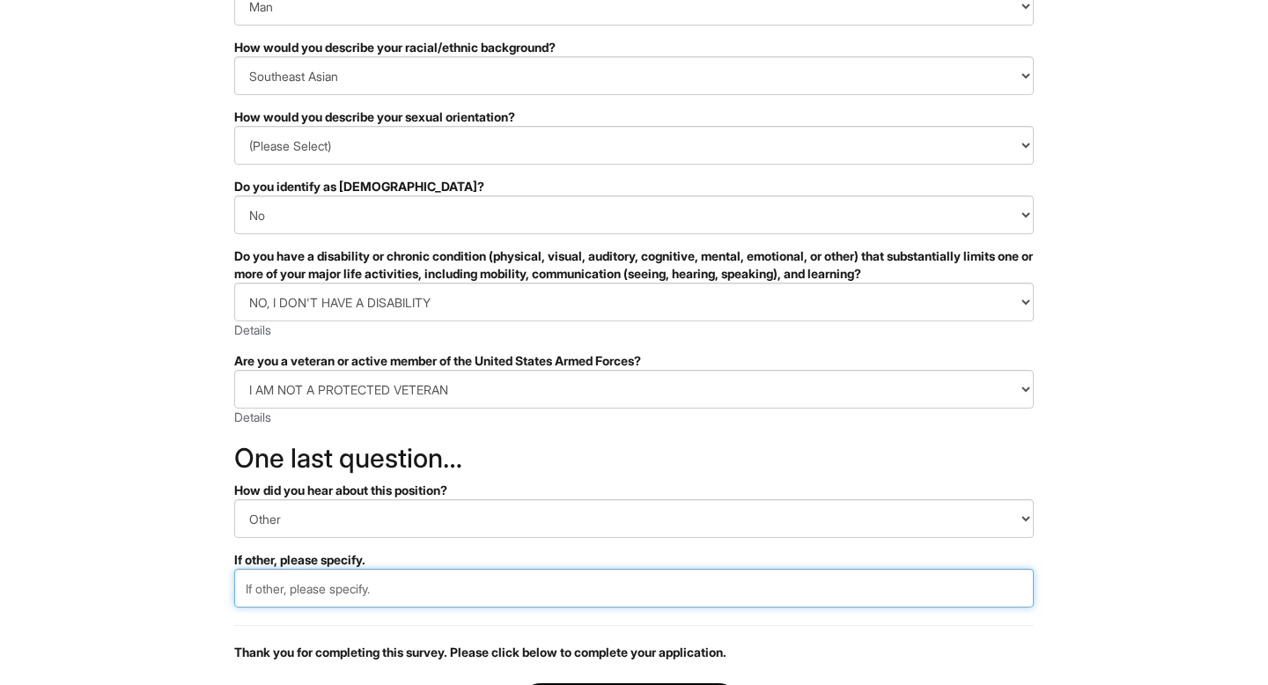
click at [305, 584] on input "text" at bounding box center [633, 588] width 799 height 39
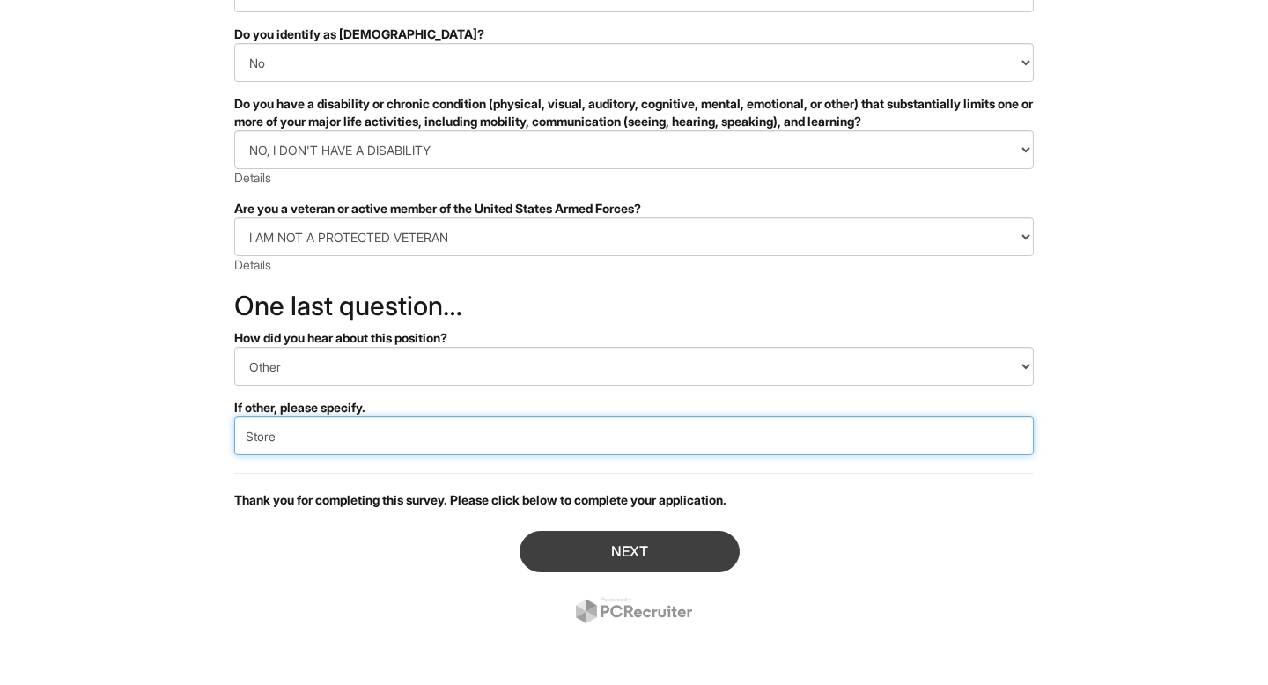
type input "Store"
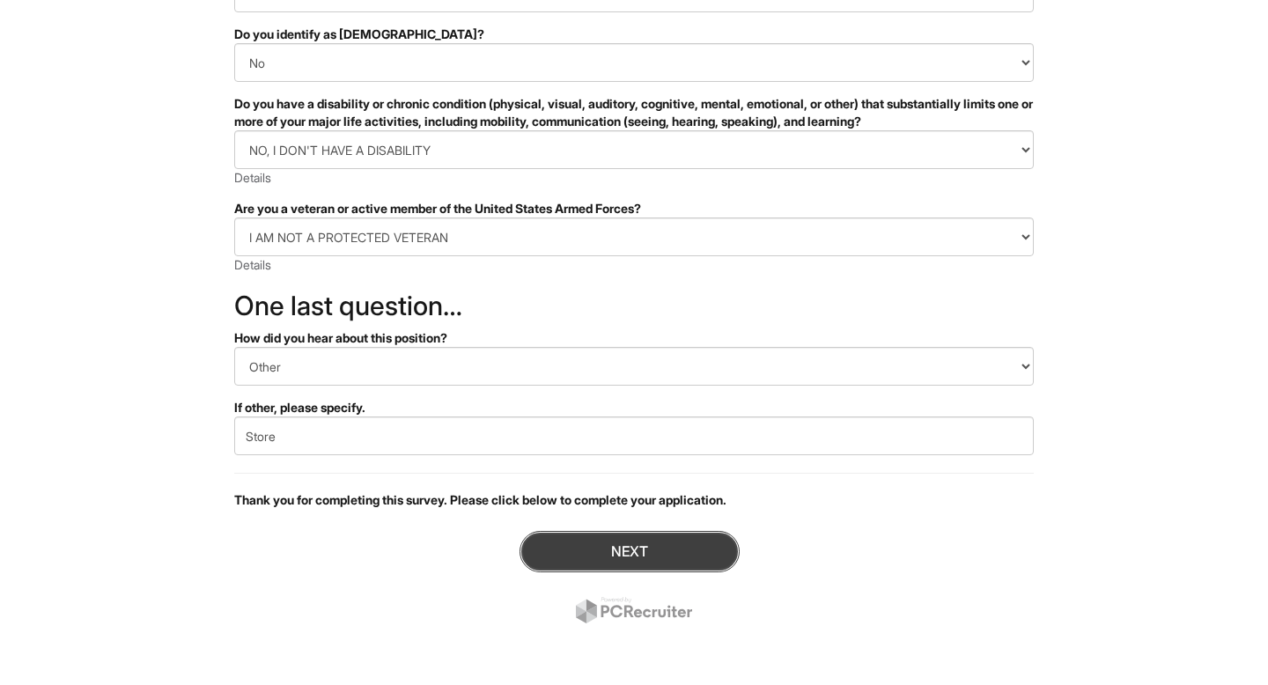
click at [585, 546] on button "Next" at bounding box center [629, 551] width 220 height 41
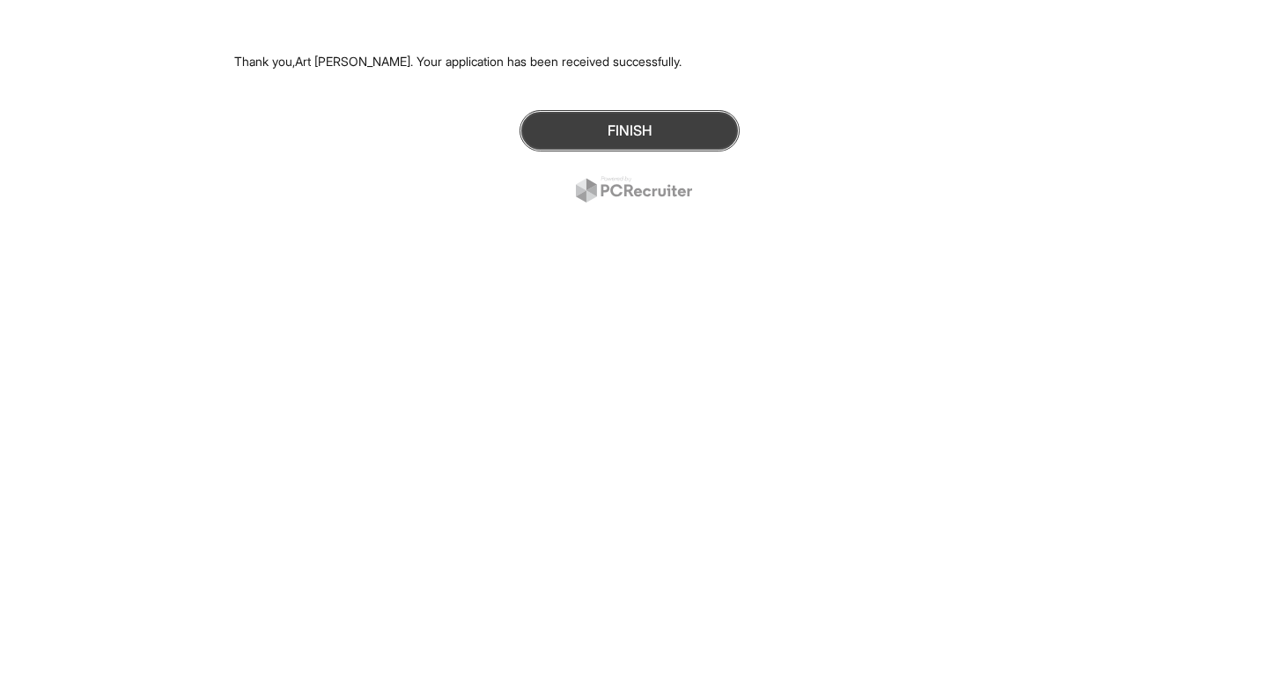
click at [600, 144] on button "Finish" at bounding box center [629, 130] width 220 height 41
